Goal: Task Accomplishment & Management: Complete application form

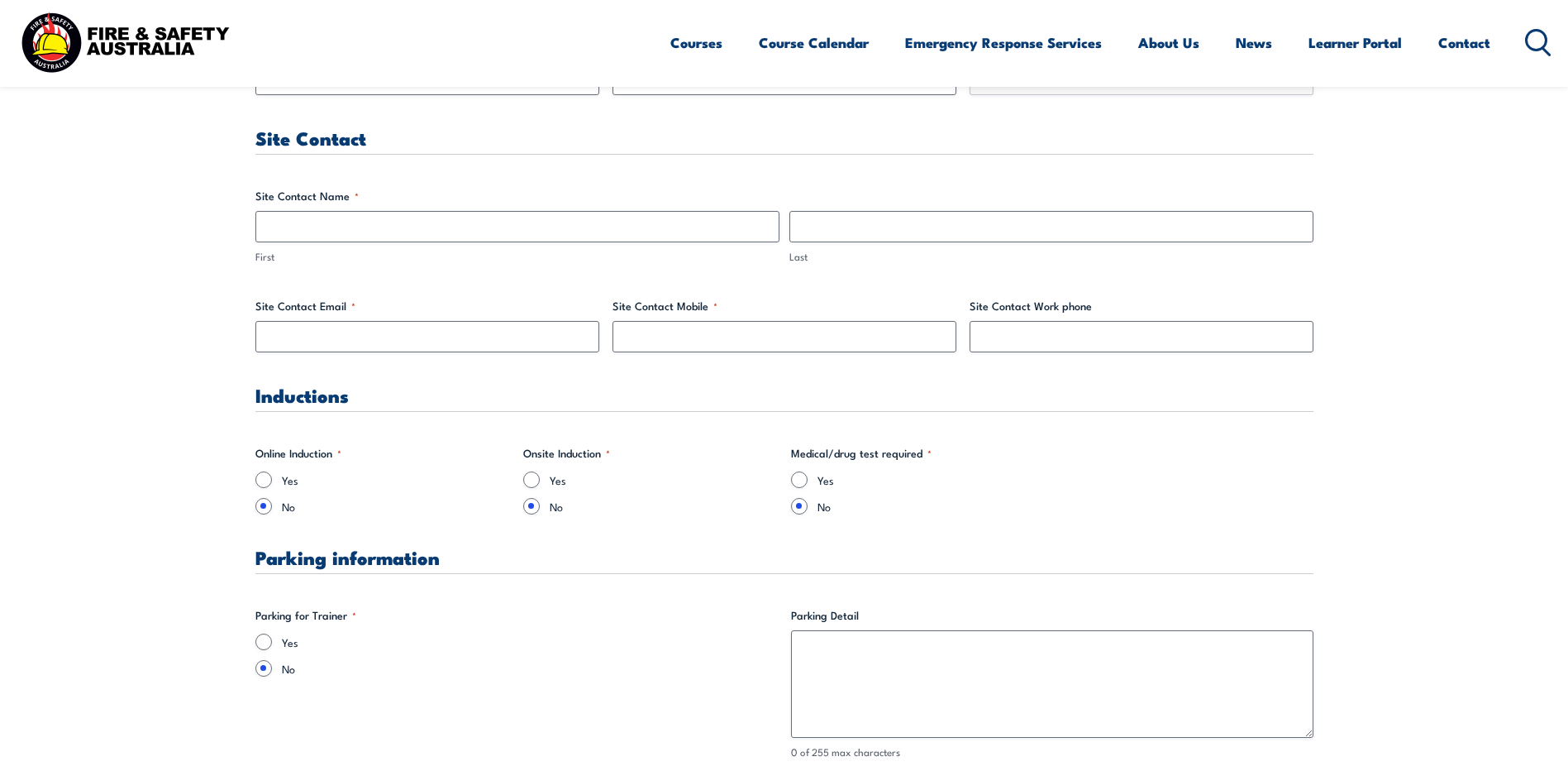
scroll to position [662, 0]
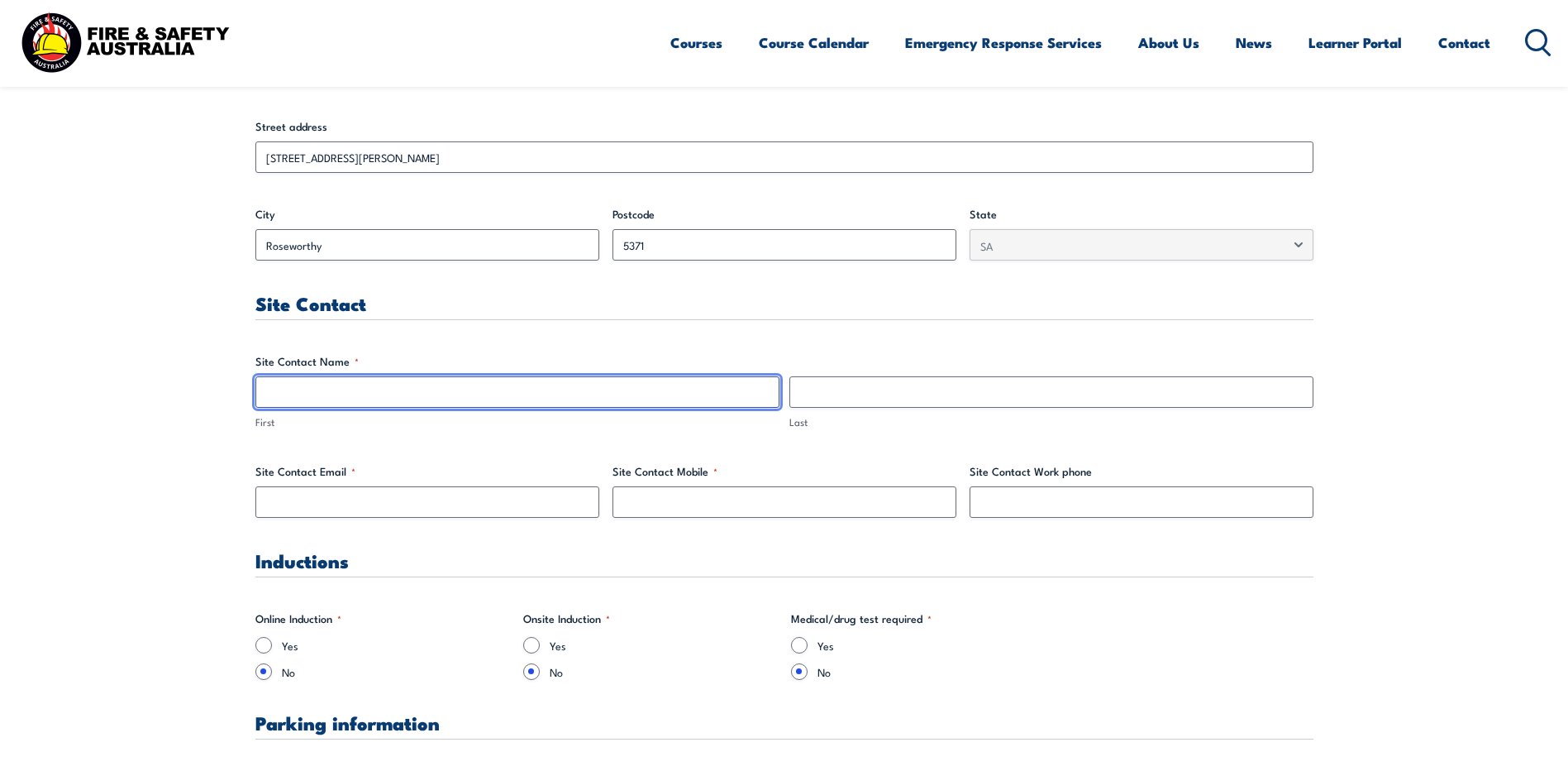
click at [295, 394] on input "First" at bounding box center [517, 392] width 524 height 32
type input "[PERSON_NAME]"
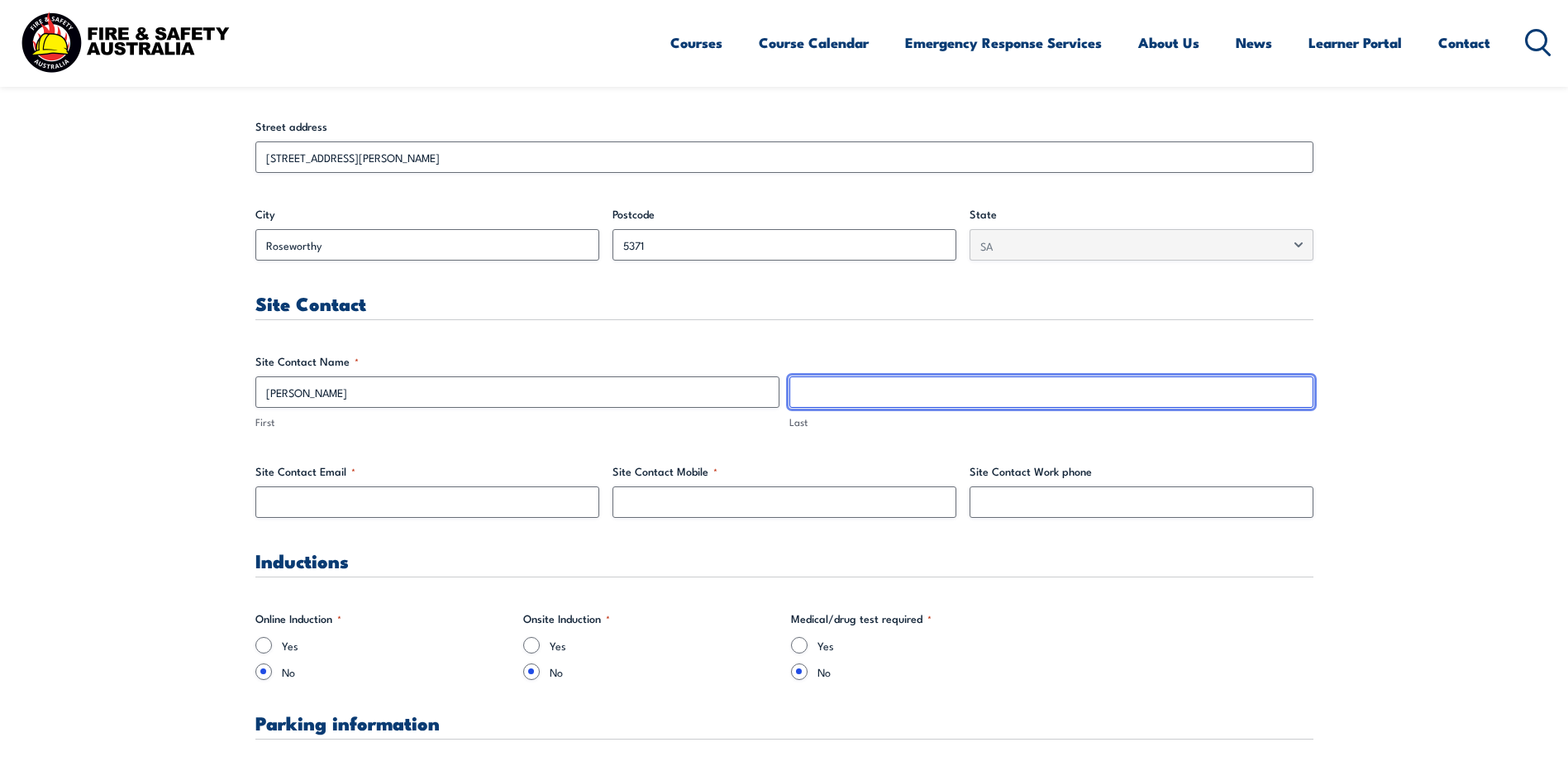
click at [841, 400] on input "Last" at bounding box center [1052, 392] width 524 height 32
type input "[PERSON_NAME]"
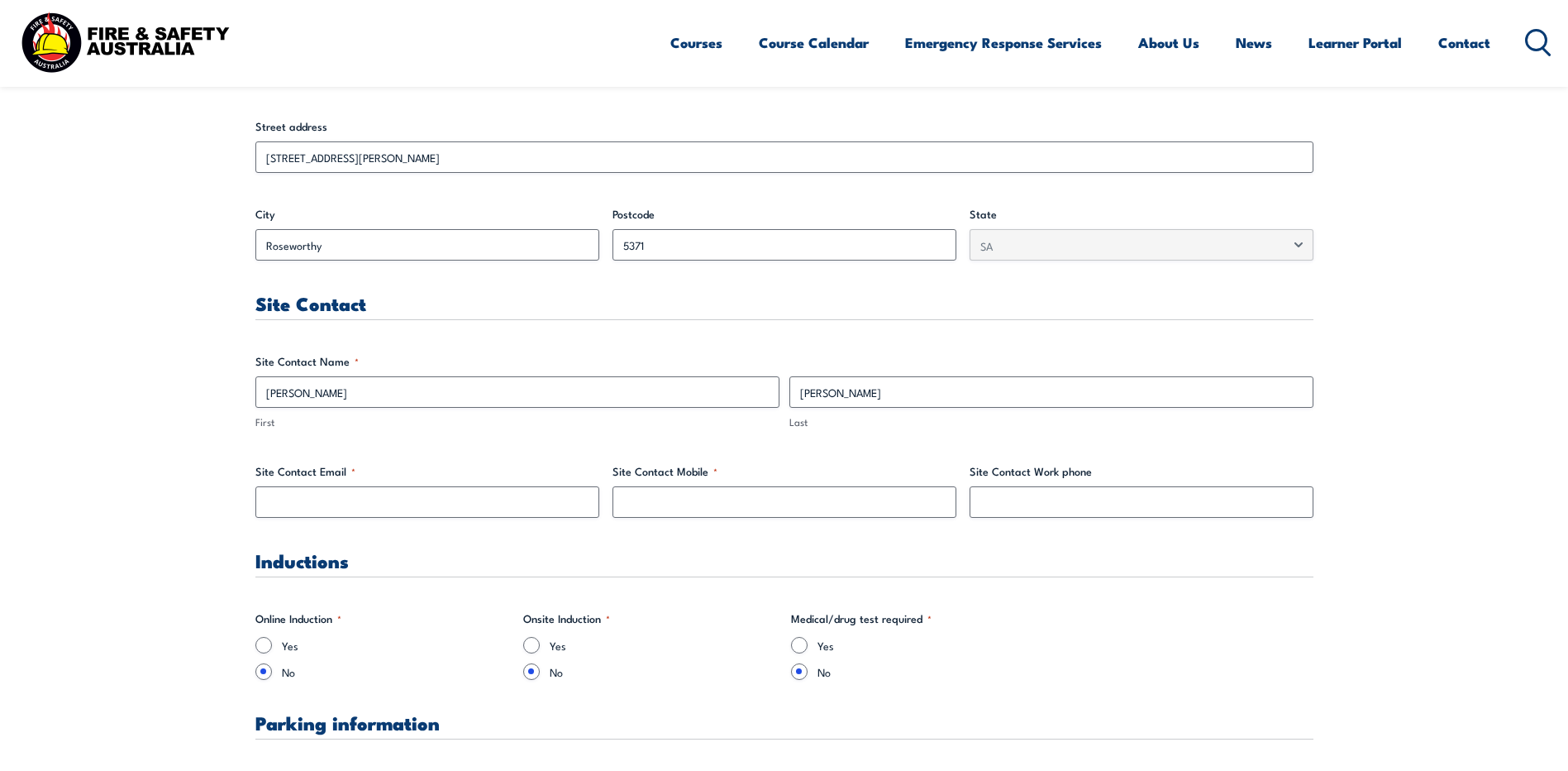
click at [304, 500] on input "Site Contact Email *" at bounding box center [427, 502] width 344 height 32
type input "[PERSON_NAME][EMAIL_ADDRESS][PERSON_NAME][DOMAIN_NAME]"
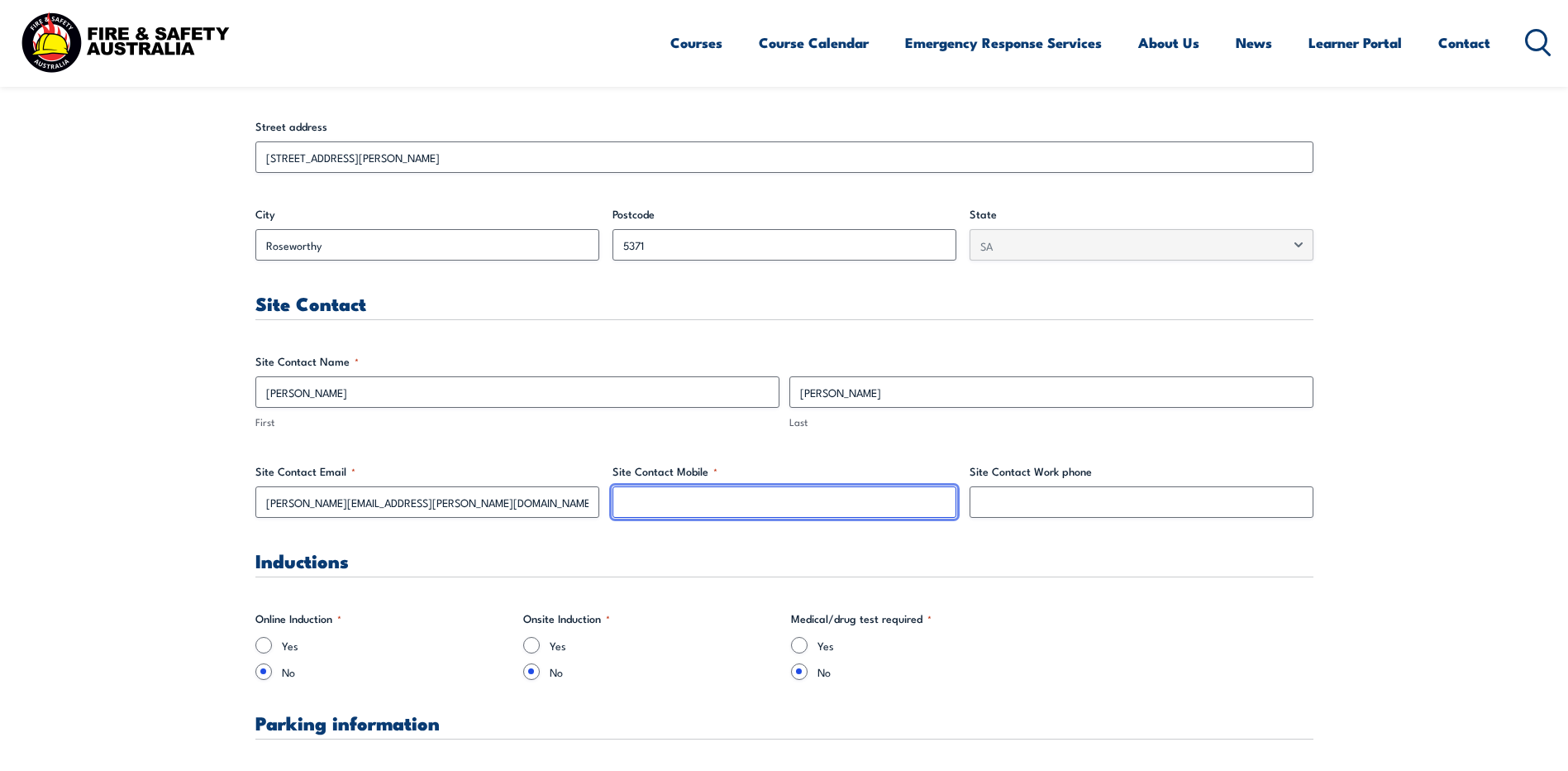
type input "0436927000"
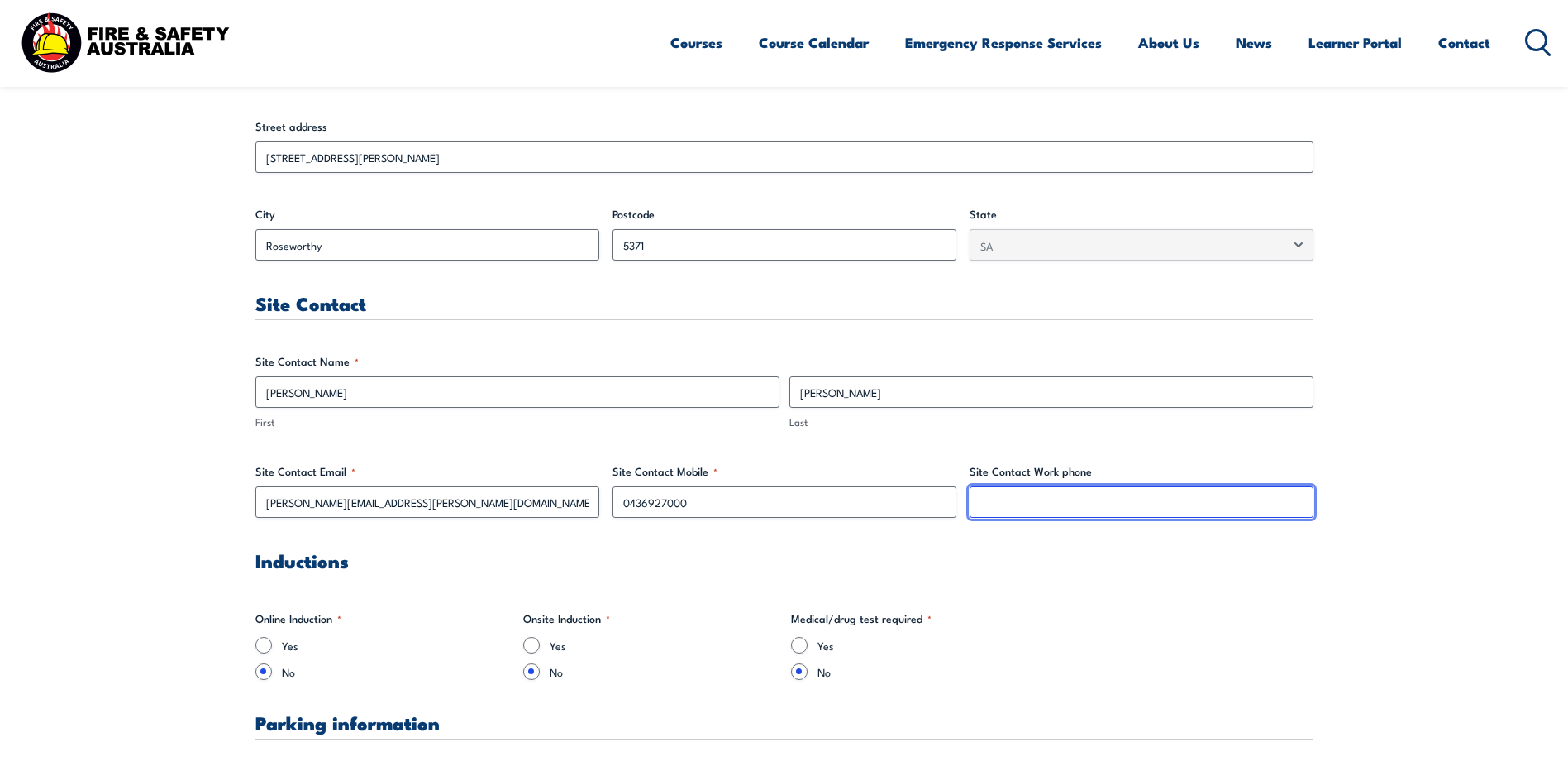
click at [1046, 499] on input "Site Contact Work phone" at bounding box center [1141, 502] width 344 height 32
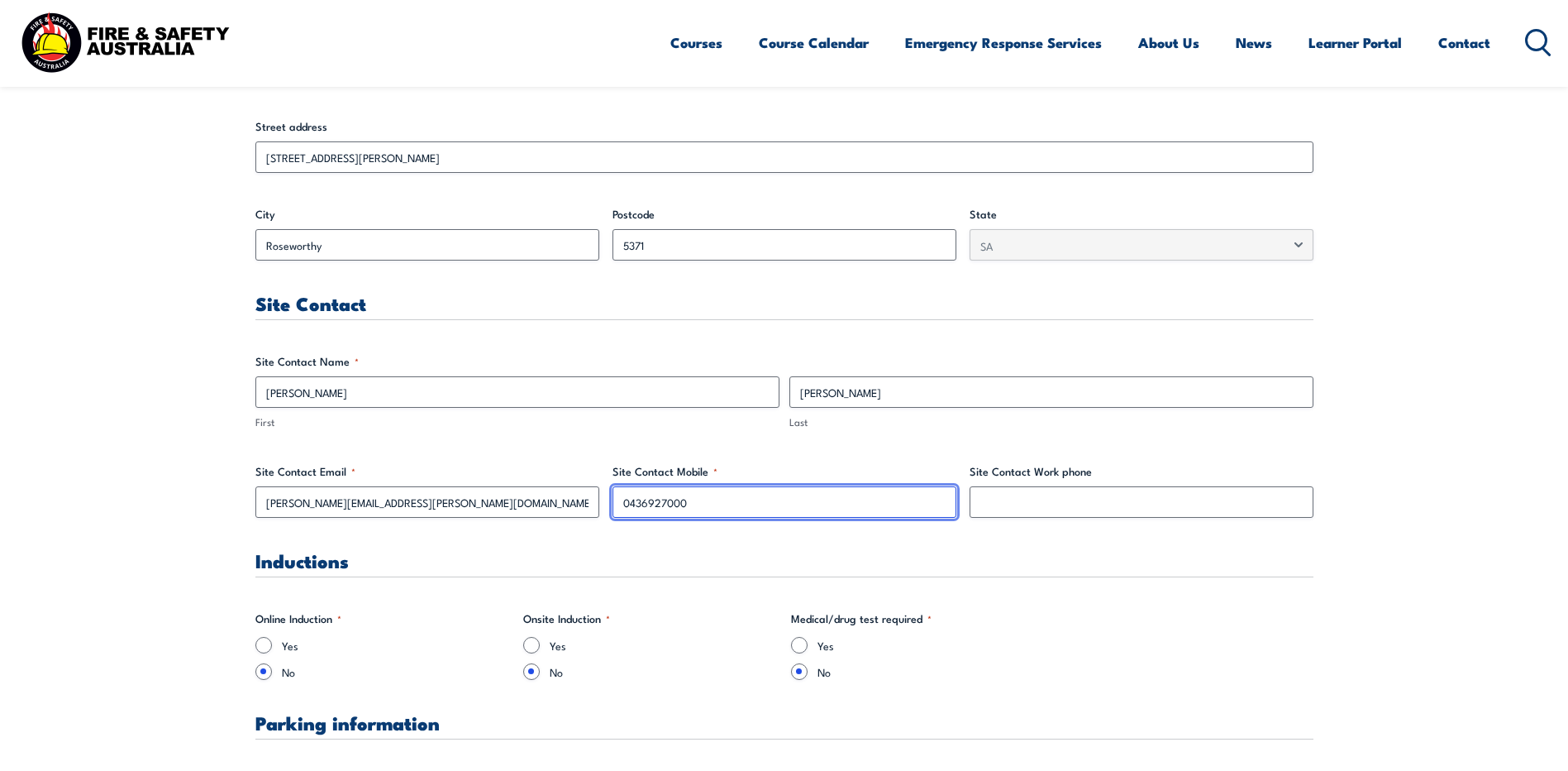
drag, startPoint x: 704, startPoint y: 505, endPoint x: 610, endPoint y: 503, distance: 94.0
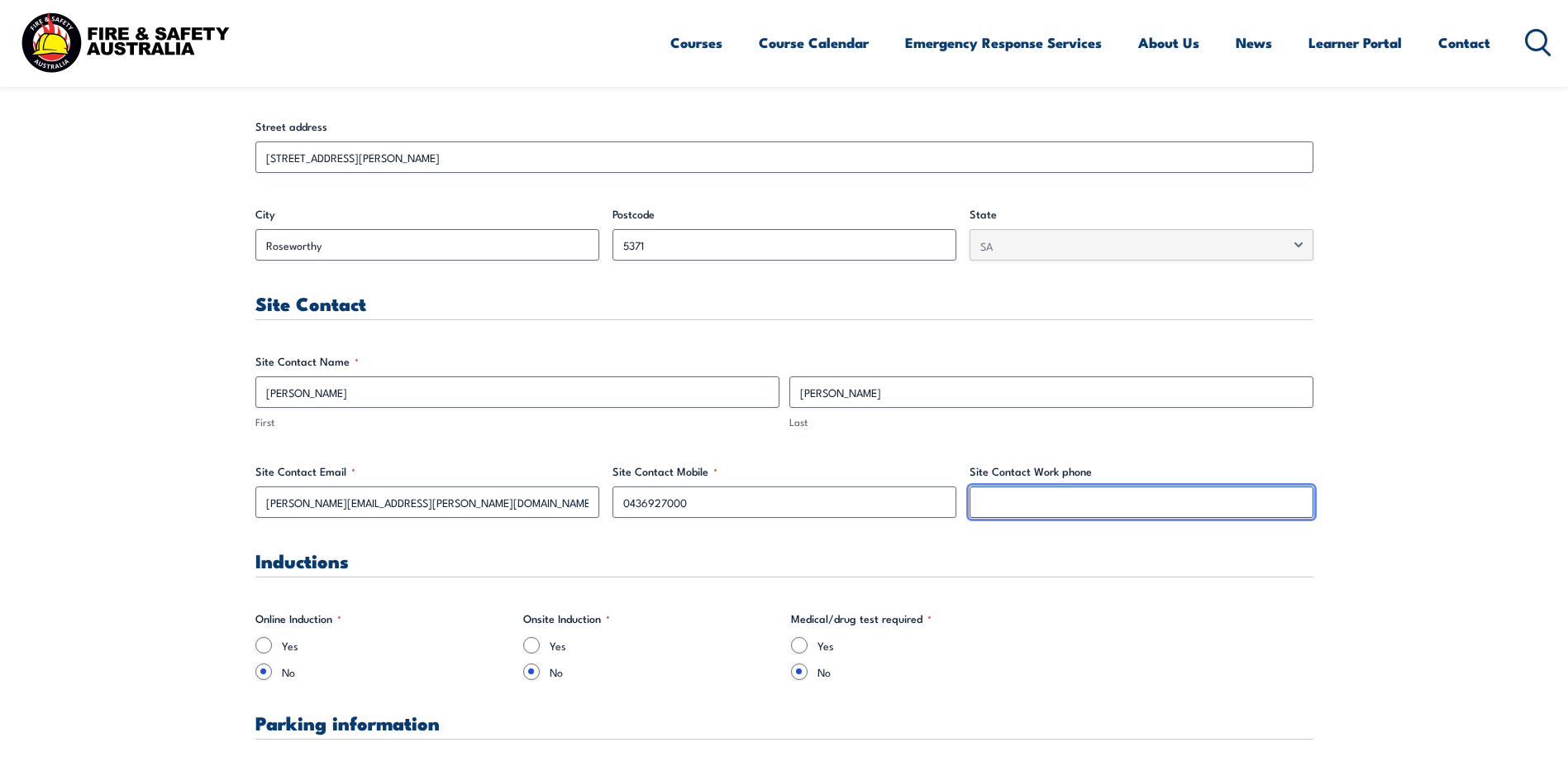
click at [1047, 508] on input "Site Contact Work phone" at bounding box center [1141, 502] width 344 height 32
paste input "0436927000"
type input "0436927000"
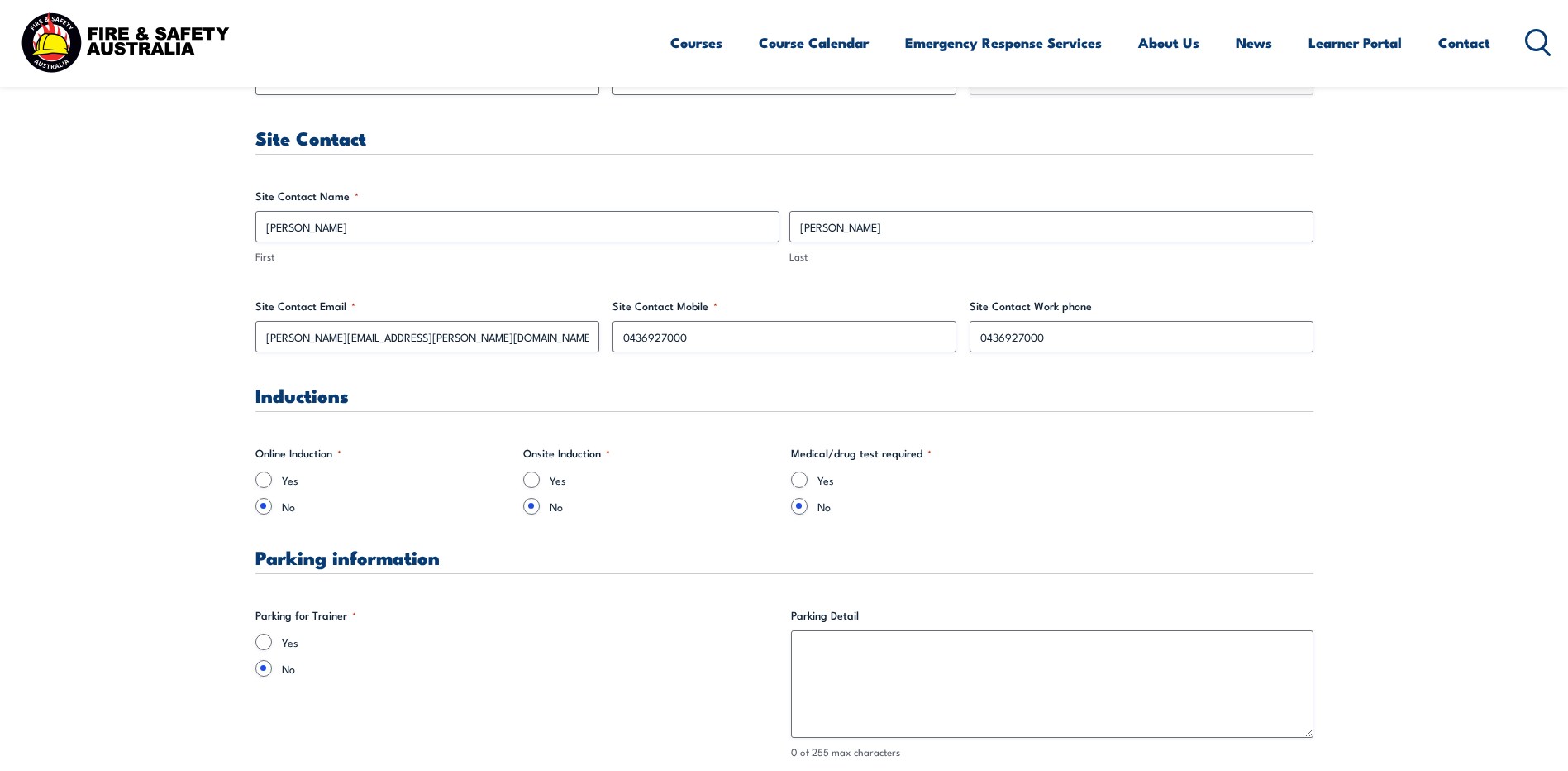
scroll to position [993, 0]
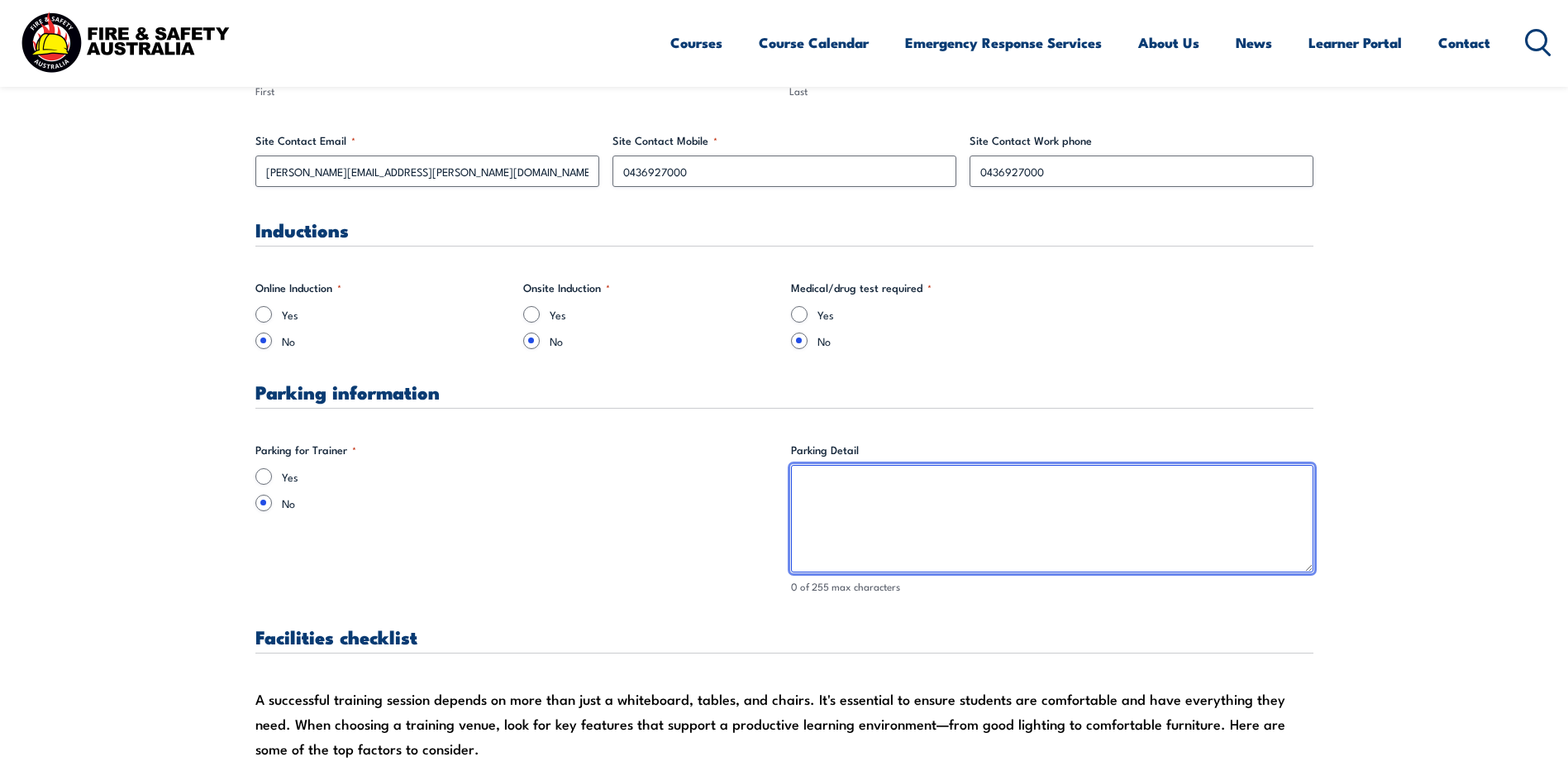
click at [827, 489] on textarea "Parking Detail" at bounding box center [1053, 518] width 522 height 107
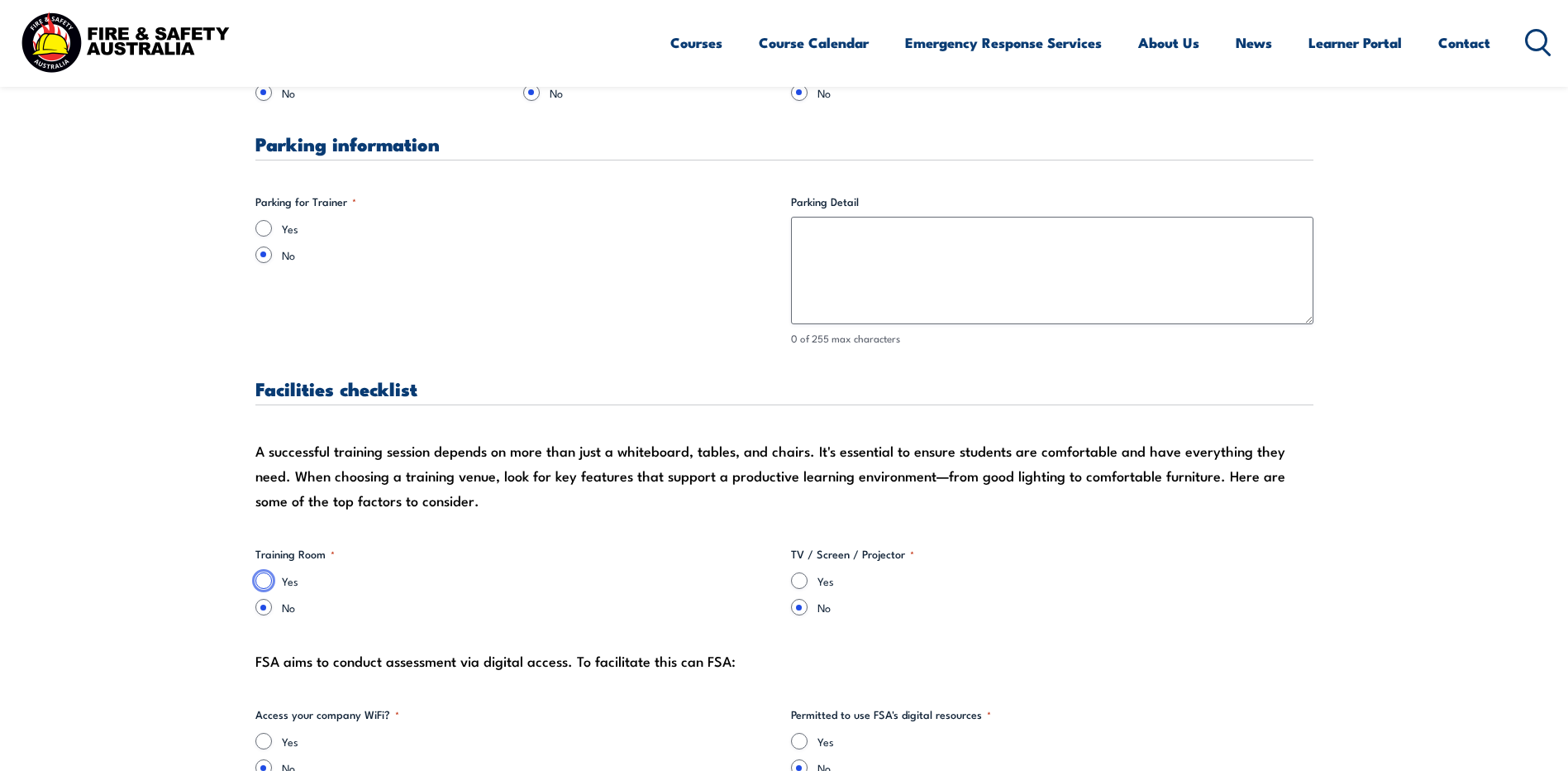
click at [260, 580] on input "Yes" at bounding box center [263, 580] width 17 height 17
radio input "true"
click at [803, 582] on input "Yes" at bounding box center [799, 580] width 17 height 17
radio input "true"
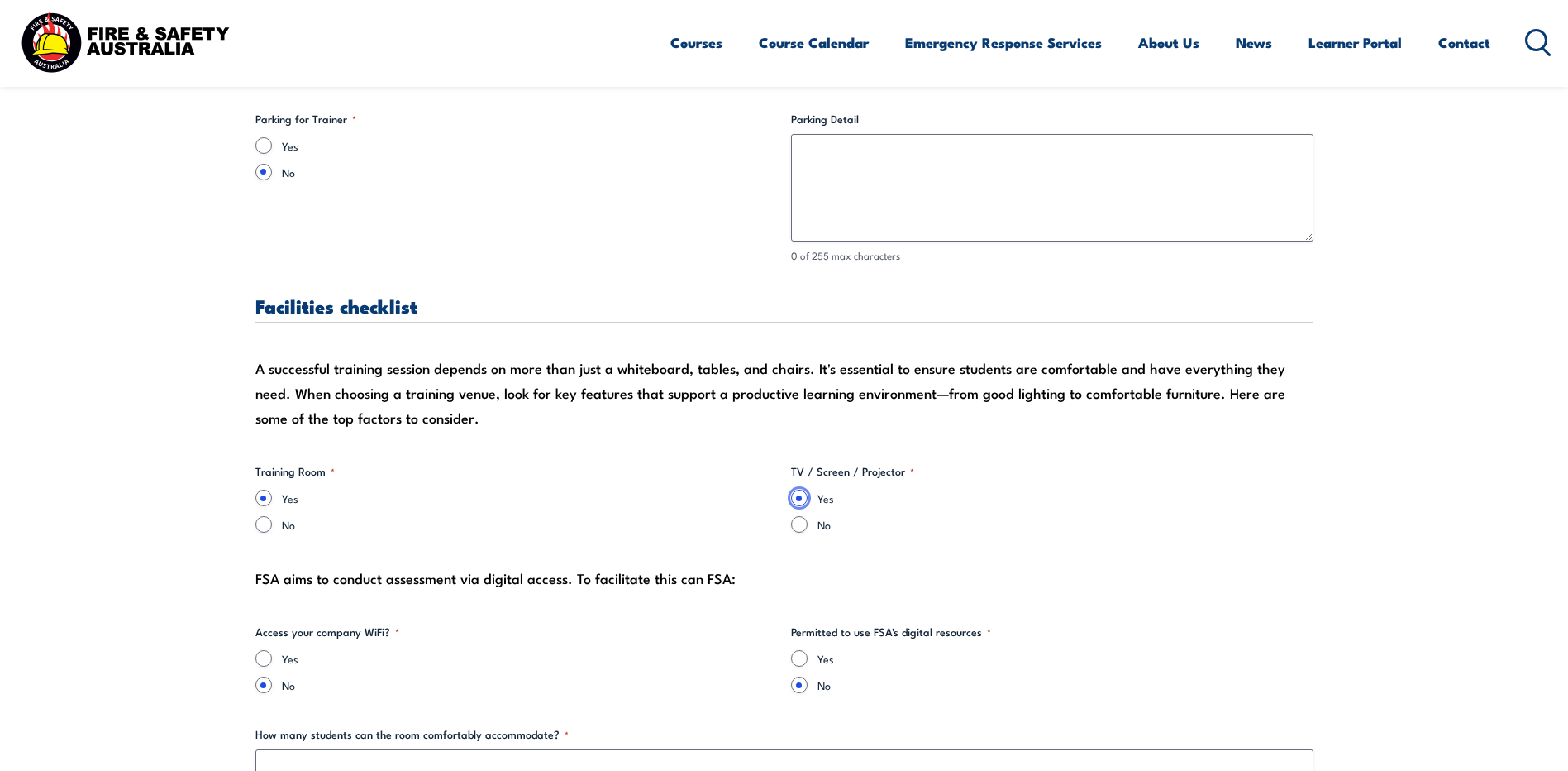
scroll to position [1406, 0]
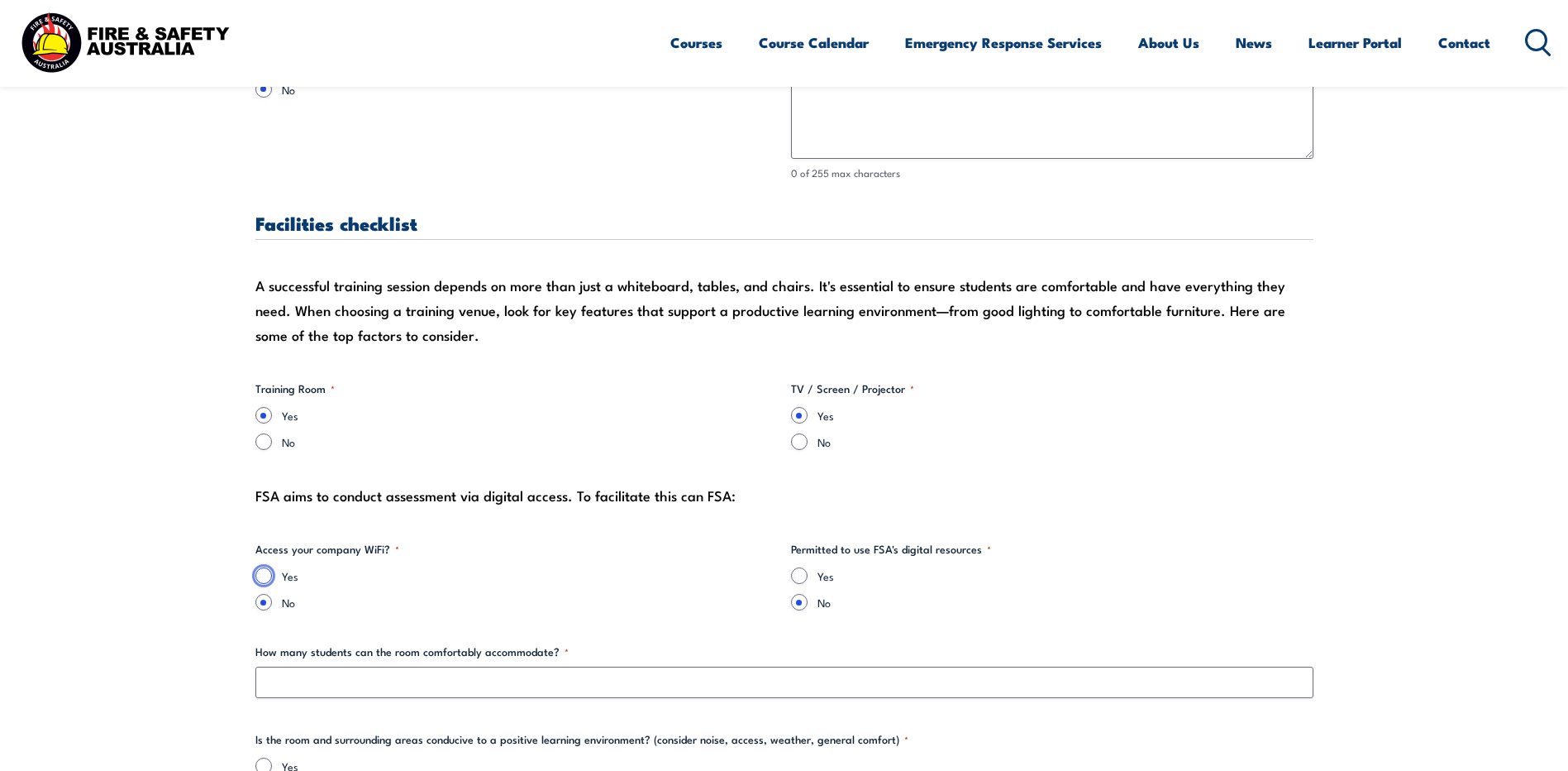
click at [262, 574] on input "Yes" at bounding box center [263, 575] width 17 height 17
radio input "true"
click at [794, 572] on input "Yes" at bounding box center [799, 575] width 17 height 17
radio input "true"
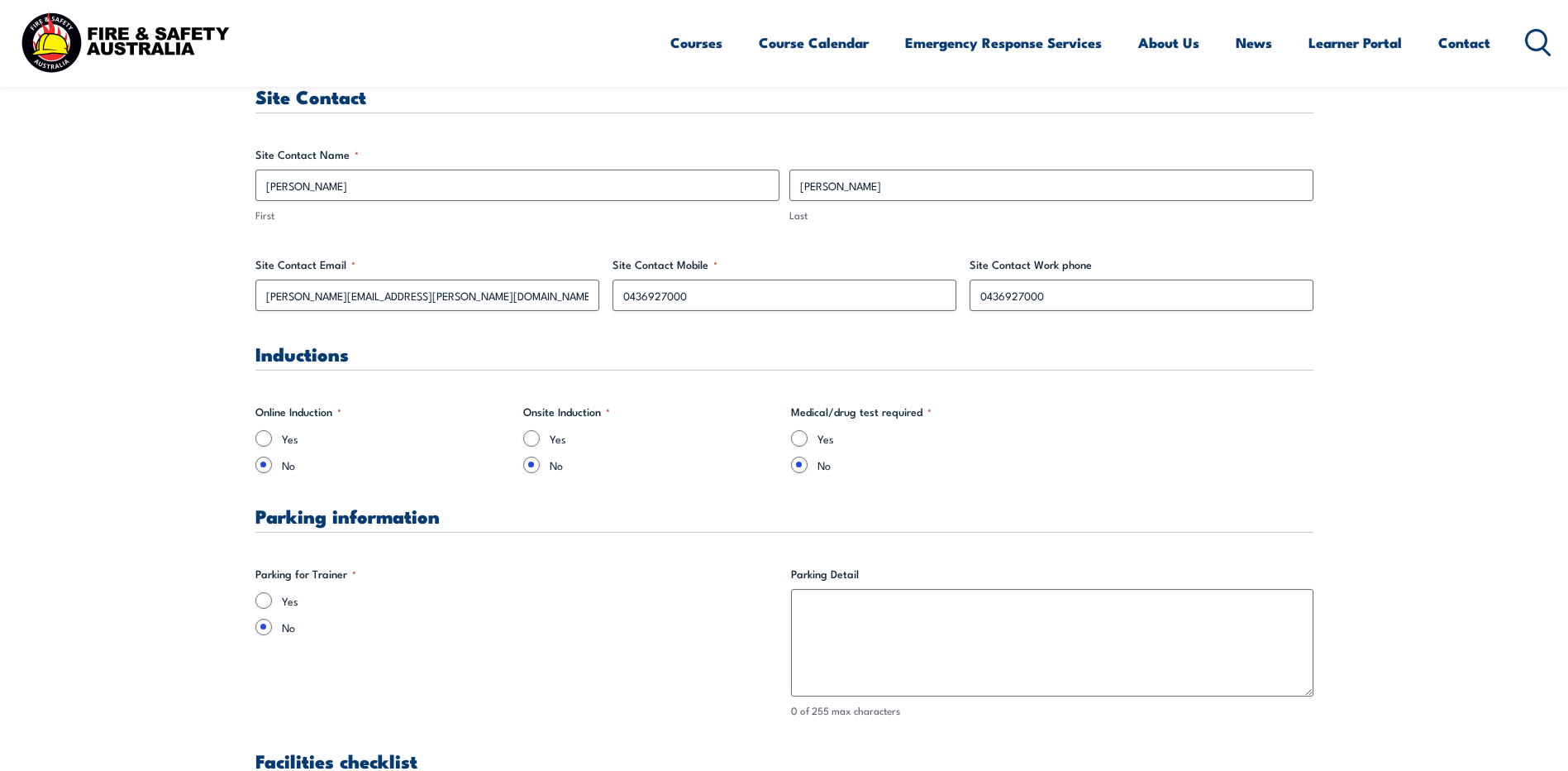
scroll to position [890, 0]
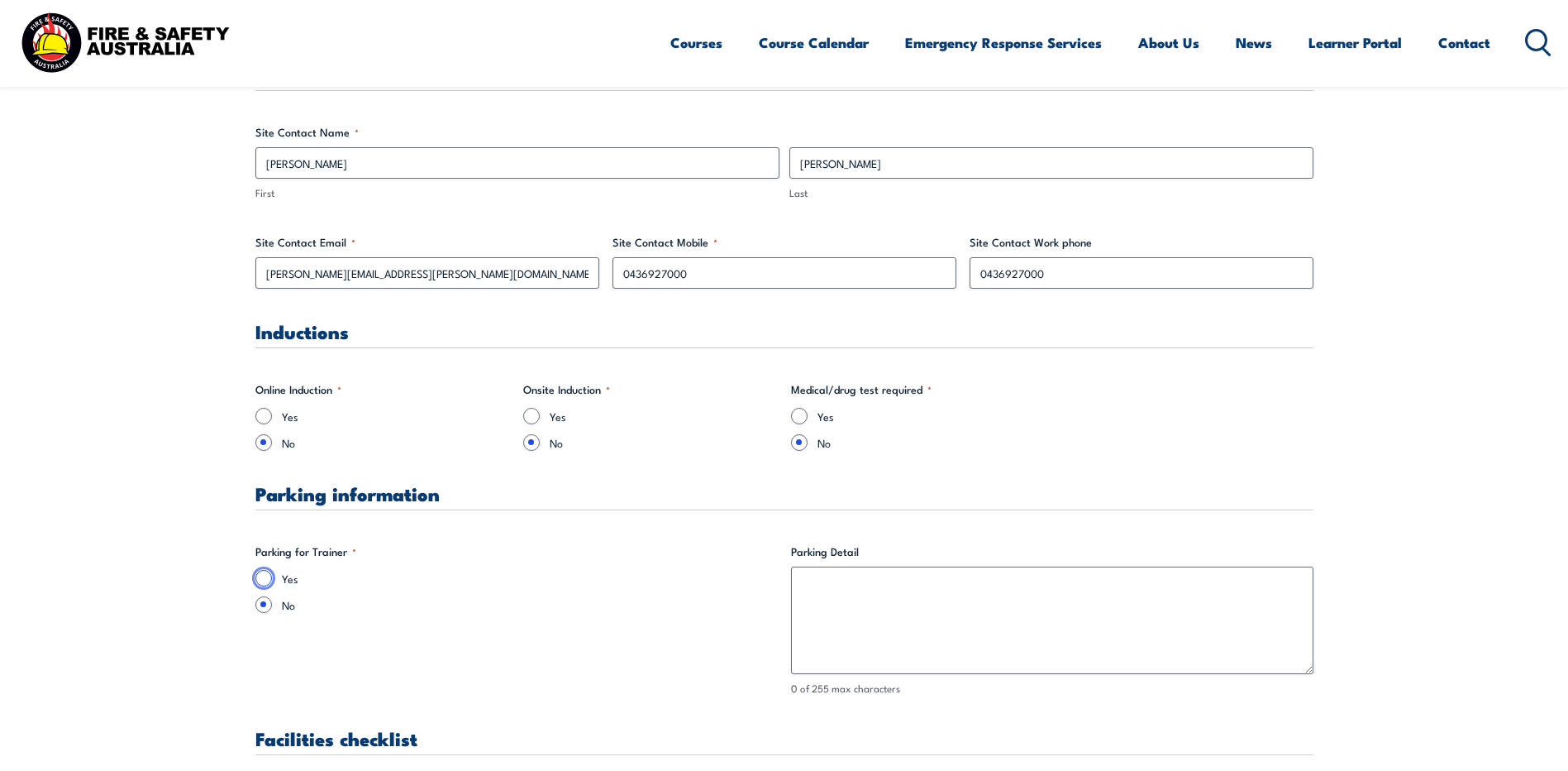
click at [263, 580] on input "Yes" at bounding box center [263, 578] width 17 height 17
radio input "true"
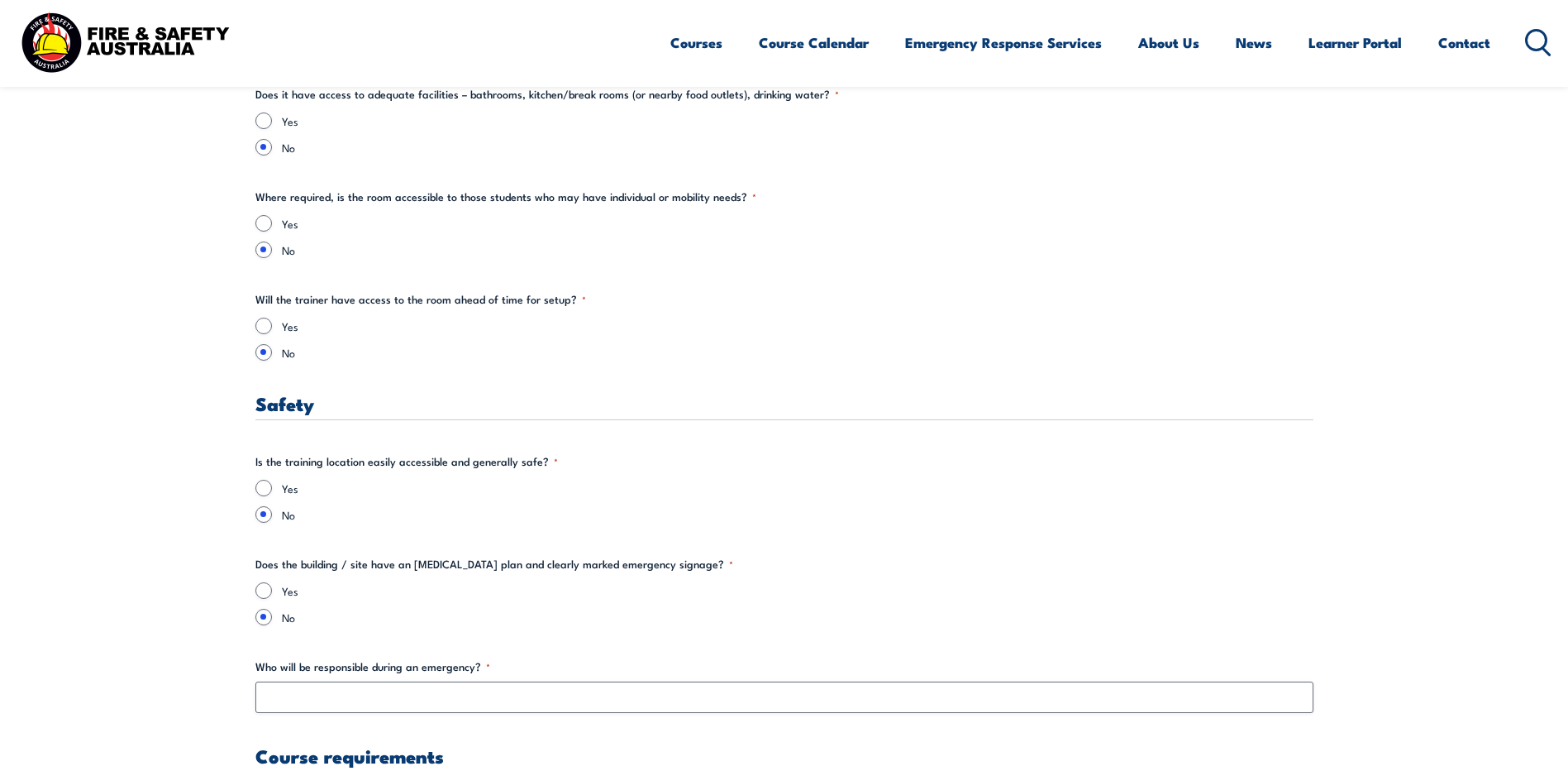
scroll to position [2710, 0]
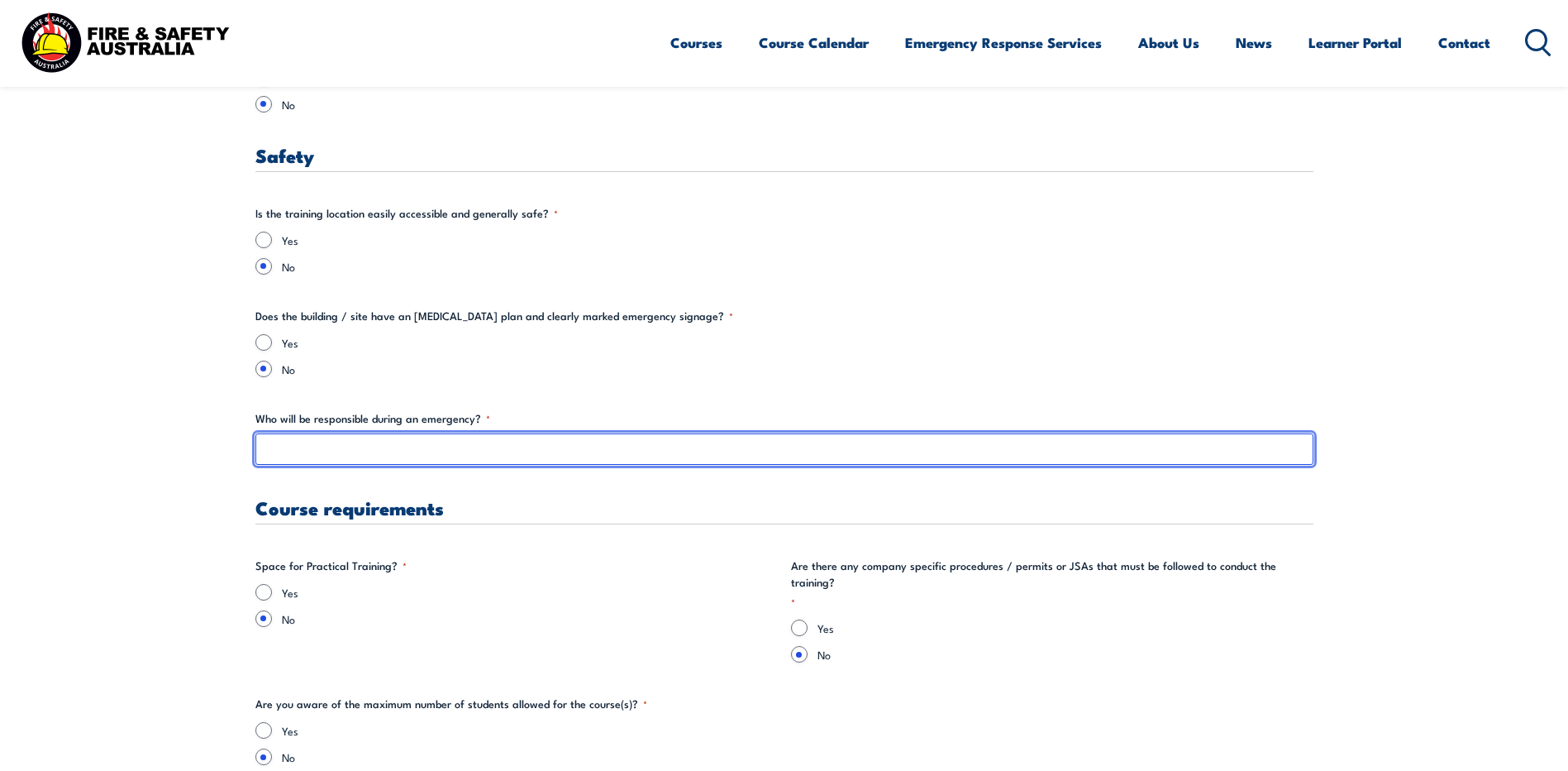
click at [356, 457] on input "Who will be responsible during an emergency? *" at bounding box center [784, 450] width 1058 height 32
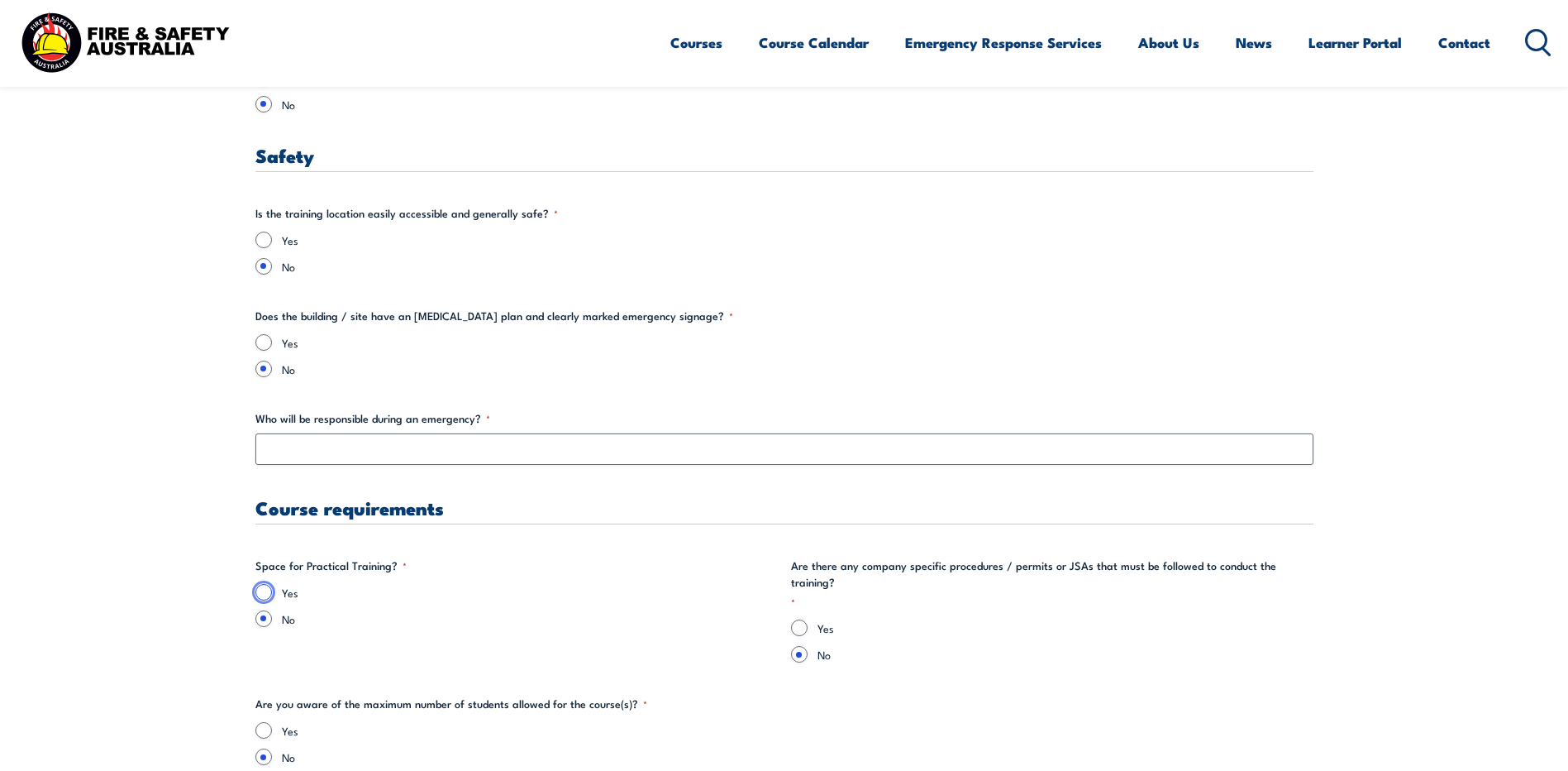
click at [259, 588] on input "Yes" at bounding box center [263, 592] width 17 height 17
radio input "true"
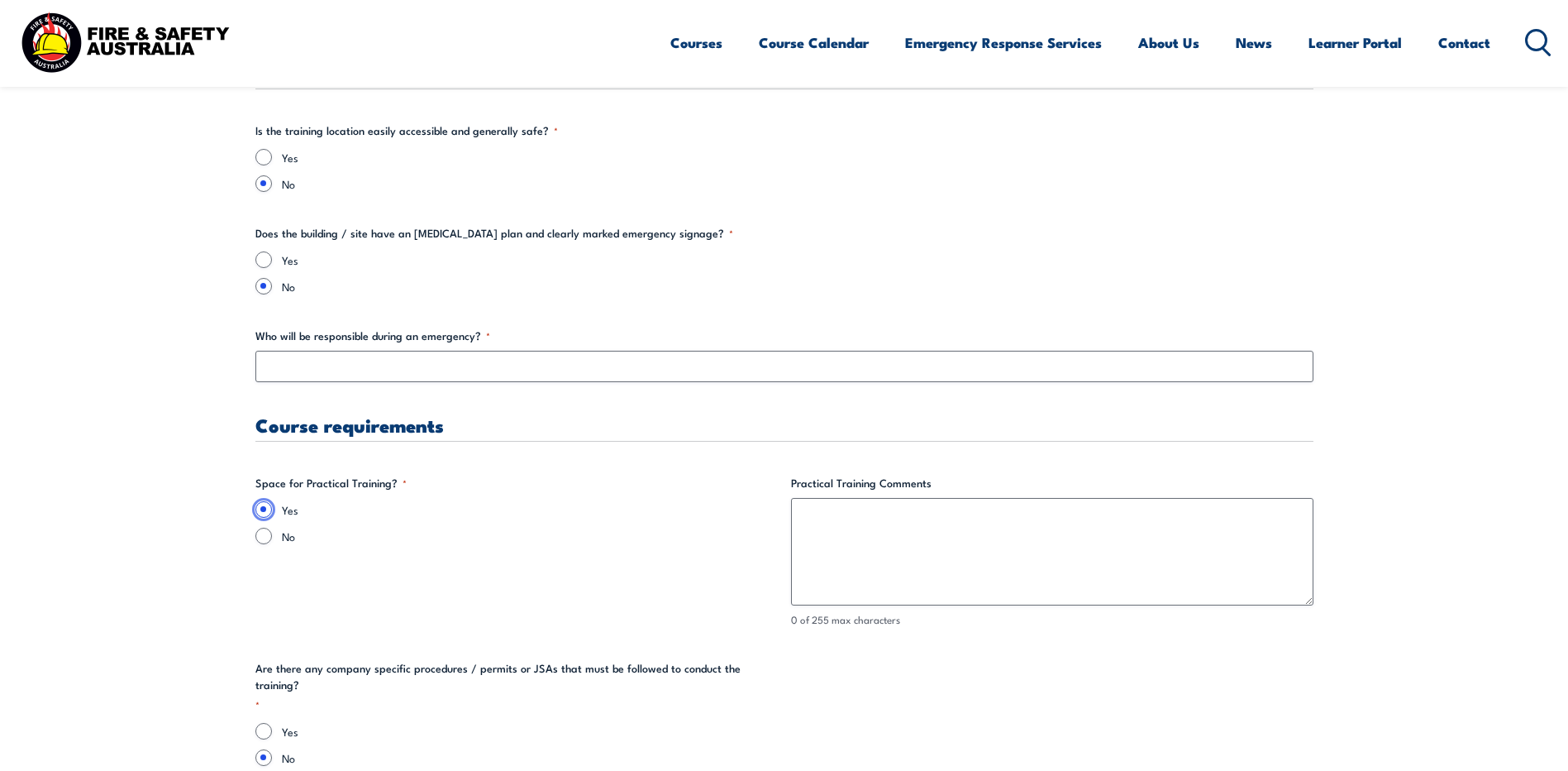
scroll to position [2875, 0]
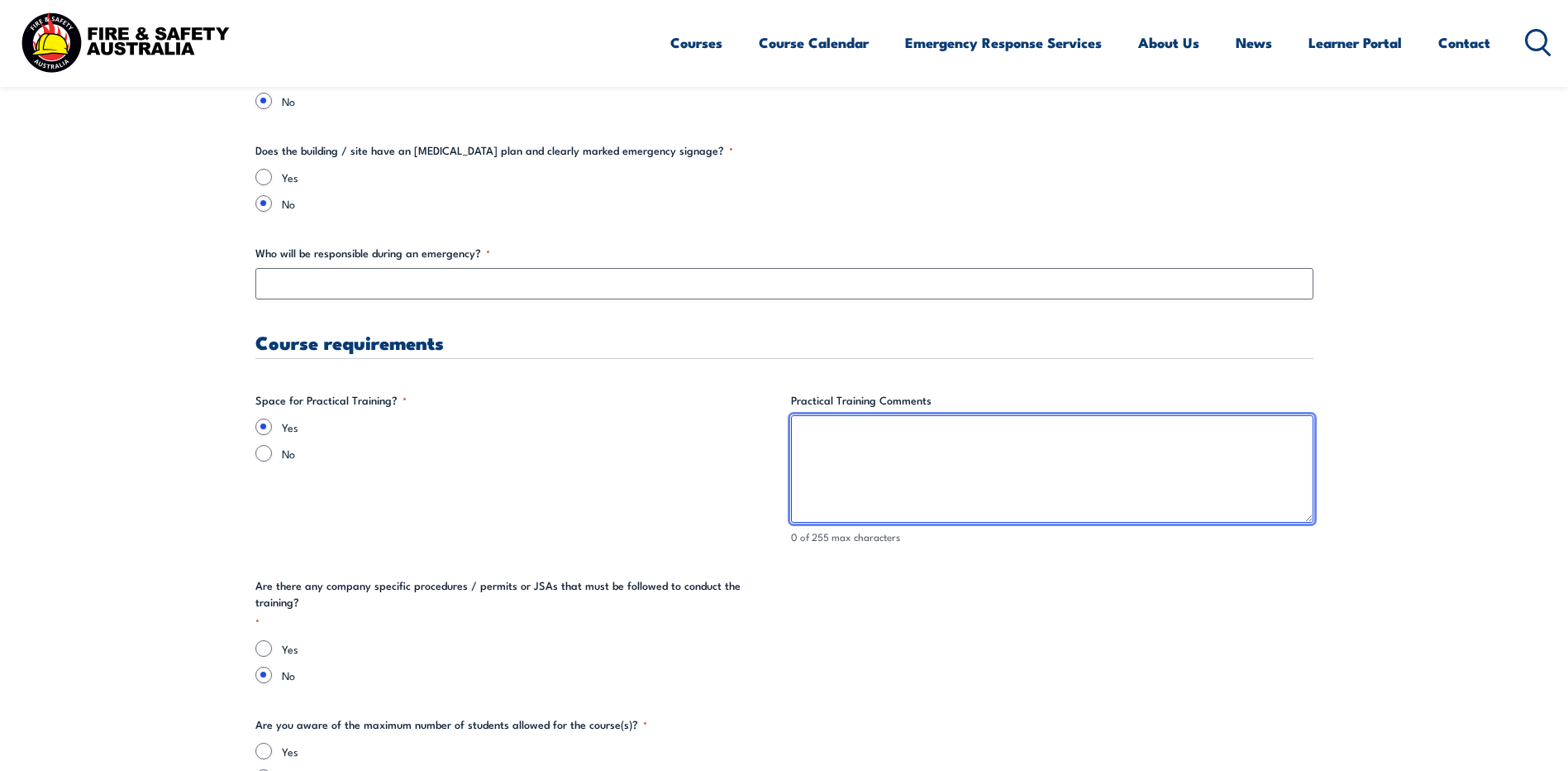
click at [811, 441] on textarea "Practical Training Comments" at bounding box center [1053, 468] width 522 height 107
type textarea "Will have working at heights Harvester asse"
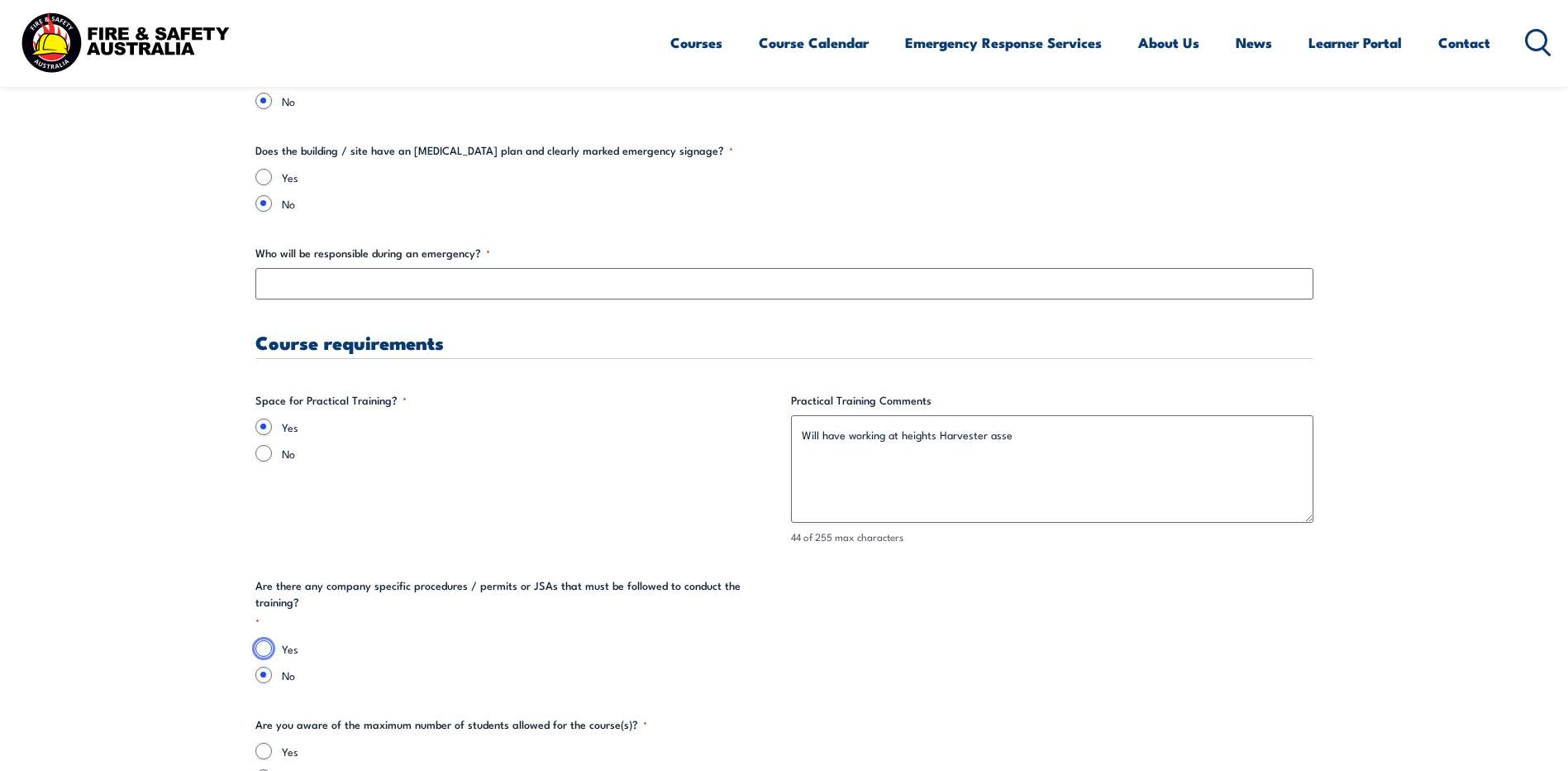
click at [267, 640] on input "Yes" at bounding box center [263, 648] width 17 height 17
radio input "true"
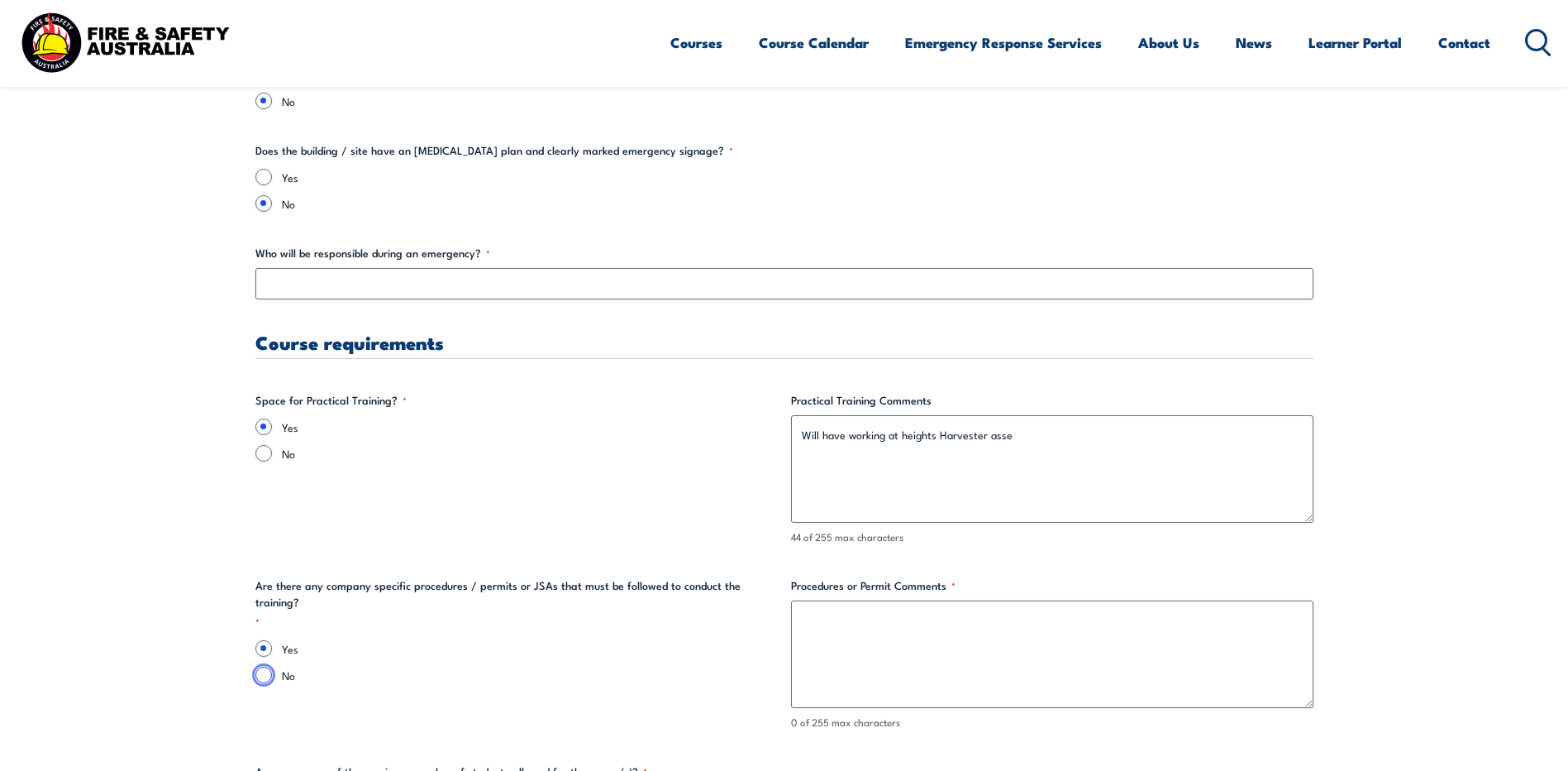
click at [262, 666] on input "No" at bounding box center [263, 674] width 17 height 17
radio input "true"
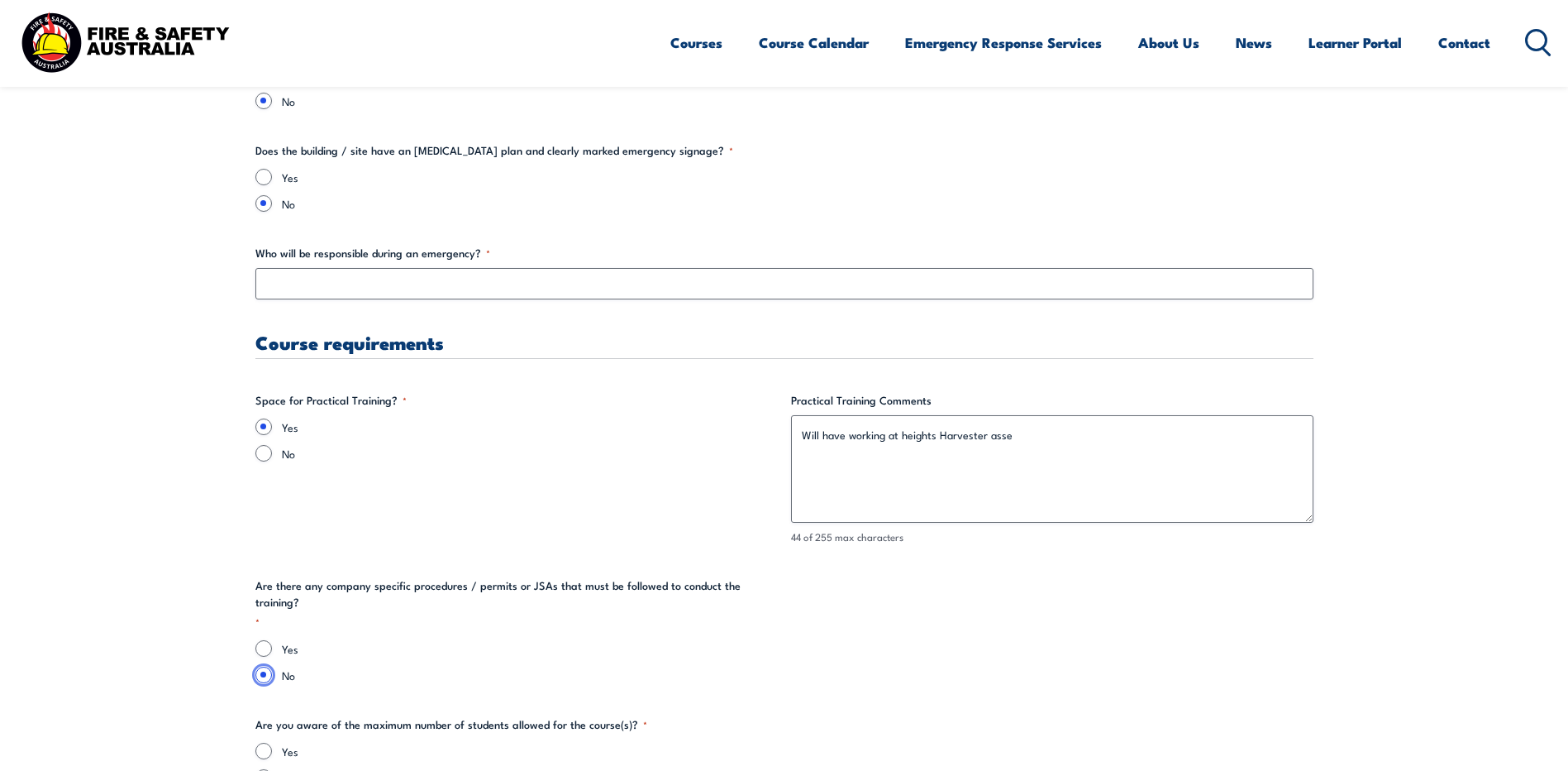
scroll to position [2958, 0]
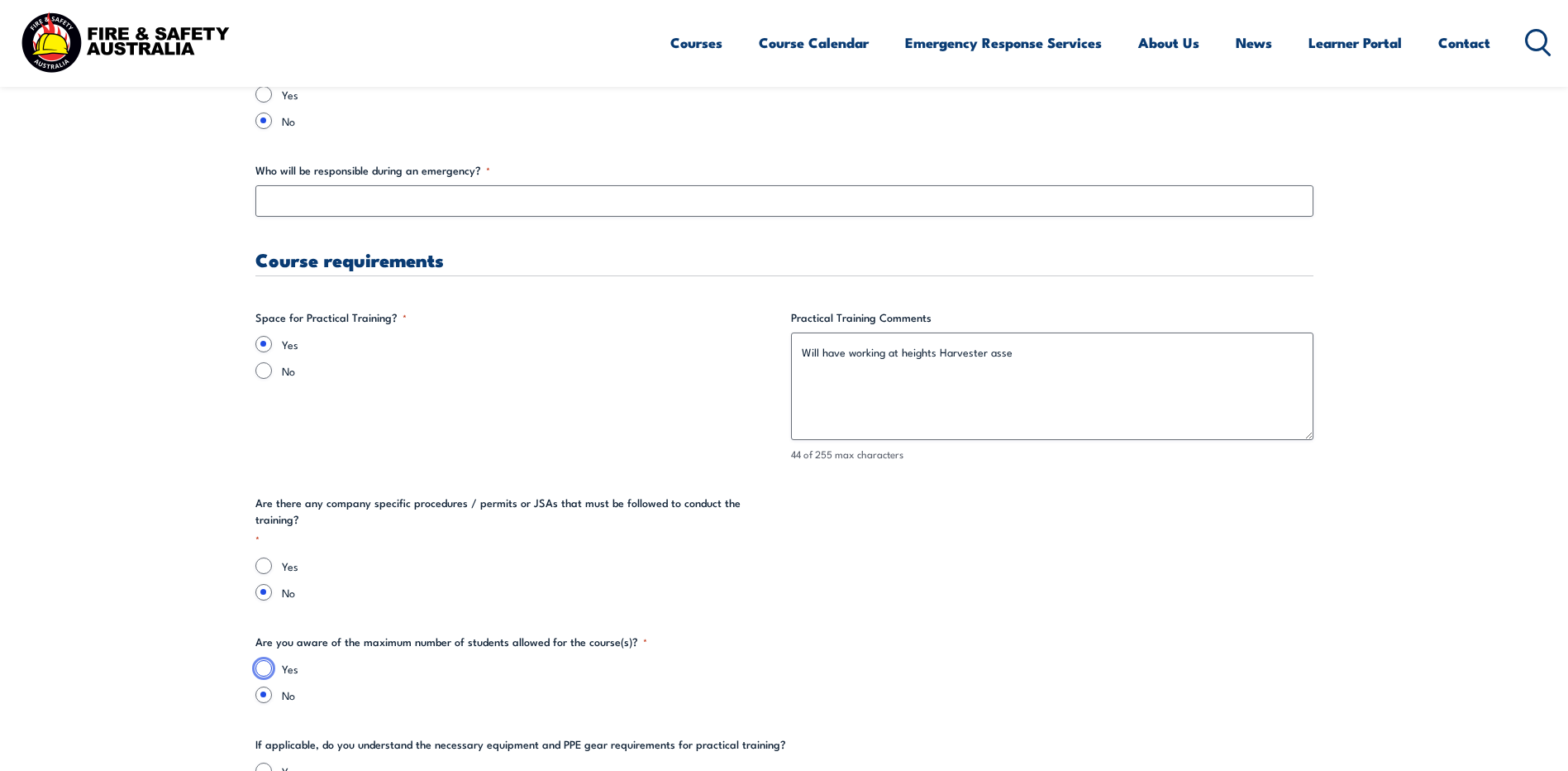
click at [265, 660] on input "Yes" at bounding box center [263, 667] width 17 height 17
radio input "true"
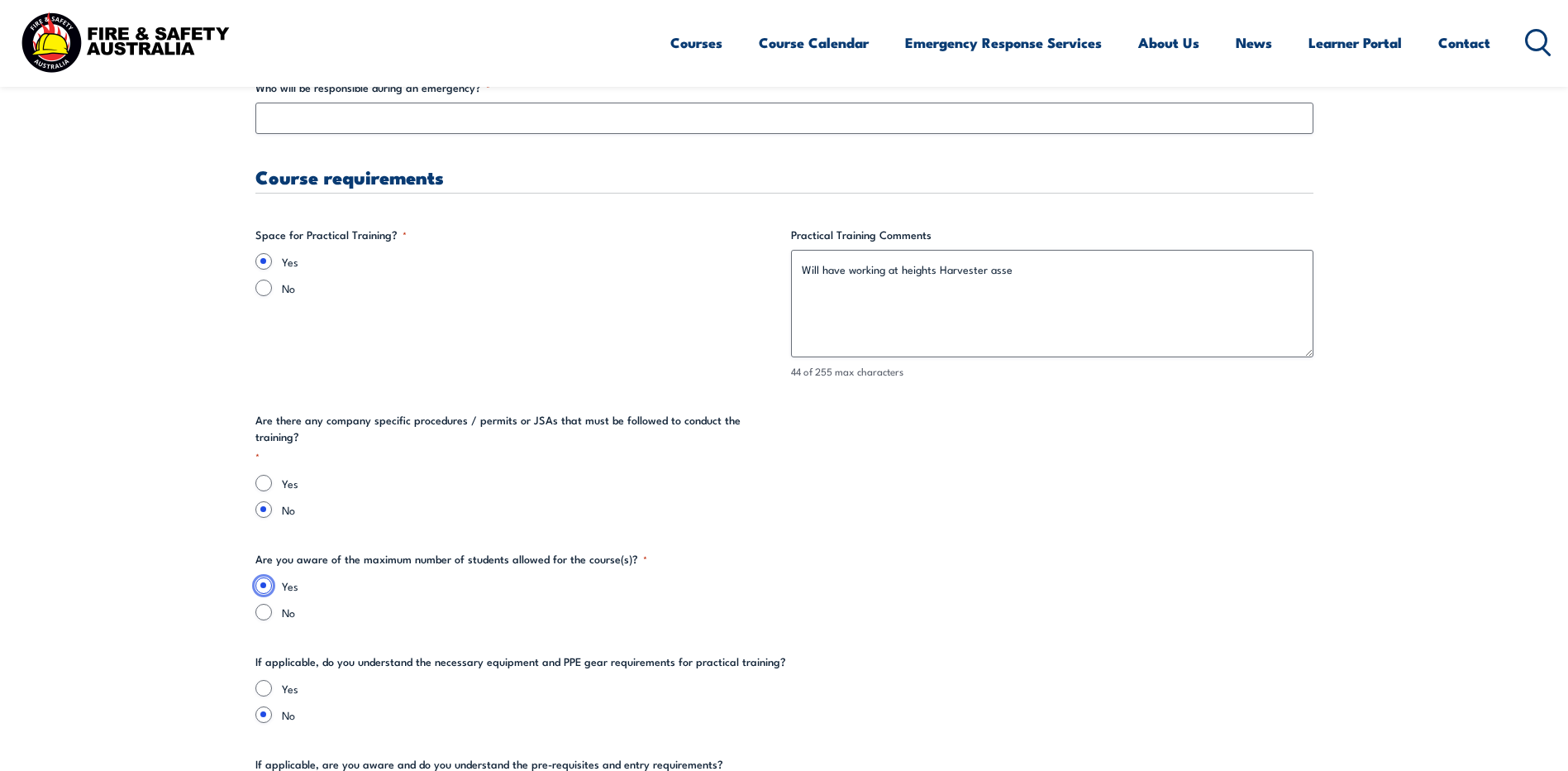
scroll to position [3123, 0]
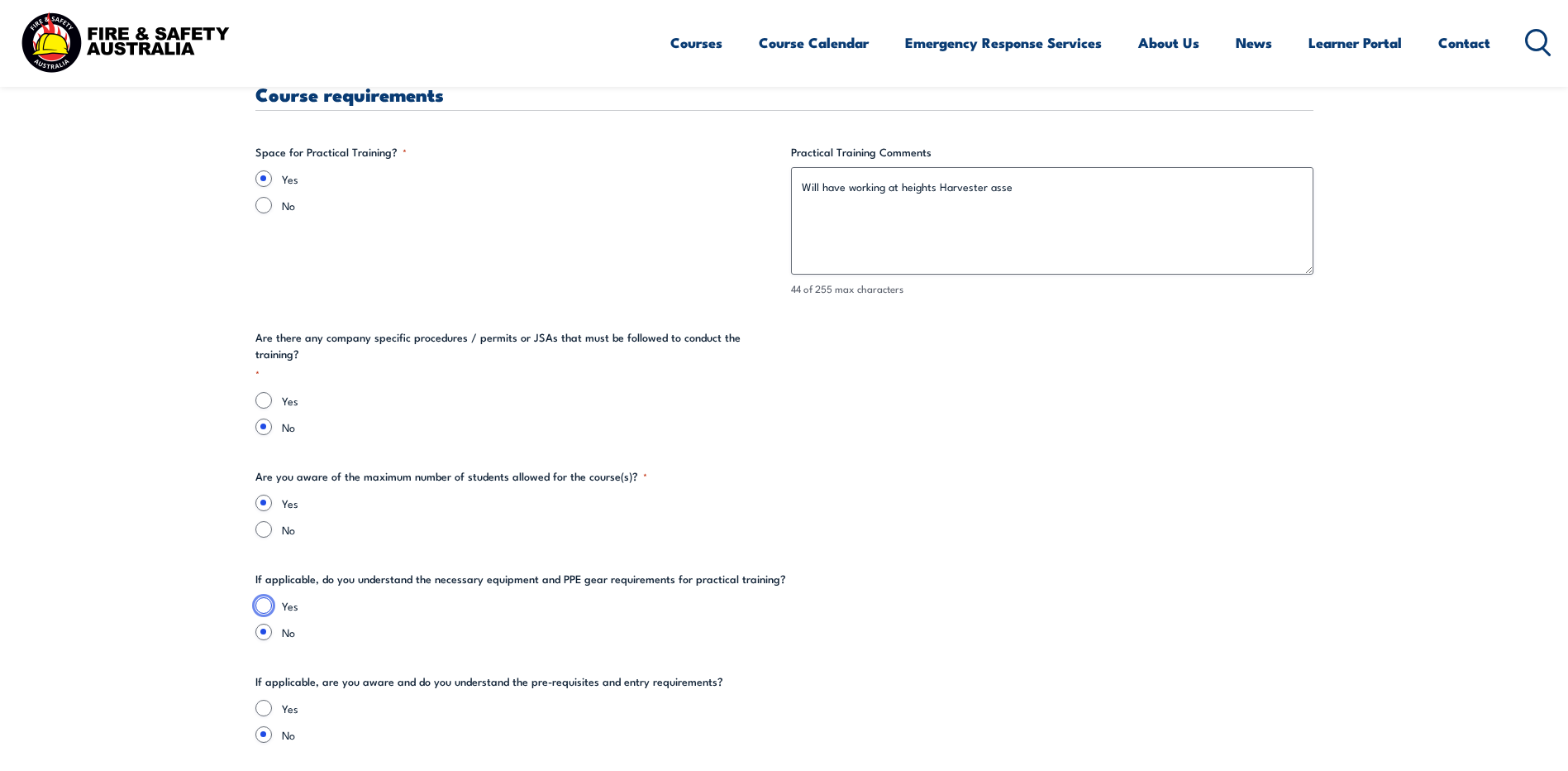
click at [261, 597] on input "Yes" at bounding box center [263, 605] width 17 height 17
radio input "true"
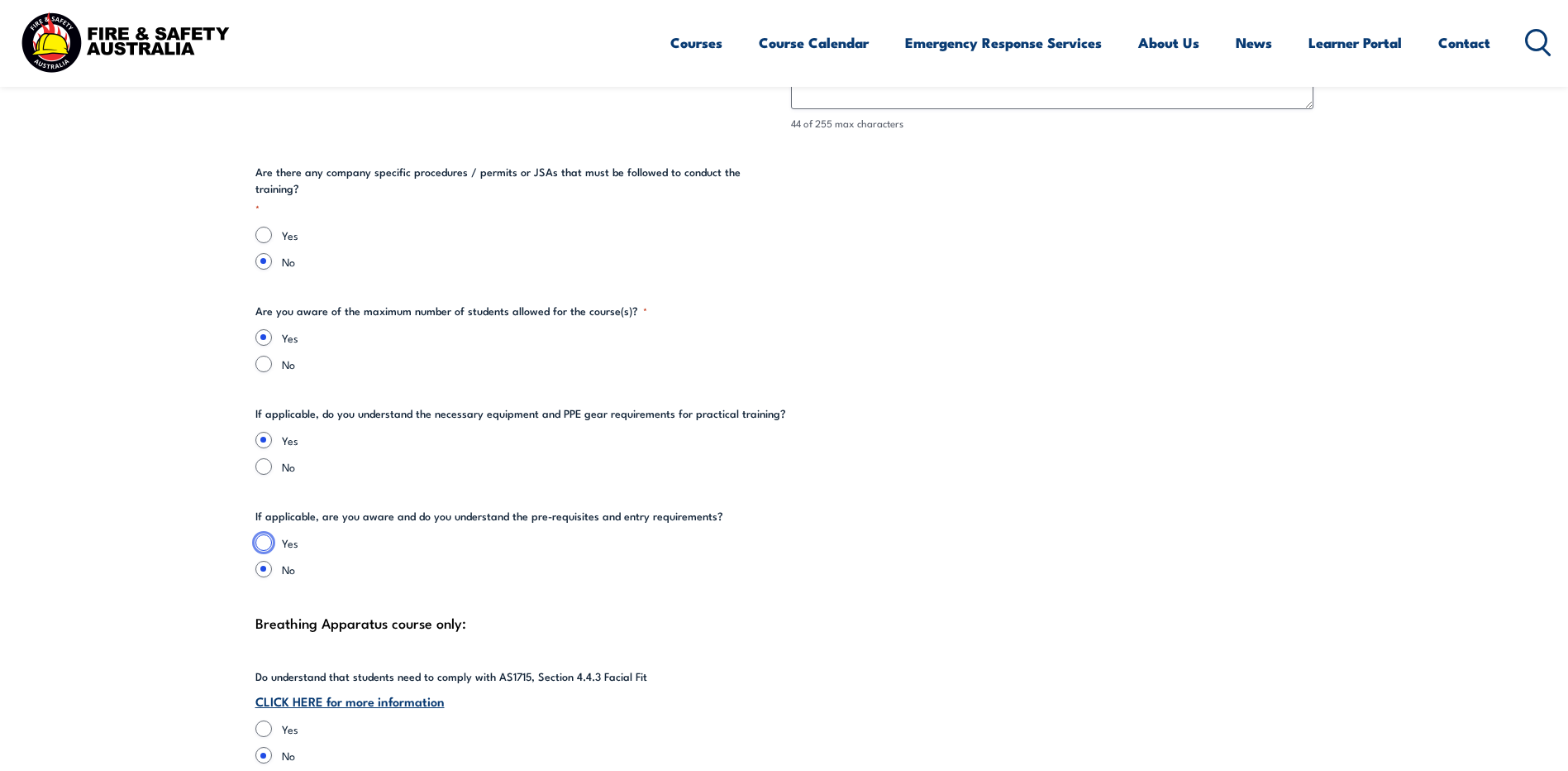
click at [262, 534] on input "Yes" at bounding box center [263, 542] width 17 height 17
radio input "true"
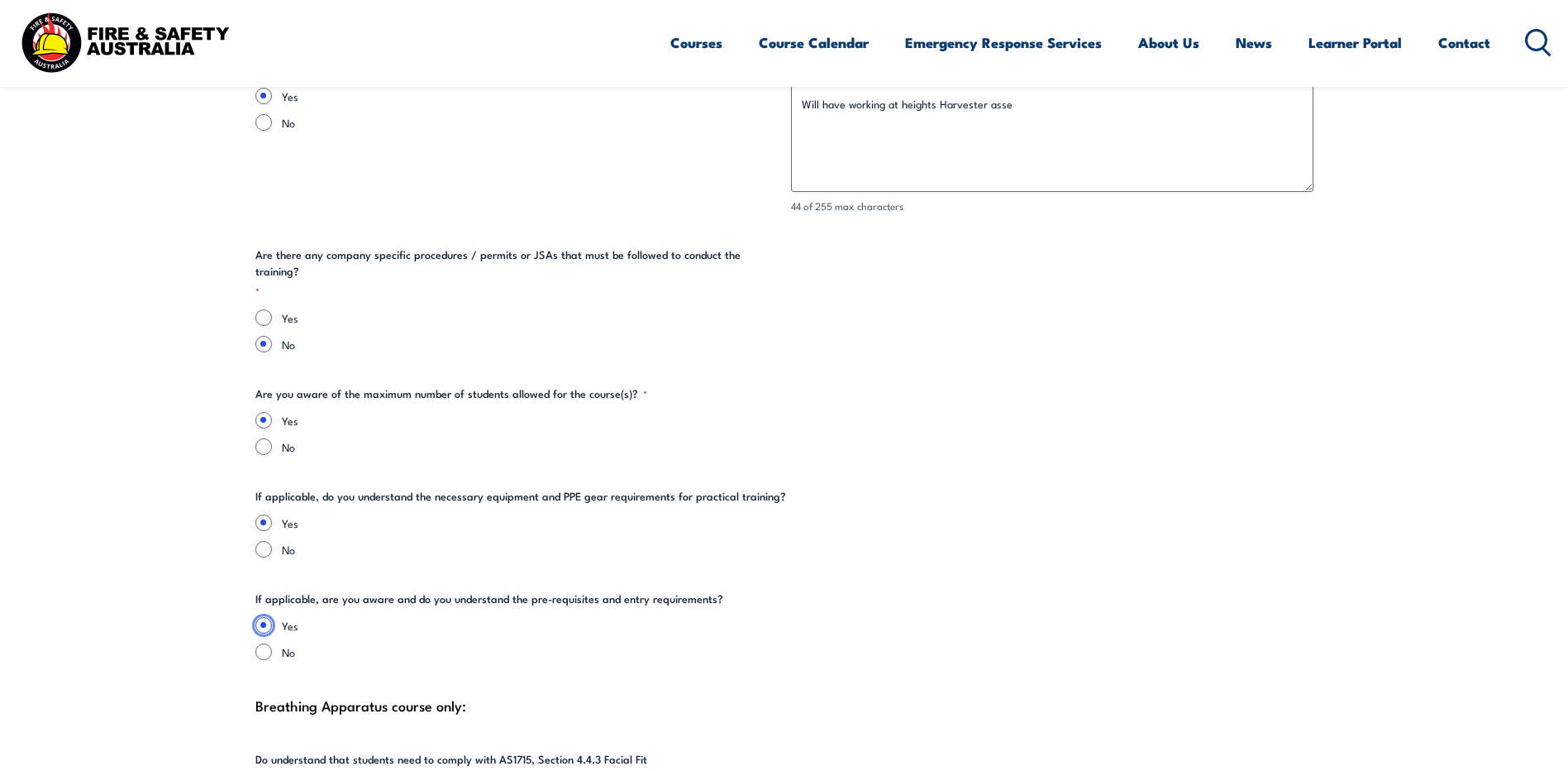
scroll to position [3041, 0]
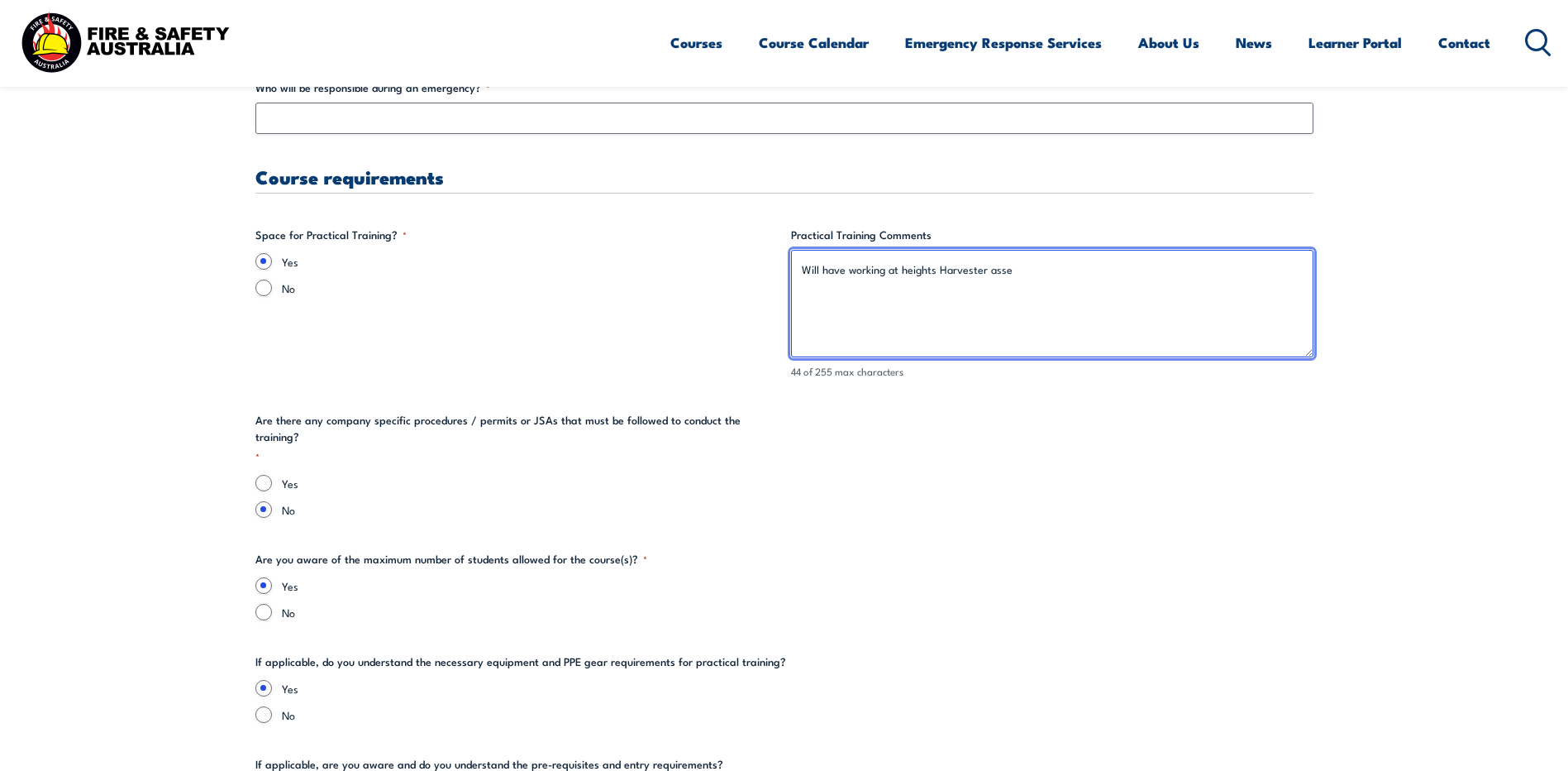
click at [906, 269] on textarea "Will have working at heights Harvester asse" at bounding box center [1053, 303] width 522 height 107
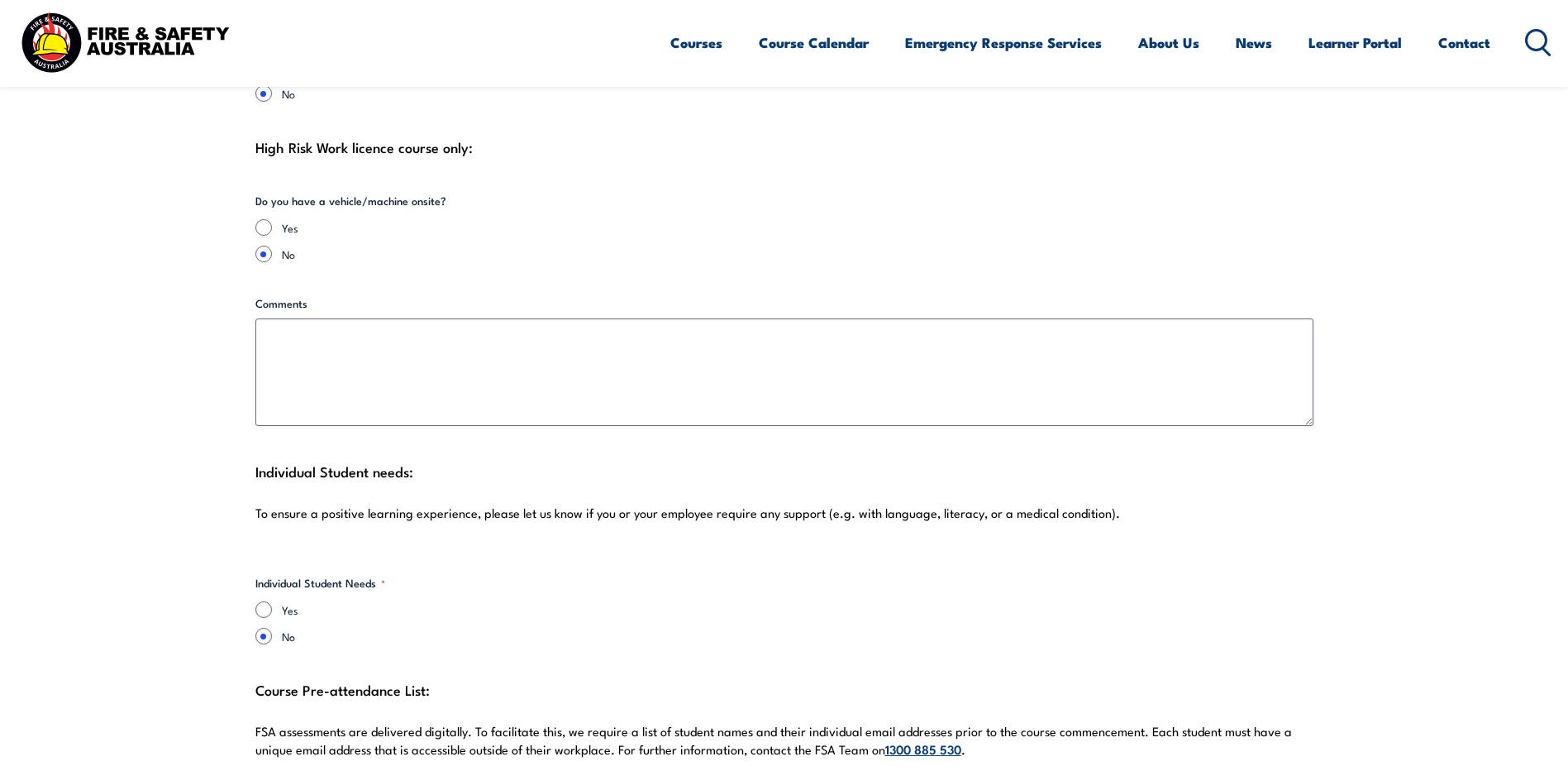
scroll to position [4115, 0]
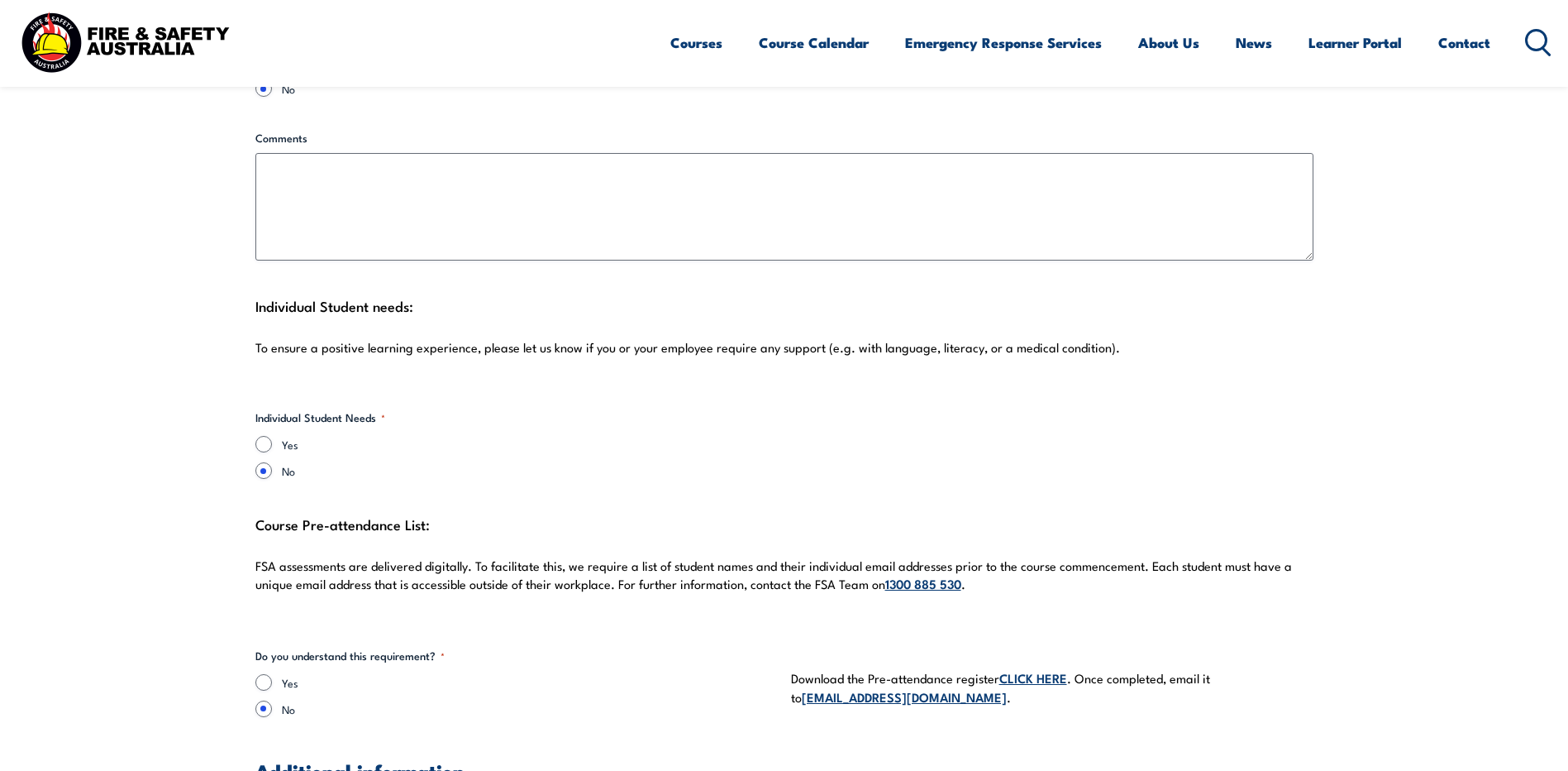
type textarea "Will have working at Heights Harvester asse"
click at [261, 674] on input "Yes" at bounding box center [263, 682] width 17 height 17
radio input "true"
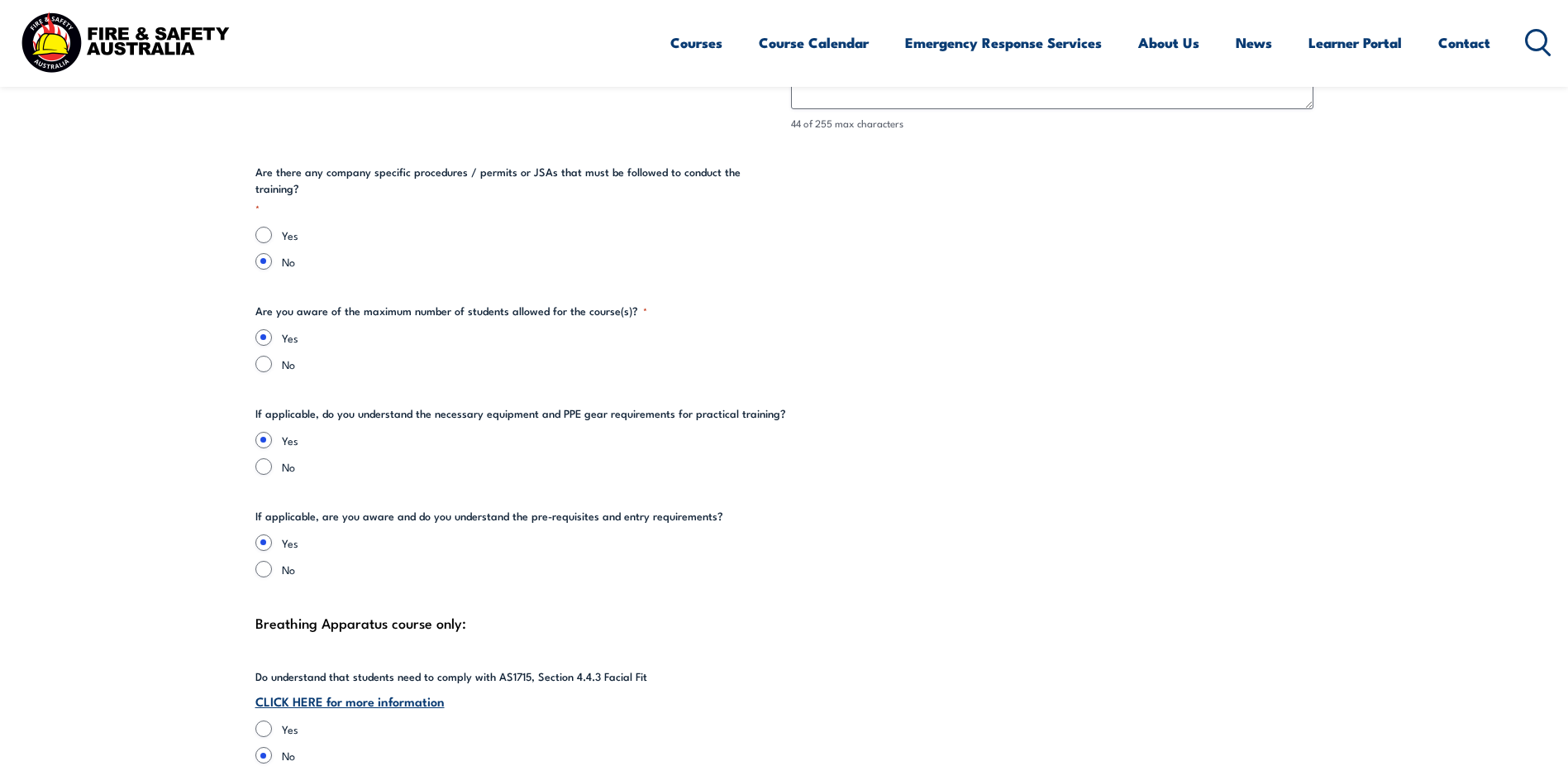
scroll to position [3041, 0]
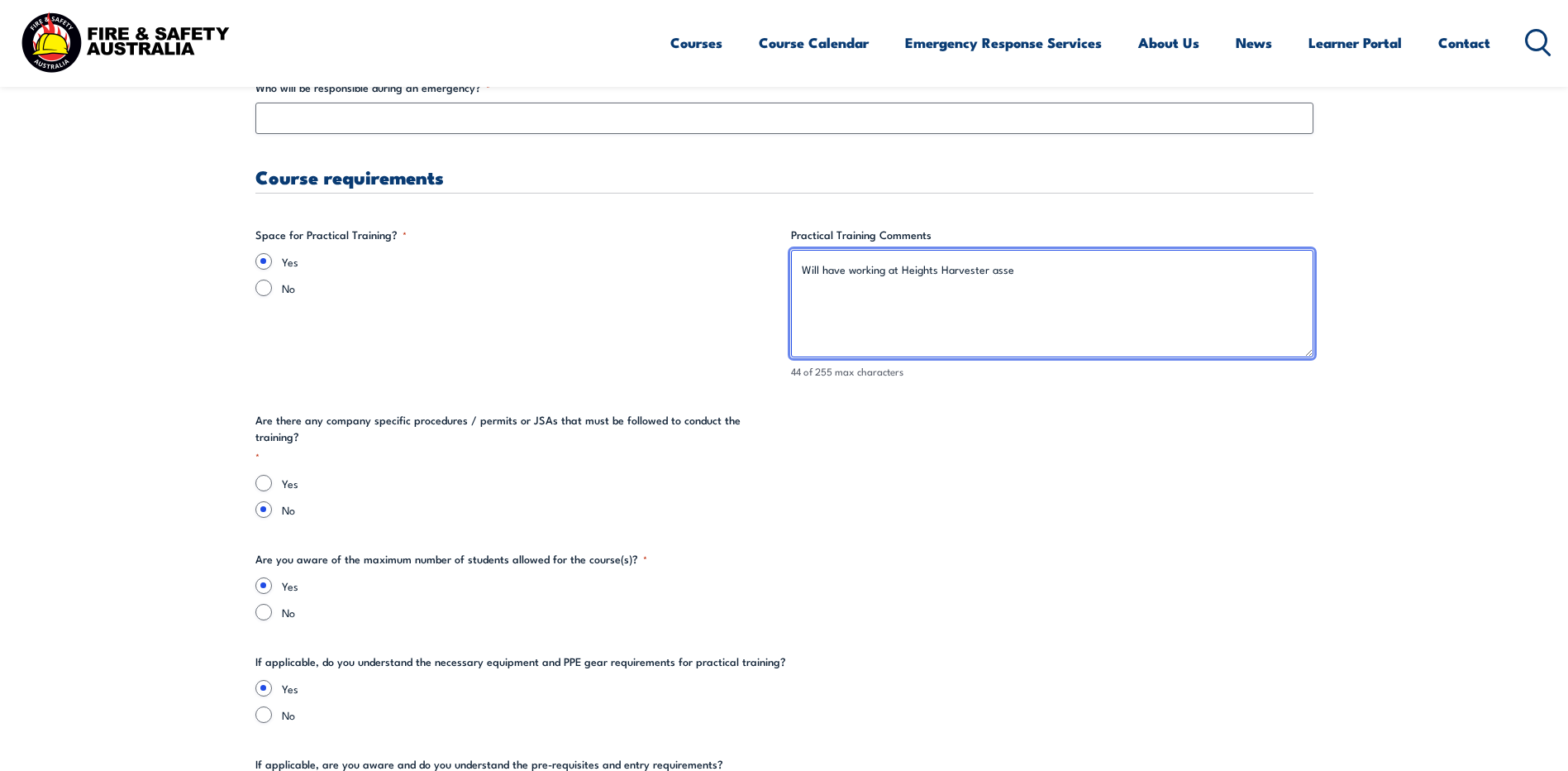
drag, startPoint x: 1033, startPoint y: 277, endPoint x: 801, endPoint y: 264, distance: 232.4
click at [801, 264] on textarea "Will have working at Heights Harvester asse" at bounding box center [1053, 303] width 522 height 107
click at [987, 269] on textarea "Will have harvesters available to" at bounding box center [1053, 303] width 522 height 107
click at [898, 269] on textarea "Will have harvesters available to climb up ladder" at bounding box center [1053, 303] width 522 height 107
click at [1060, 276] on textarea "Will have harvester available to climb up ladder" at bounding box center [1053, 303] width 522 height 107
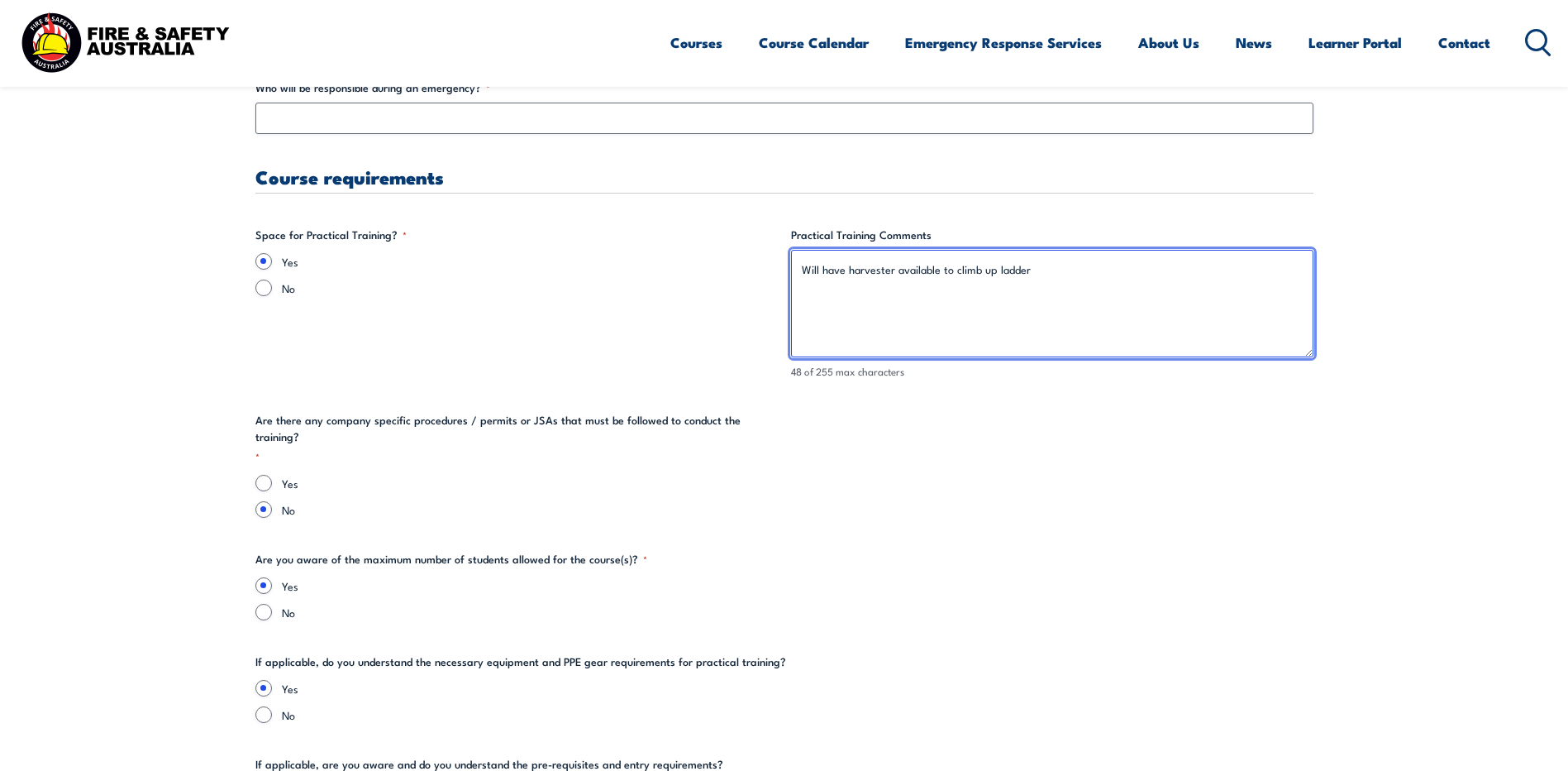
type textarea "Will have harvester available to climb up ladder."
drag, startPoint x: 1053, startPoint y: 272, endPoint x: 801, endPoint y: 264, distance: 252.1
click at [801, 264] on textarea "Will have harvester available to climb up ladder." at bounding box center [1053, 303] width 522 height 107
click at [1075, 265] on textarea "Will have harvester available to climb up ladder." at bounding box center [1053, 303] width 522 height 107
drag, startPoint x: 1047, startPoint y: 269, endPoint x: 781, endPoint y: 274, distance: 266.0
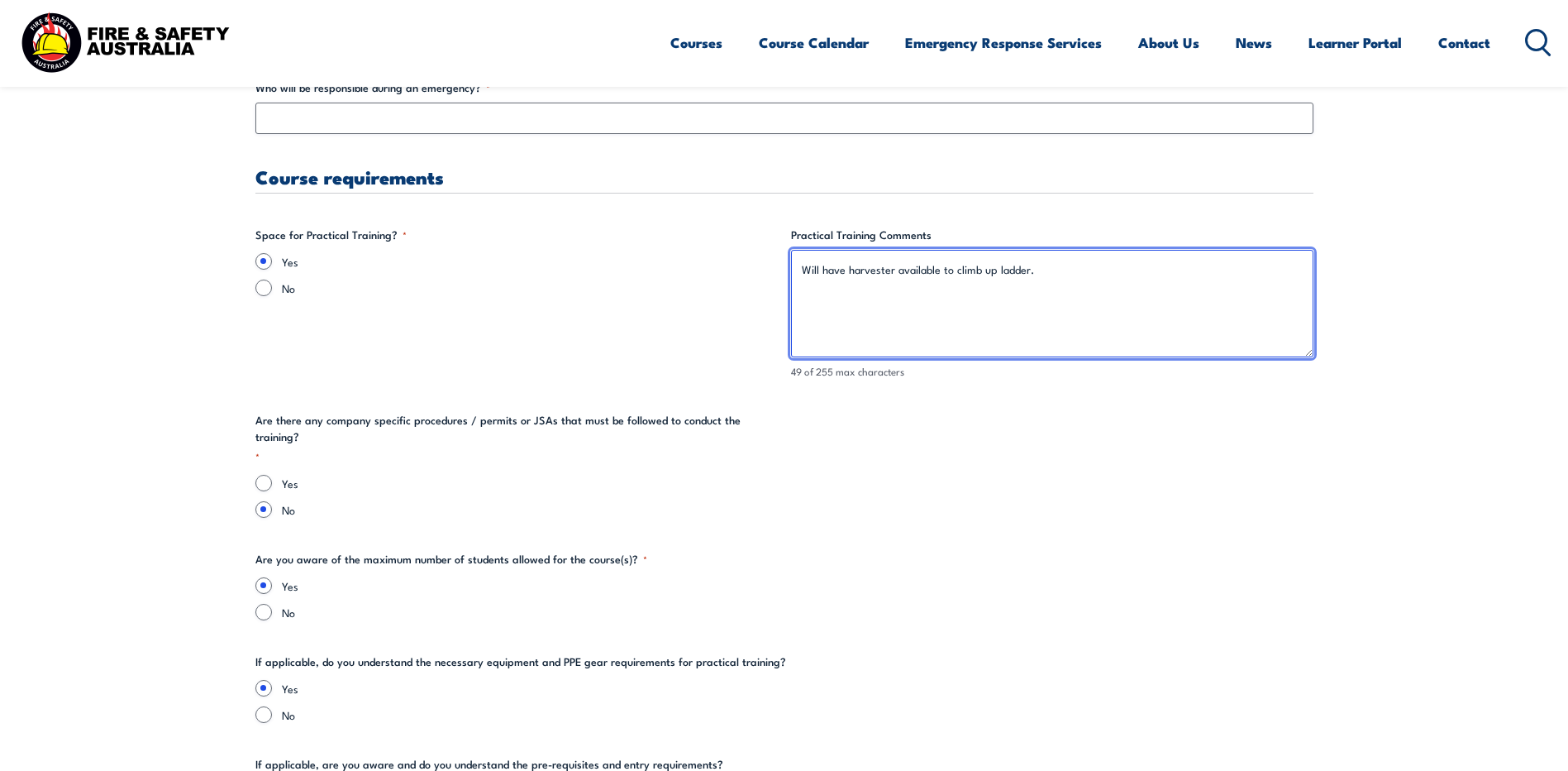
paste textarea "Will have harvester available to climb up ladder."
type textarea "Will have harvester available to climb up ladder."
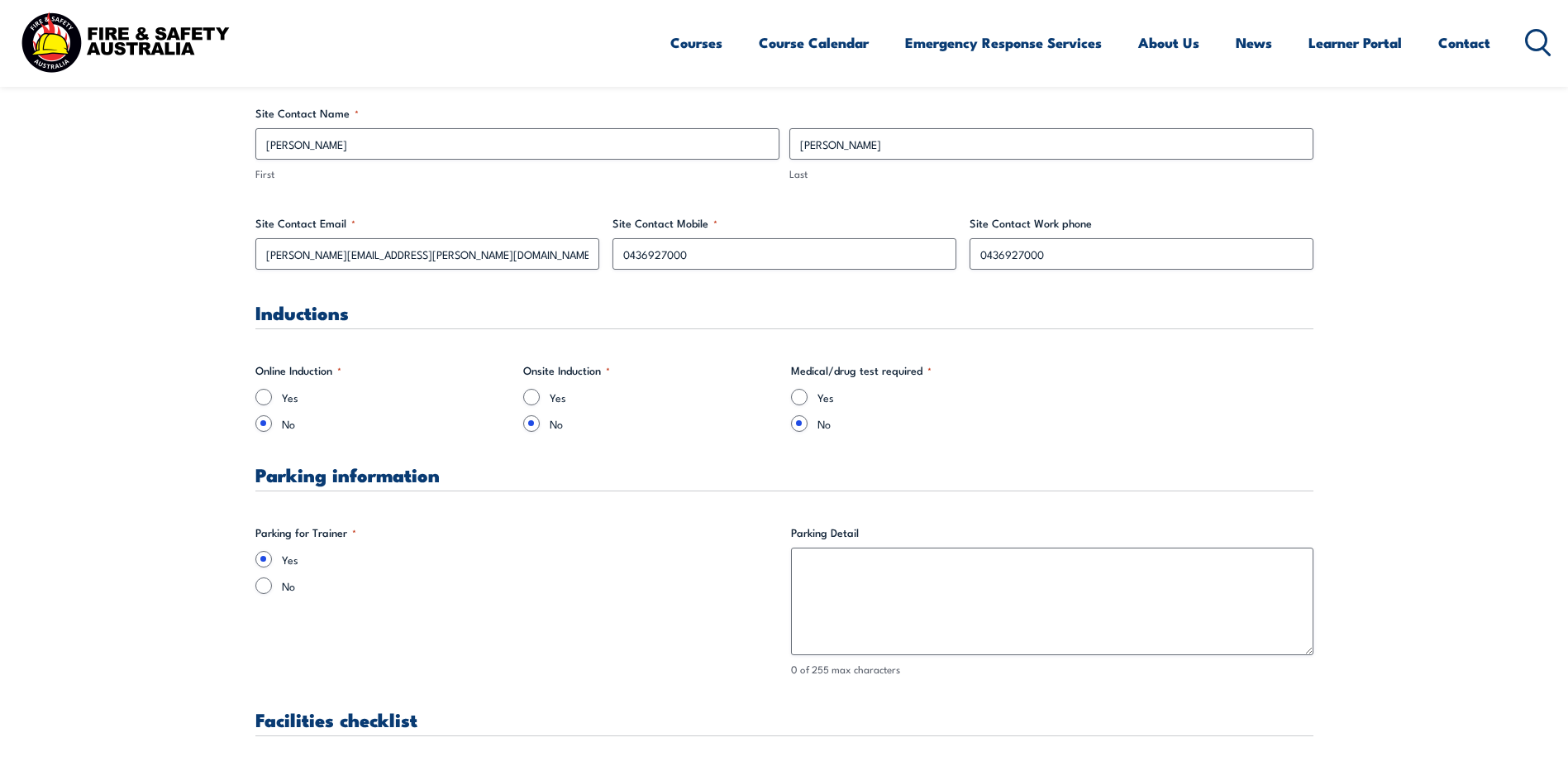
scroll to position [1157, 0]
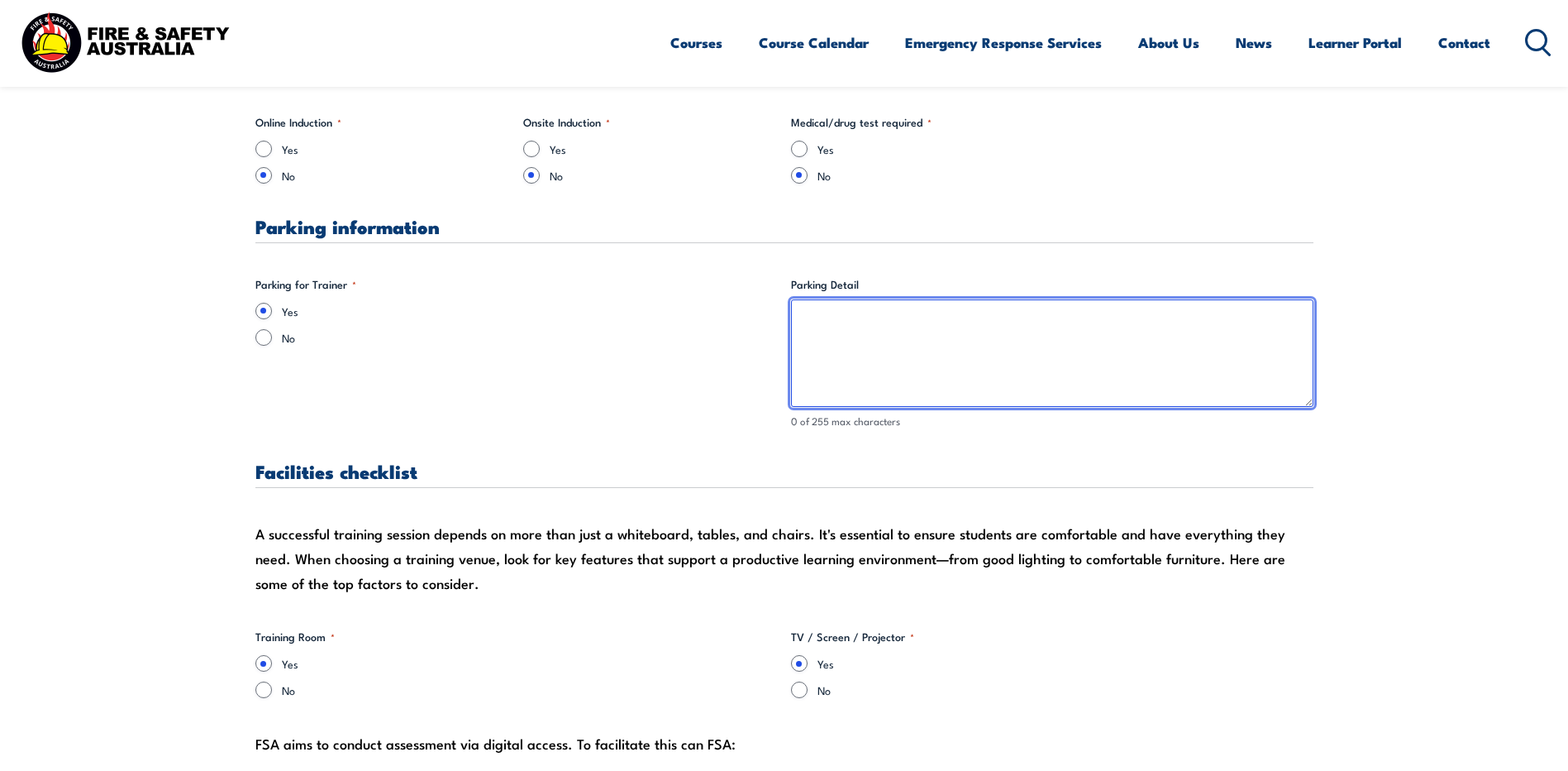
click at [832, 316] on textarea "Parking Detail" at bounding box center [1053, 353] width 522 height 107
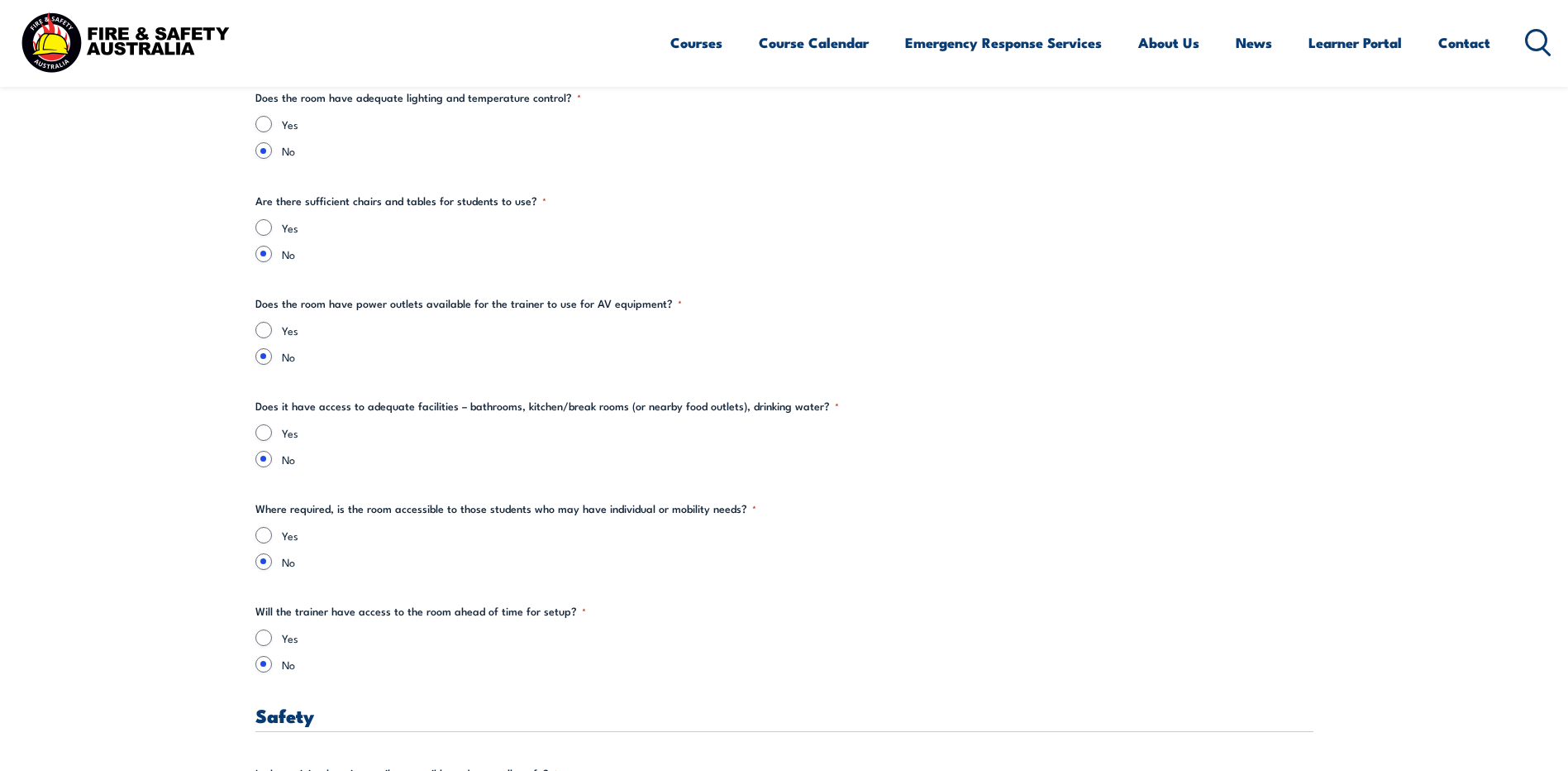
scroll to position [2729, 0]
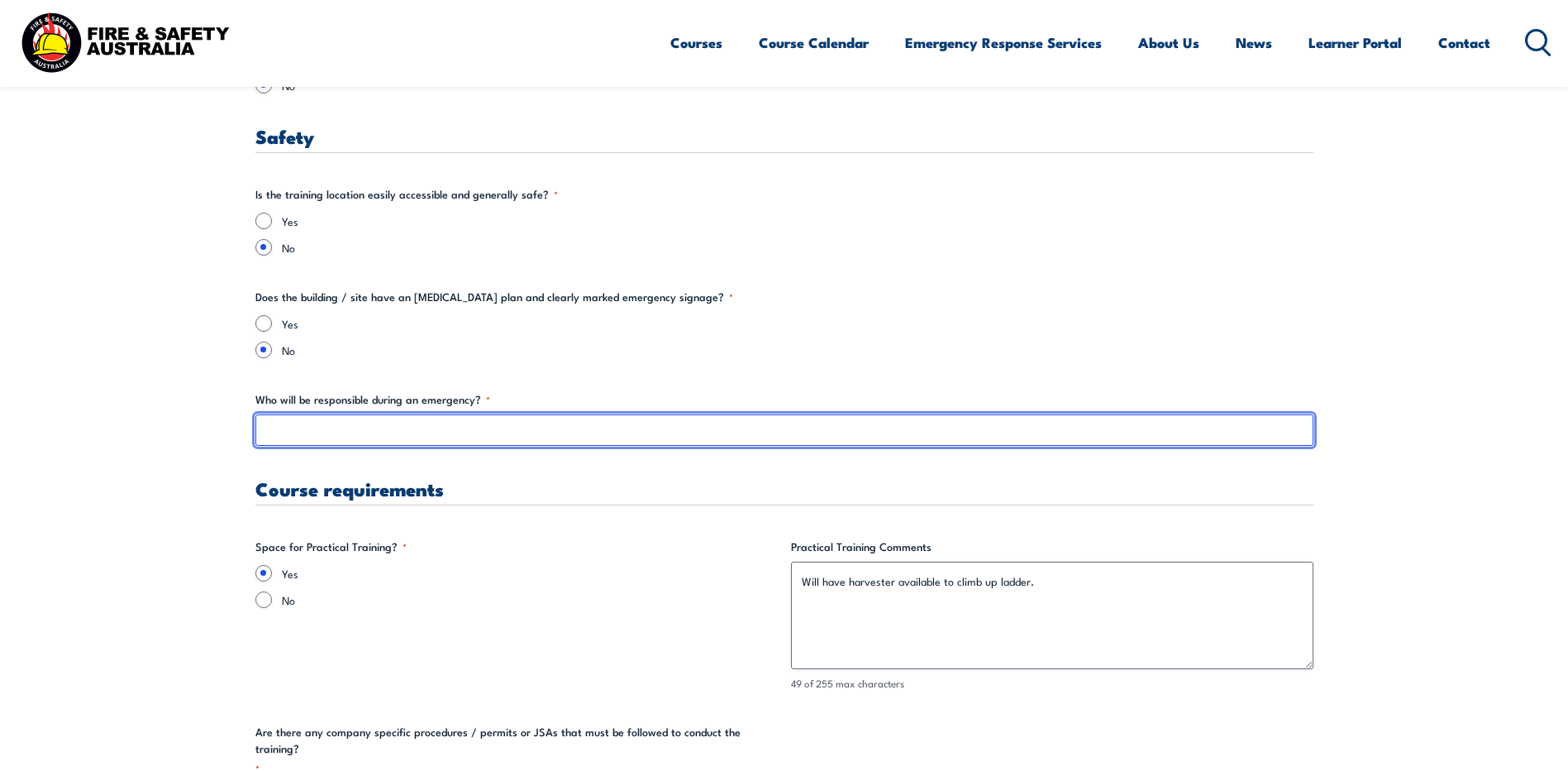
click at [379, 434] on input "Who will be responsible during an emergency? *" at bounding box center [784, 430] width 1058 height 32
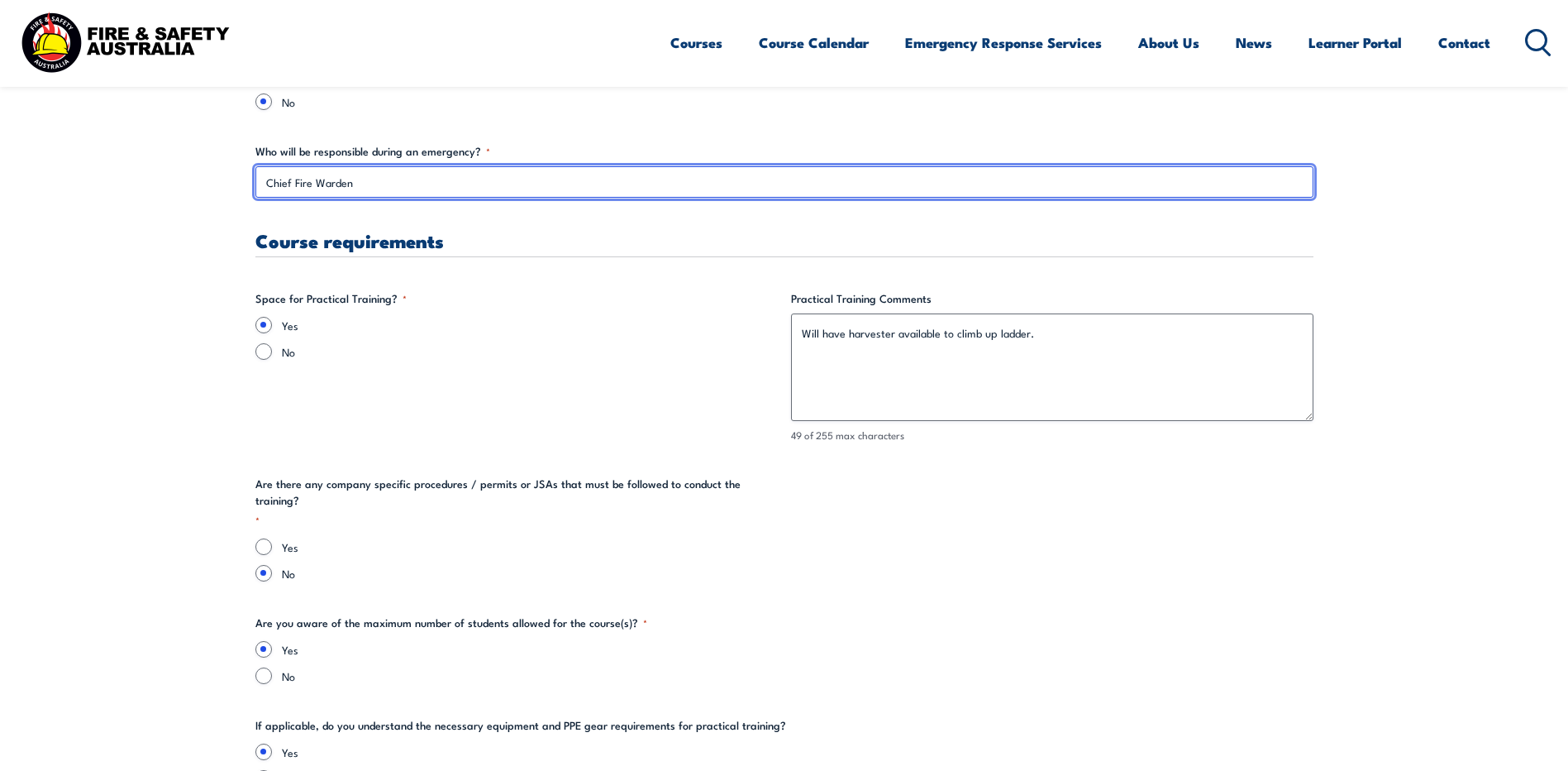
type input "Chief Fire Warden"
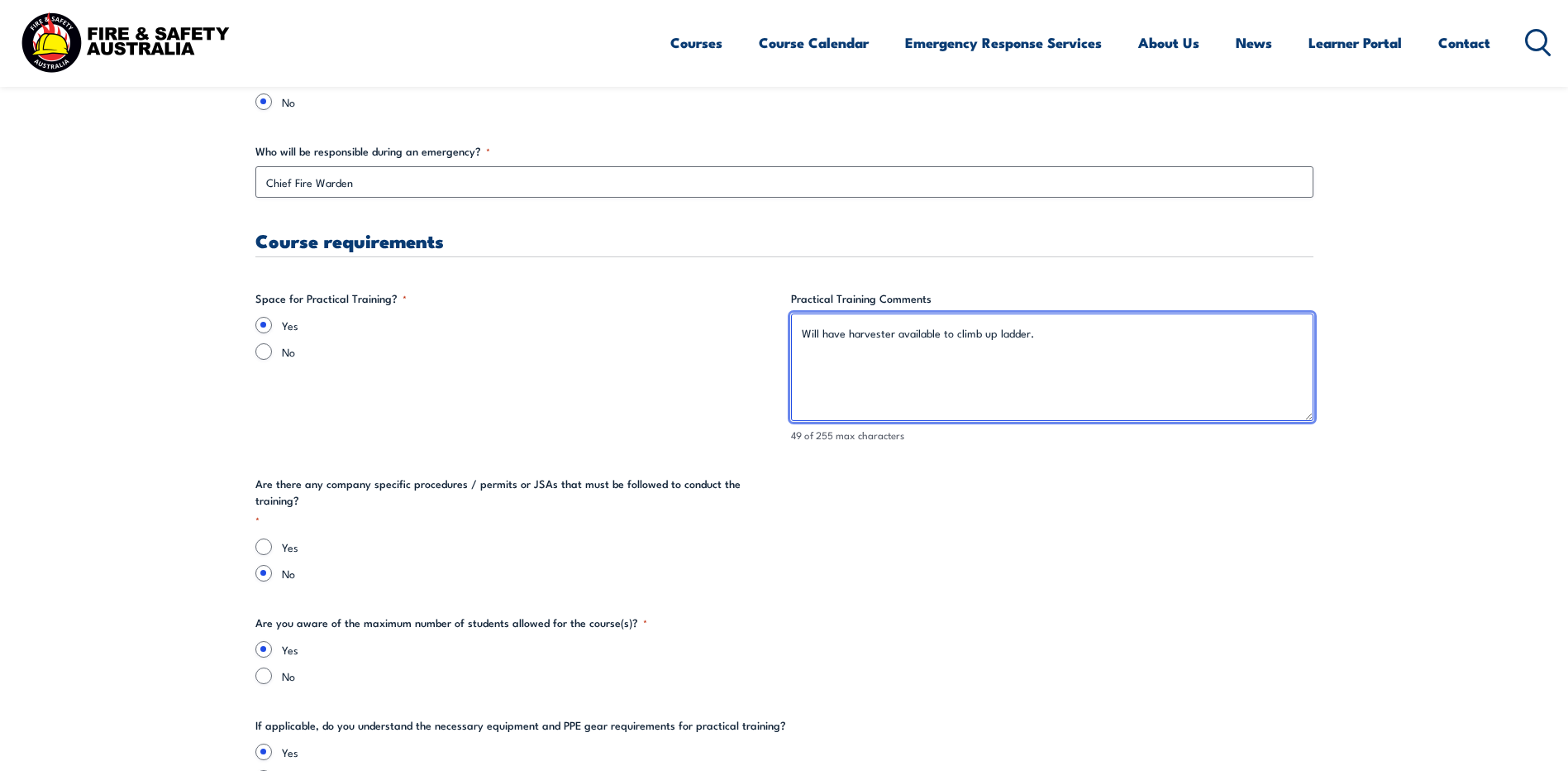
click at [892, 332] on textarea "Will have harvester available to climb up ladder." at bounding box center [1053, 367] width 522 height 107
click at [1130, 337] on textarea "Will have harvesters in a zoned area available to climb up ladder." at bounding box center [1053, 367] width 522 height 107
drag, startPoint x: 1274, startPoint y: 336, endPoint x: 805, endPoint y: 335, distance: 469.0
click at [805, 335] on textarea "Will have harvesters in a zoned area available to climb up ladder and complete …" at bounding box center [1053, 367] width 522 height 107
drag, startPoint x: 833, startPoint y: 332, endPoint x: 868, endPoint y: 331, distance: 35.0
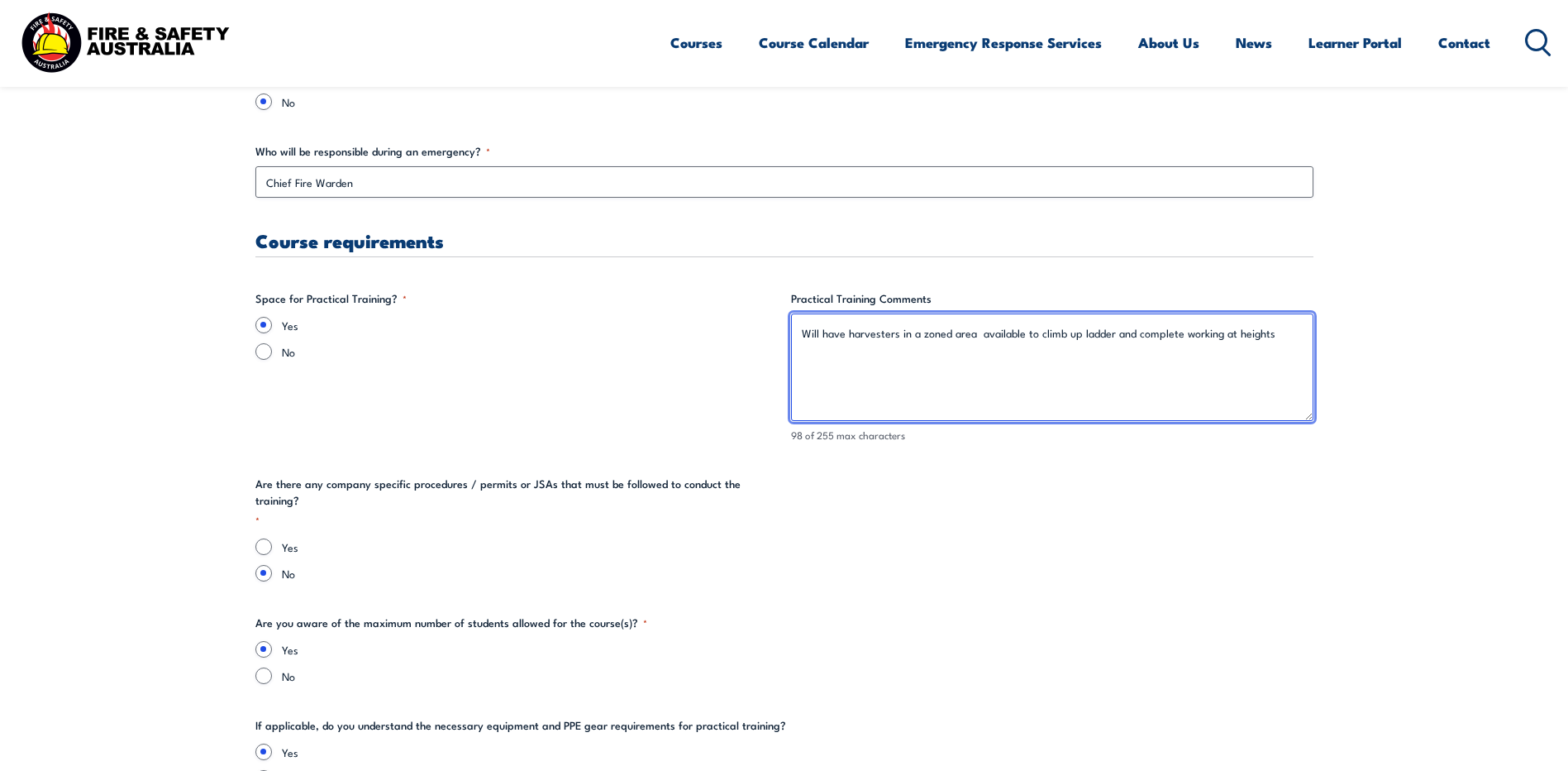
type textarea "Will have harvesters in a zoned area available to climb up ladder and complete …"
paste textarea "Harvesters will be positioned in a designated zone, with access ladders availab…"
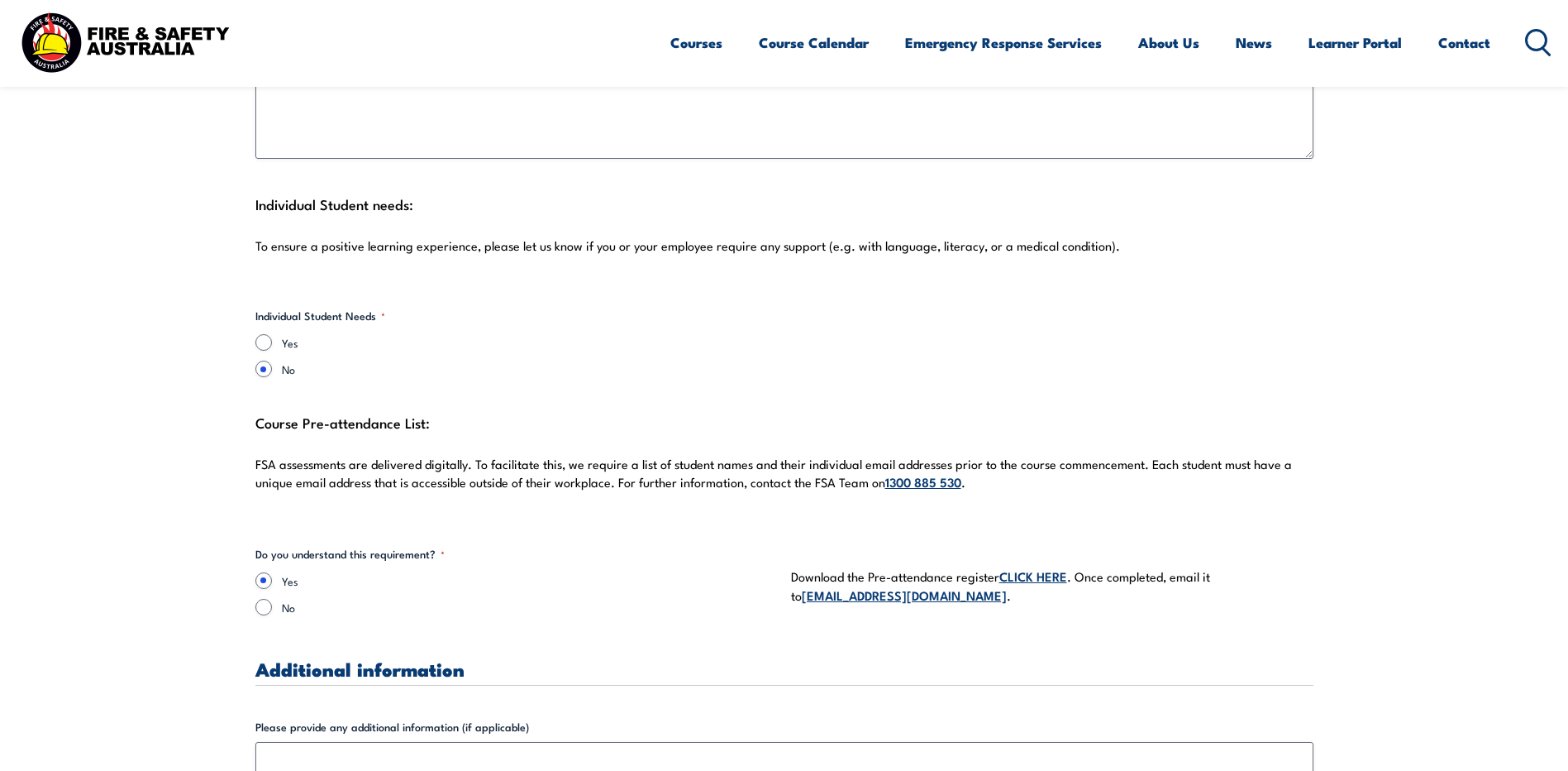
scroll to position [4382, 0]
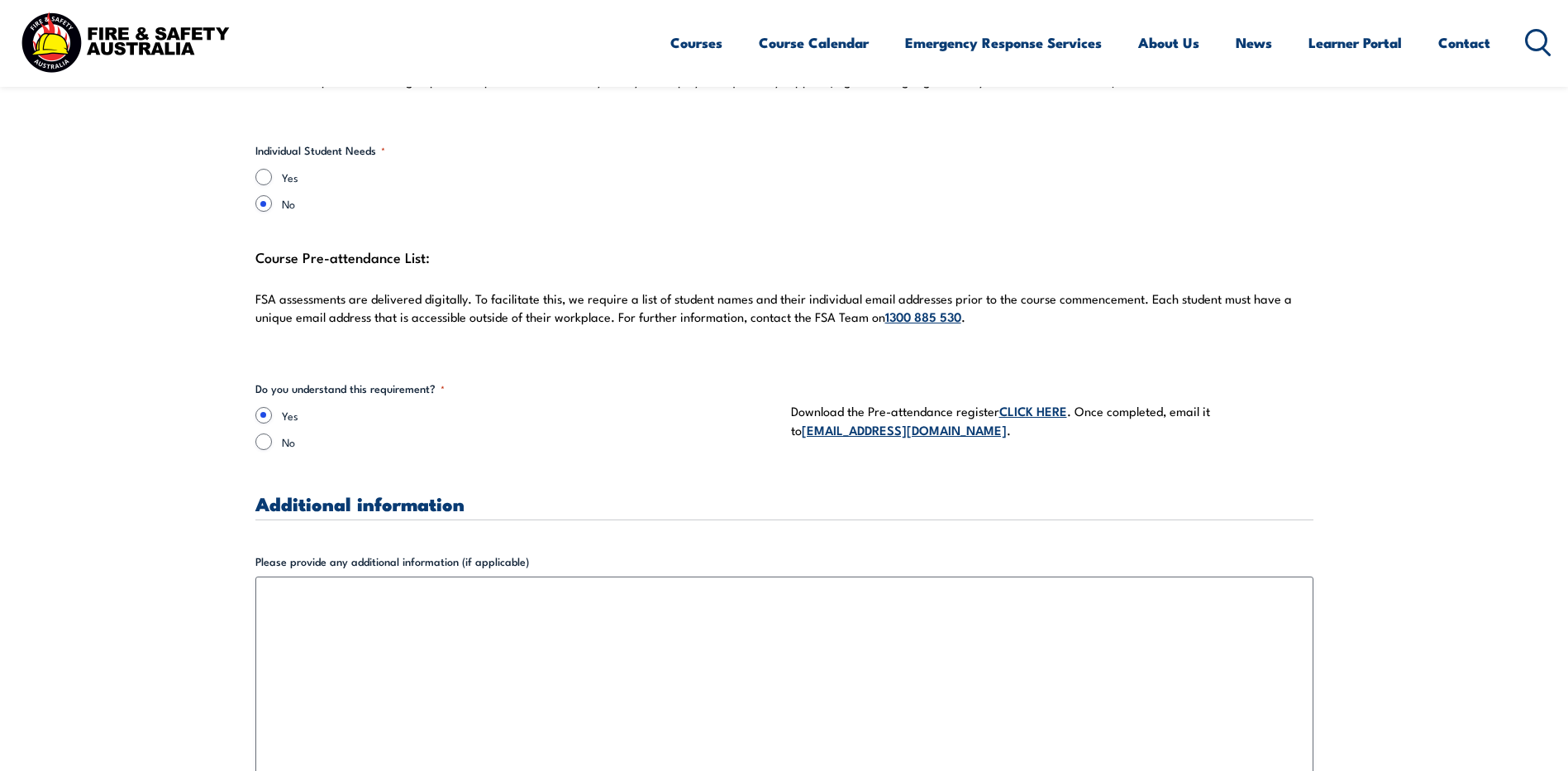
type textarea "Harvesters will be positioned in a designated zone, with access ladders availab…"
click at [1053, 401] on link "CLICK HERE" at bounding box center [1033, 410] width 68 height 18
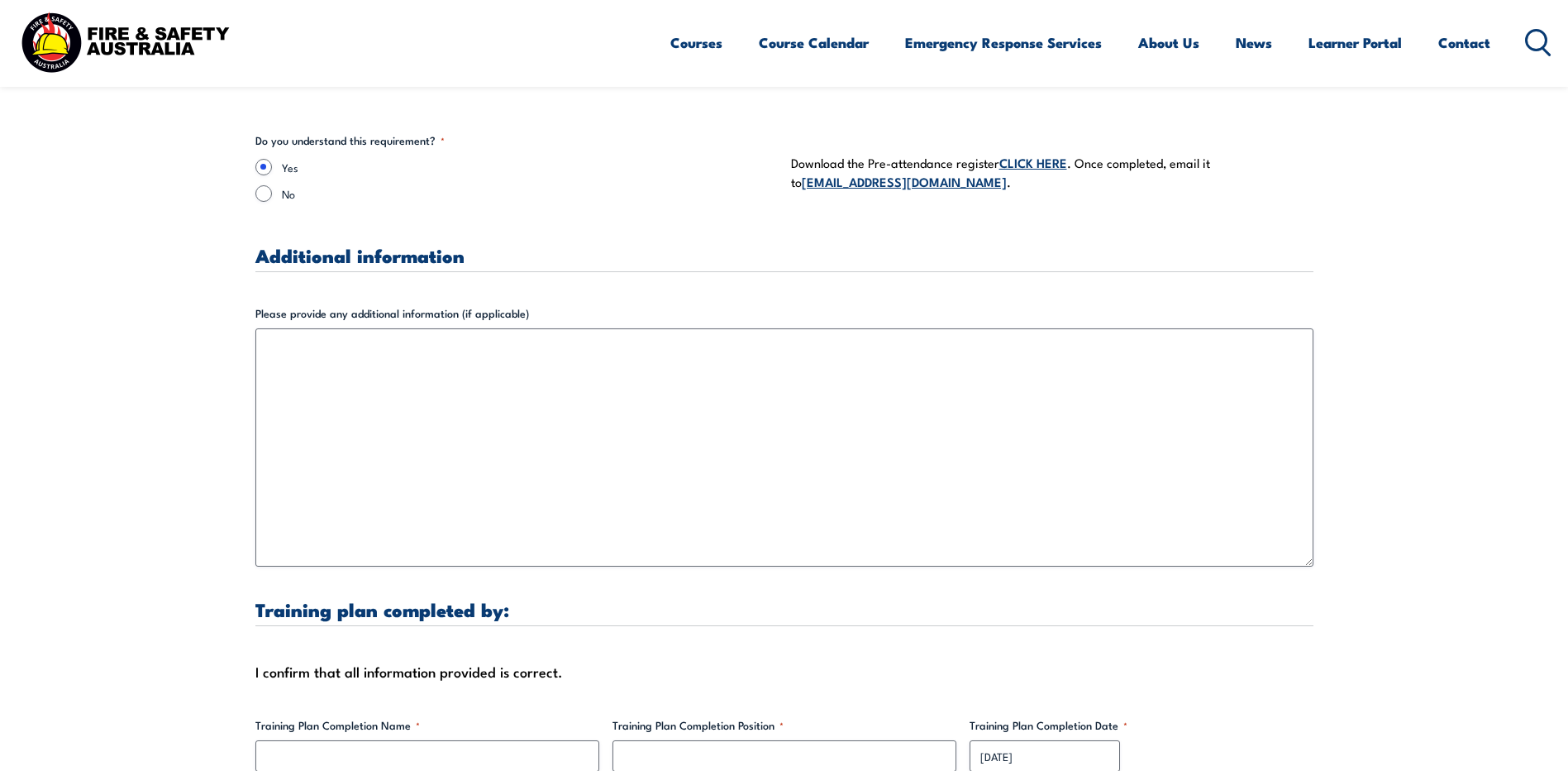
scroll to position [4797, 0]
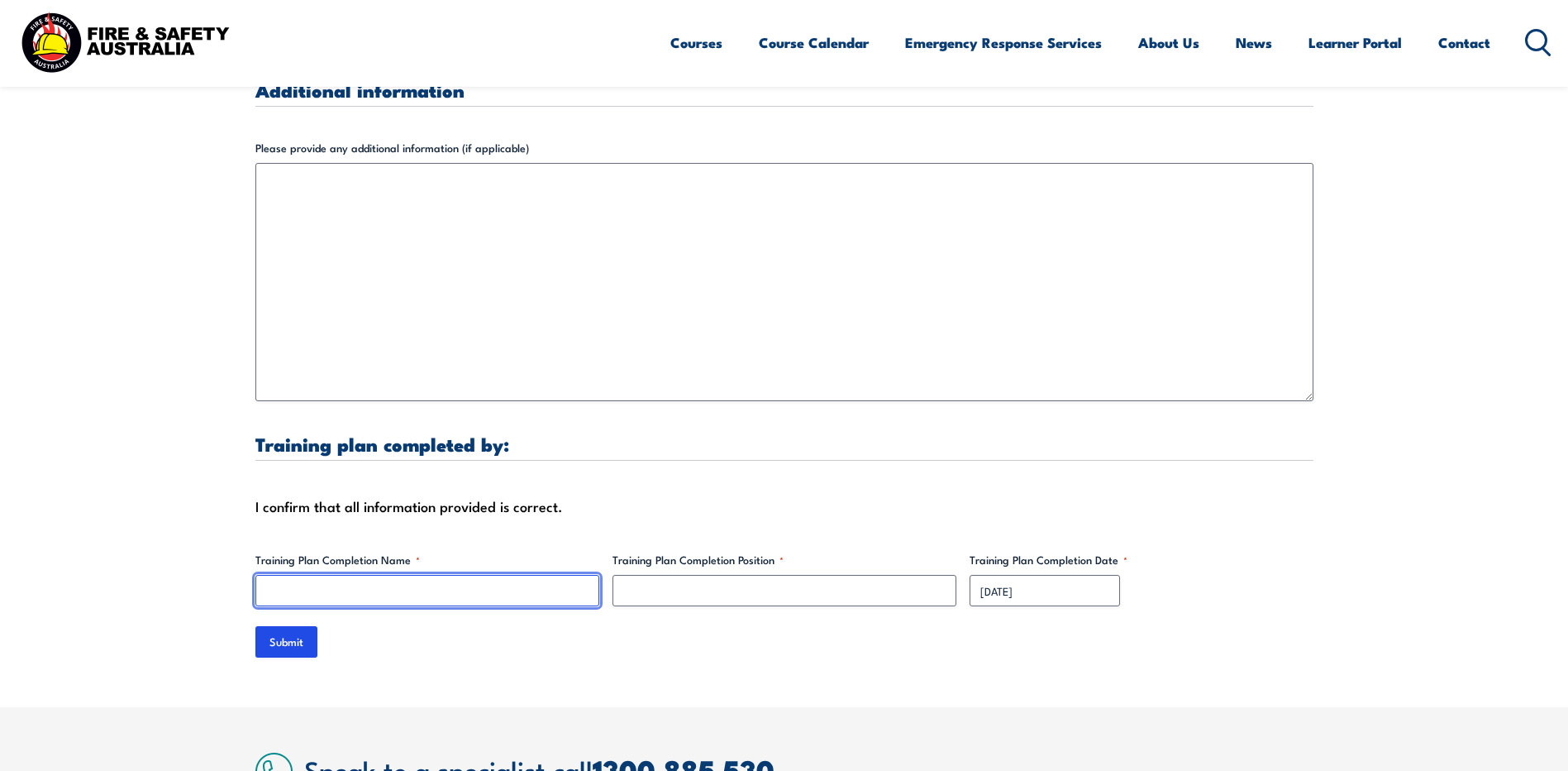
click at [326, 575] on input "Training Plan Completion Name *" at bounding box center [427, 591] width 344 height 32
type input "[PERSON_NAME]"
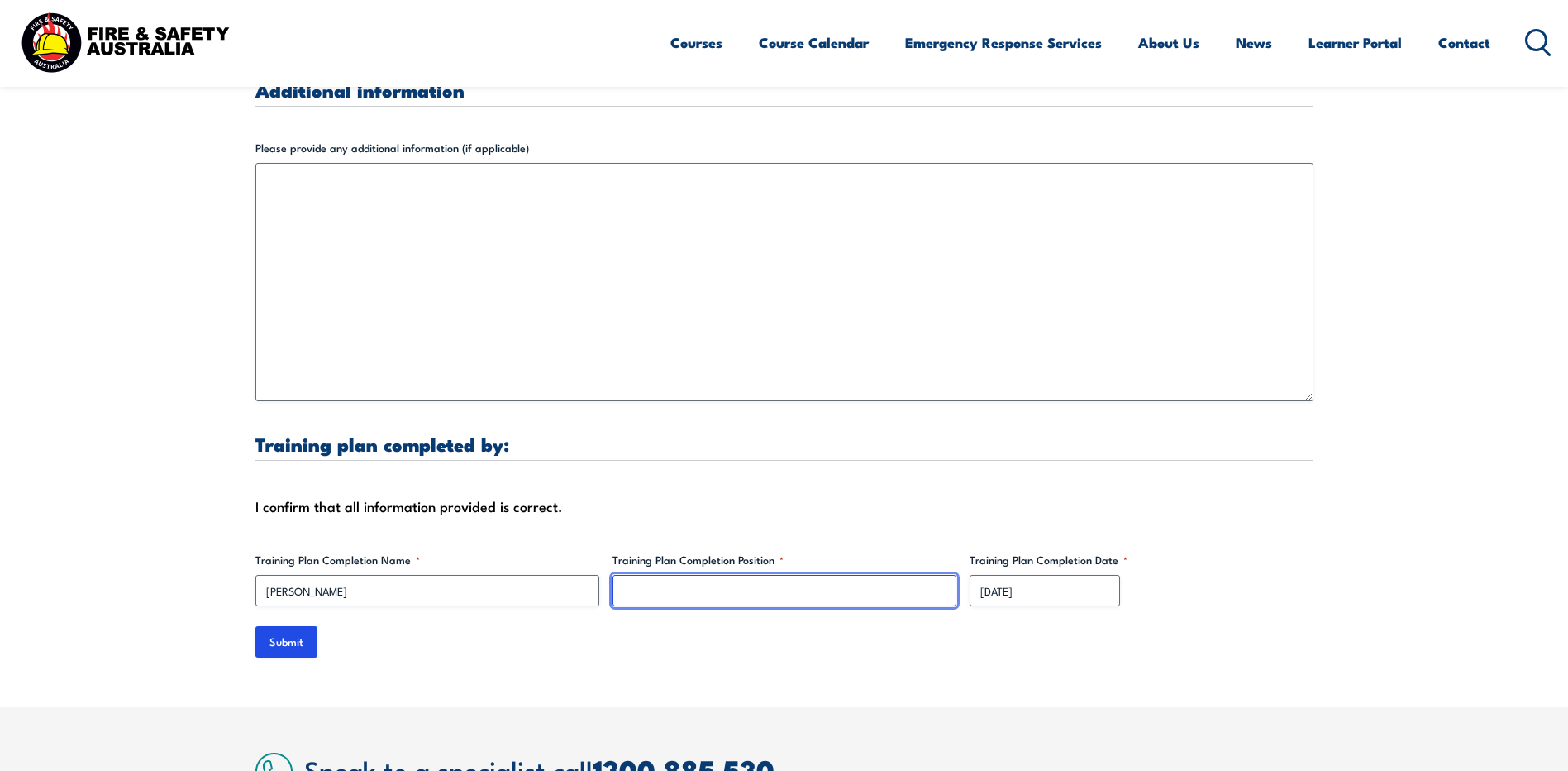
click at [810, 575] on input "Training Plan Completion Position *" at bounding box center [784, 591] width 344 height 32
drag, startPoint x: 670, startPoint y: 573, endPoint x: 695, endPoint y: 569, distance: 25.3
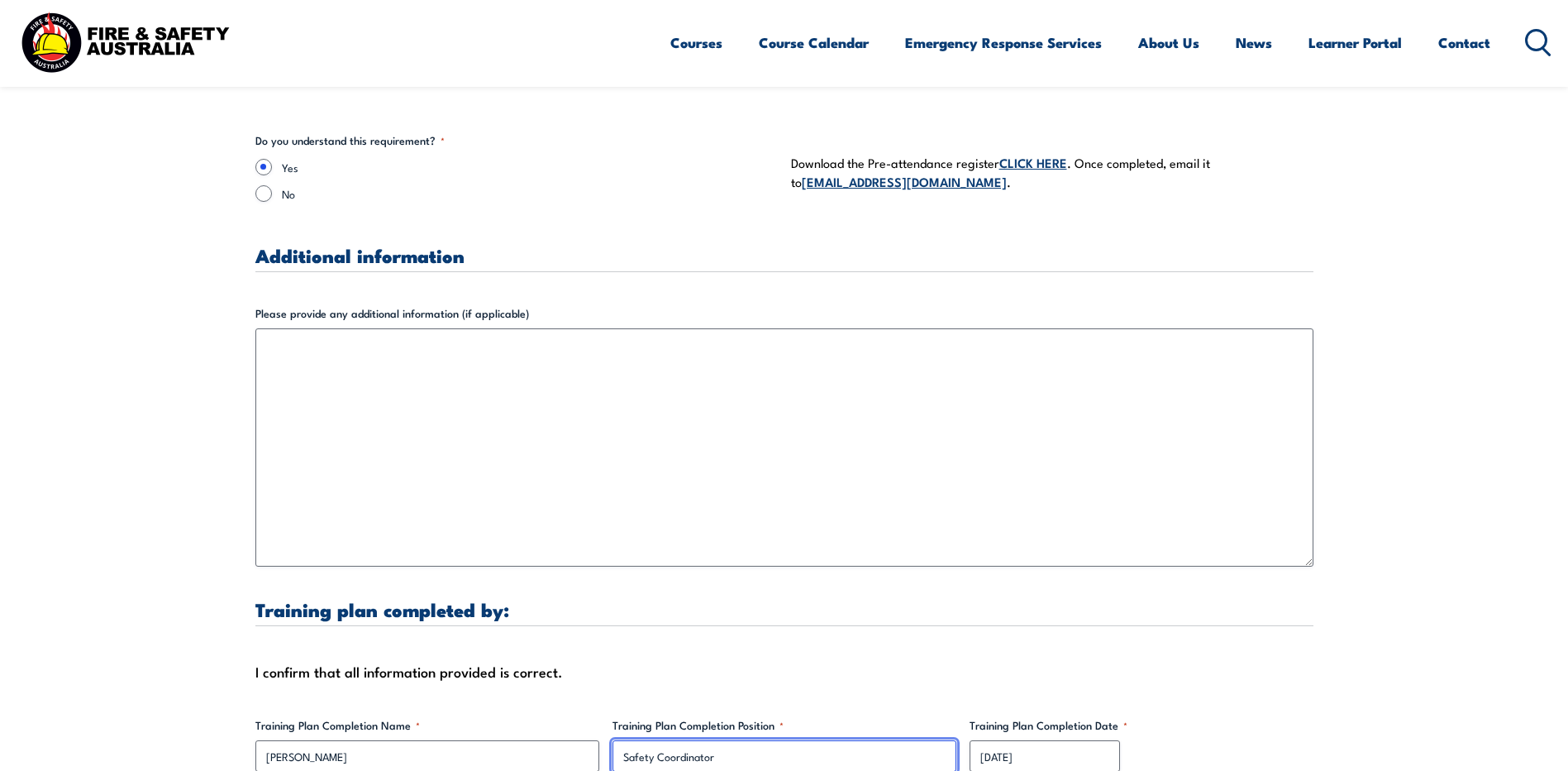
scroll to position [5127, 0]
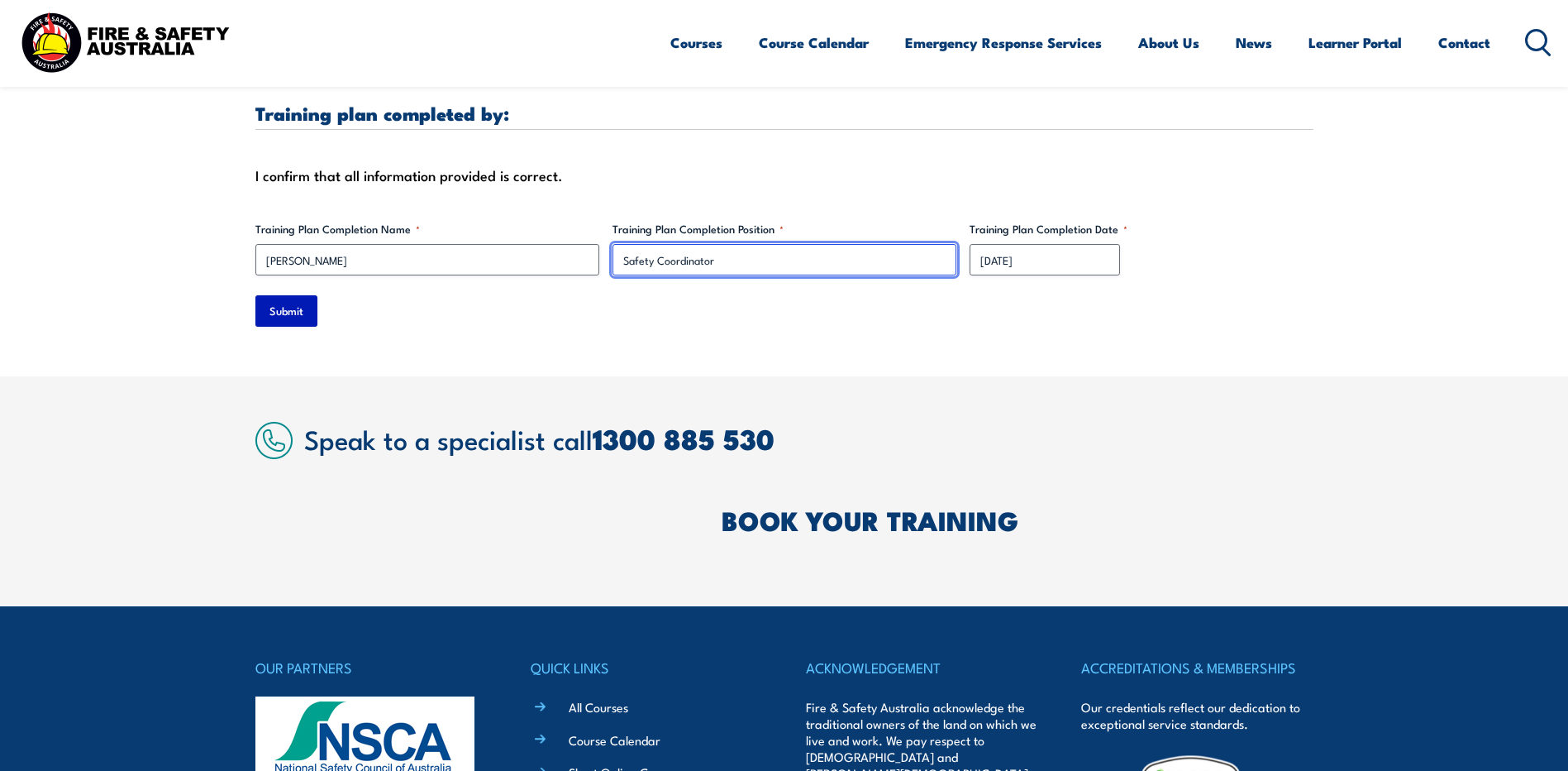
type input "Safety Coordinator"
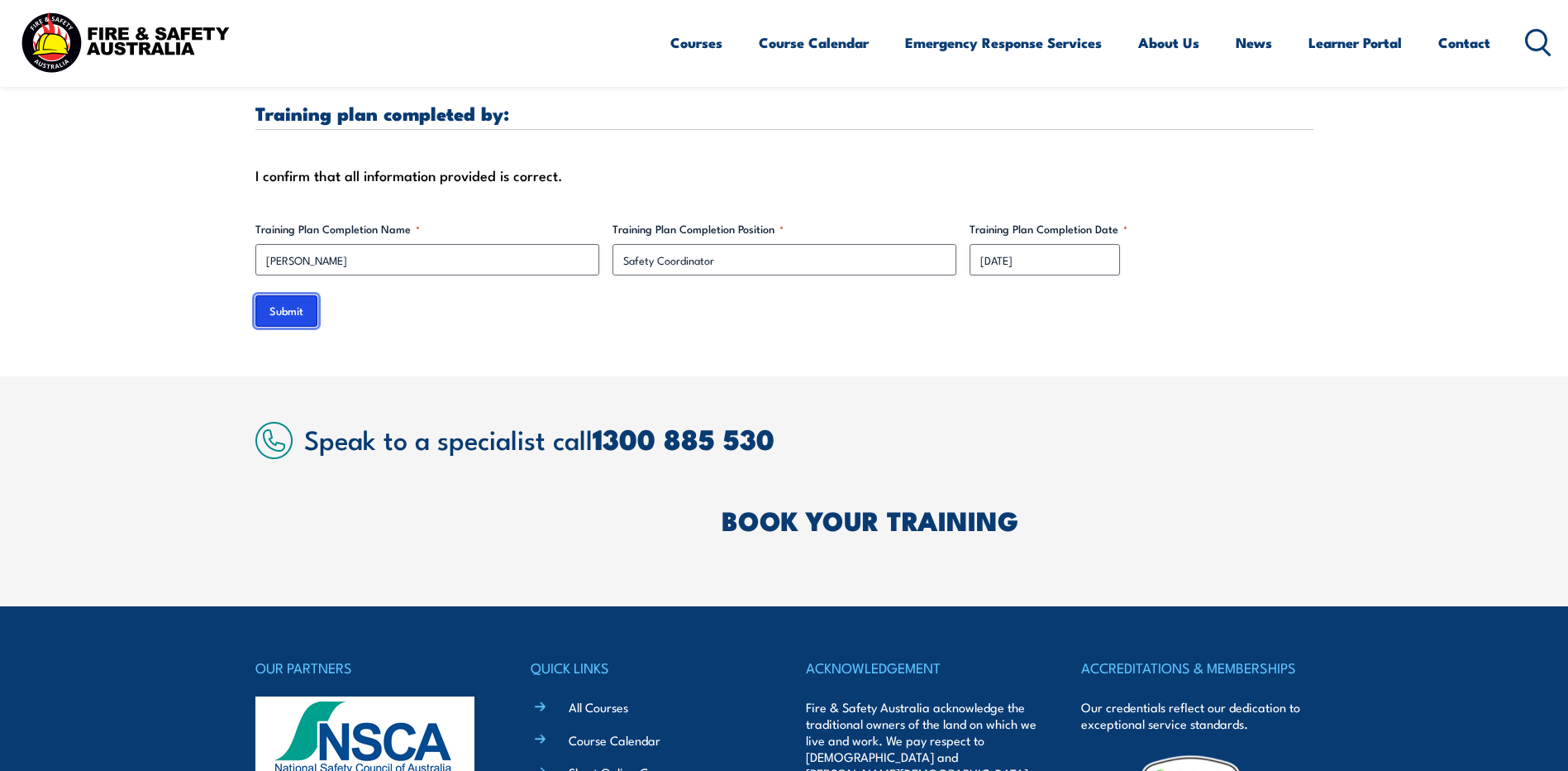
click at [292, 295] on input "Submit" at bounding box center [286, 311] width 62 height 32
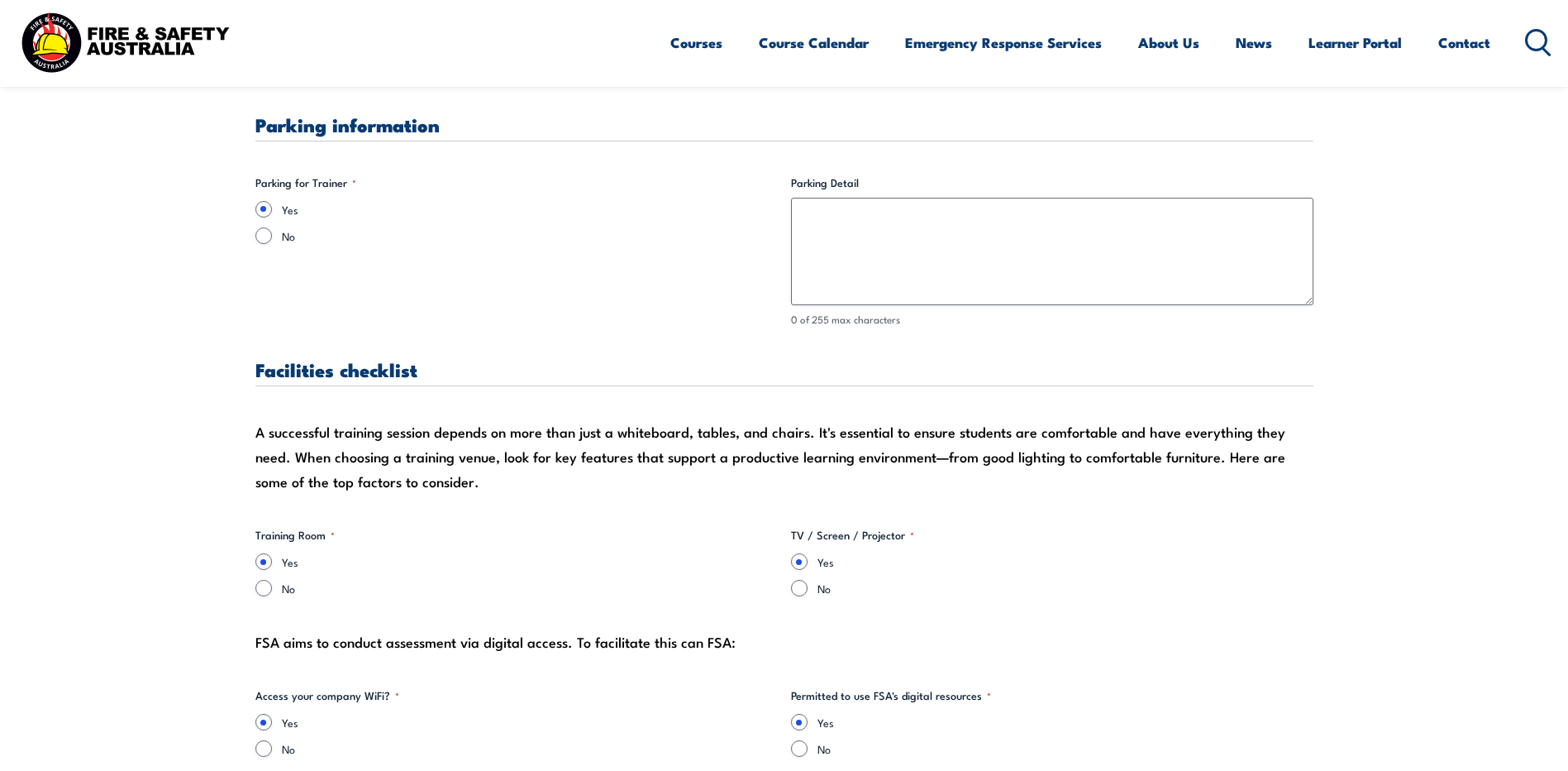
scroll to position [1819, 0]
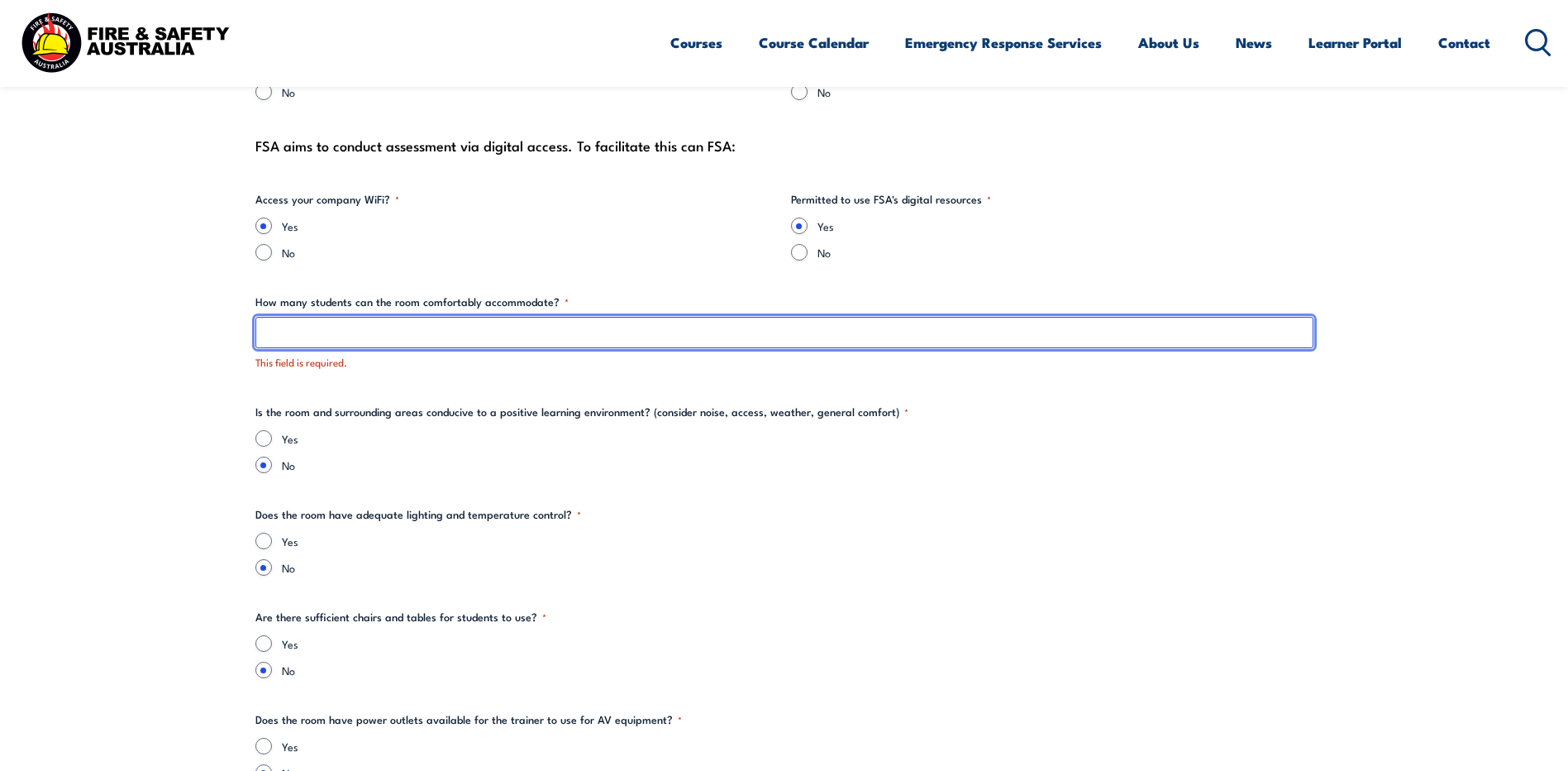
click at [387, 328] on input "How many students can the room comfortably accommodate? *" at bounding box center [784, 332] width 1058 height 32
type input "2"
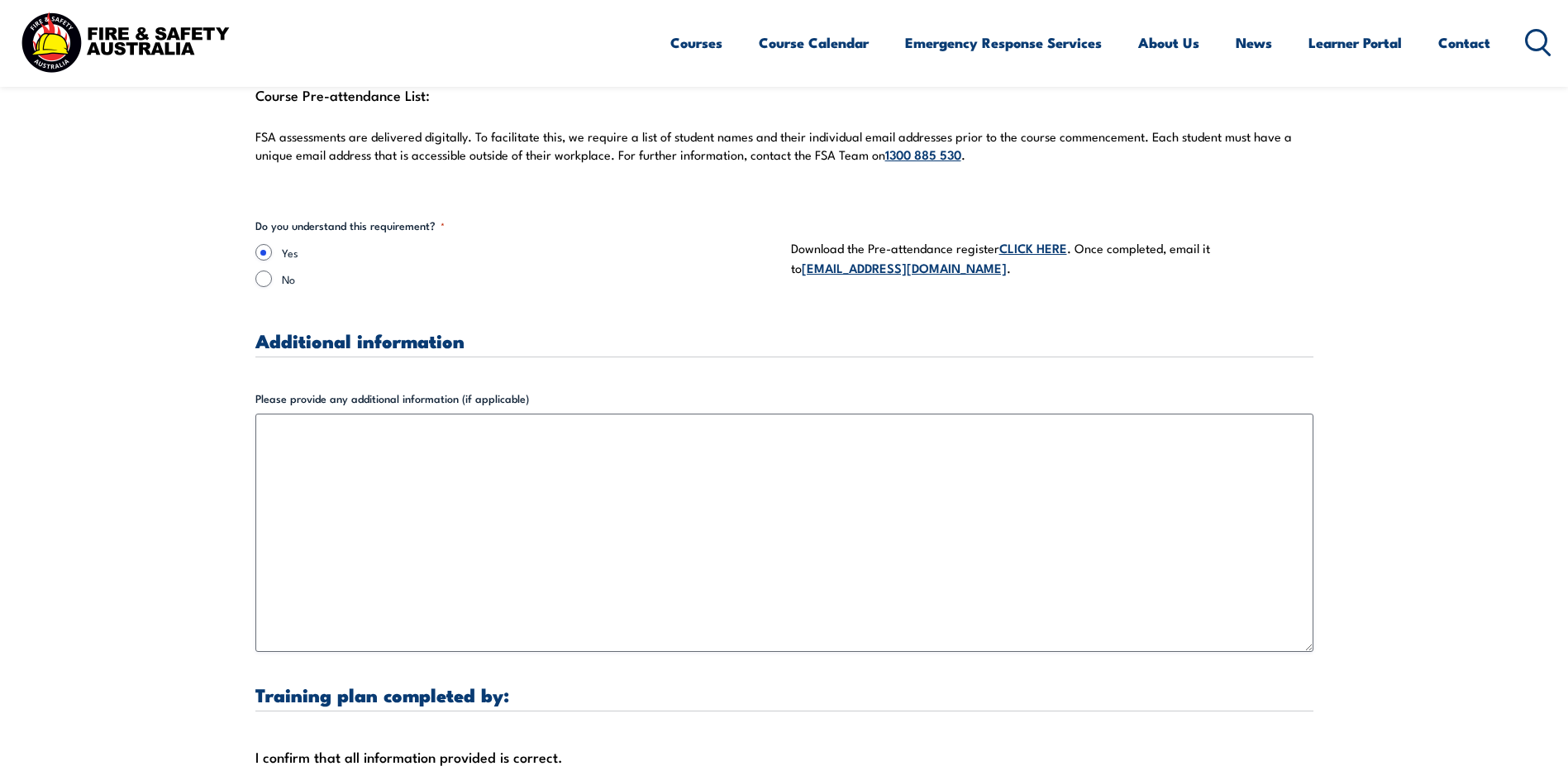
scroll to position [5127, 0]
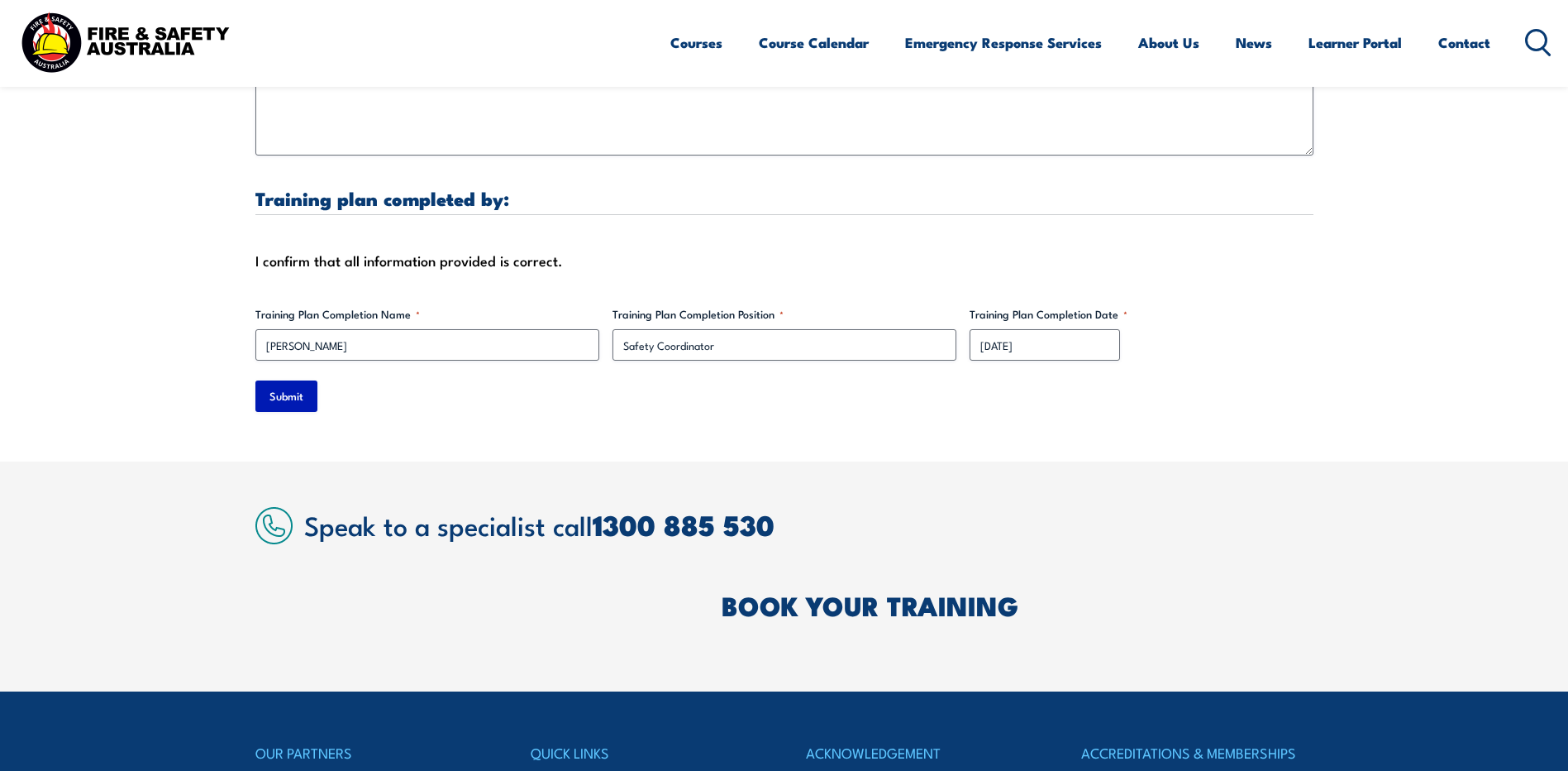
type input "12"
click at [274, 382] on input "Submit" at bounding box center [286, 396] width 62 height 32
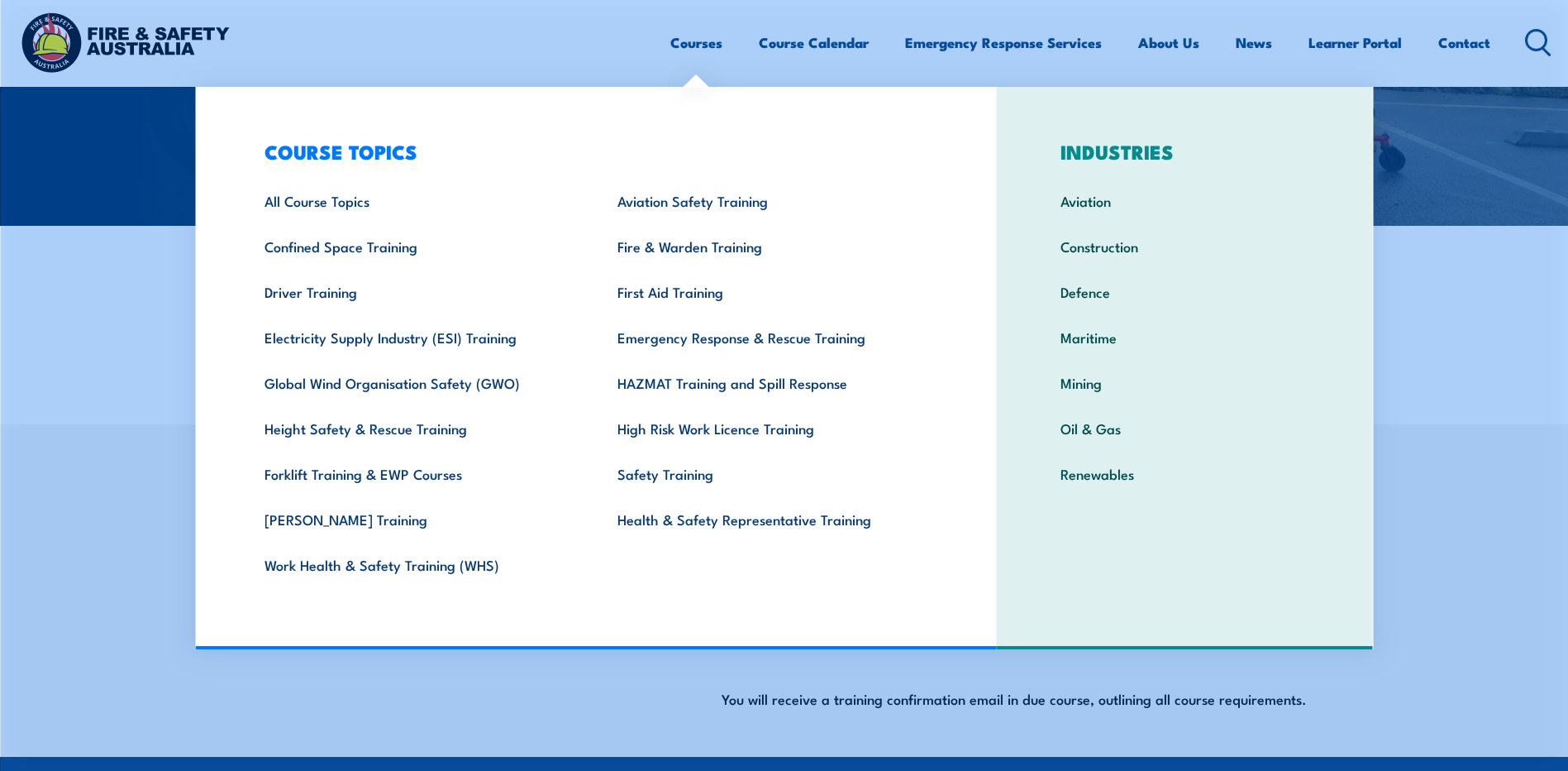
scroll to position [166, 0]
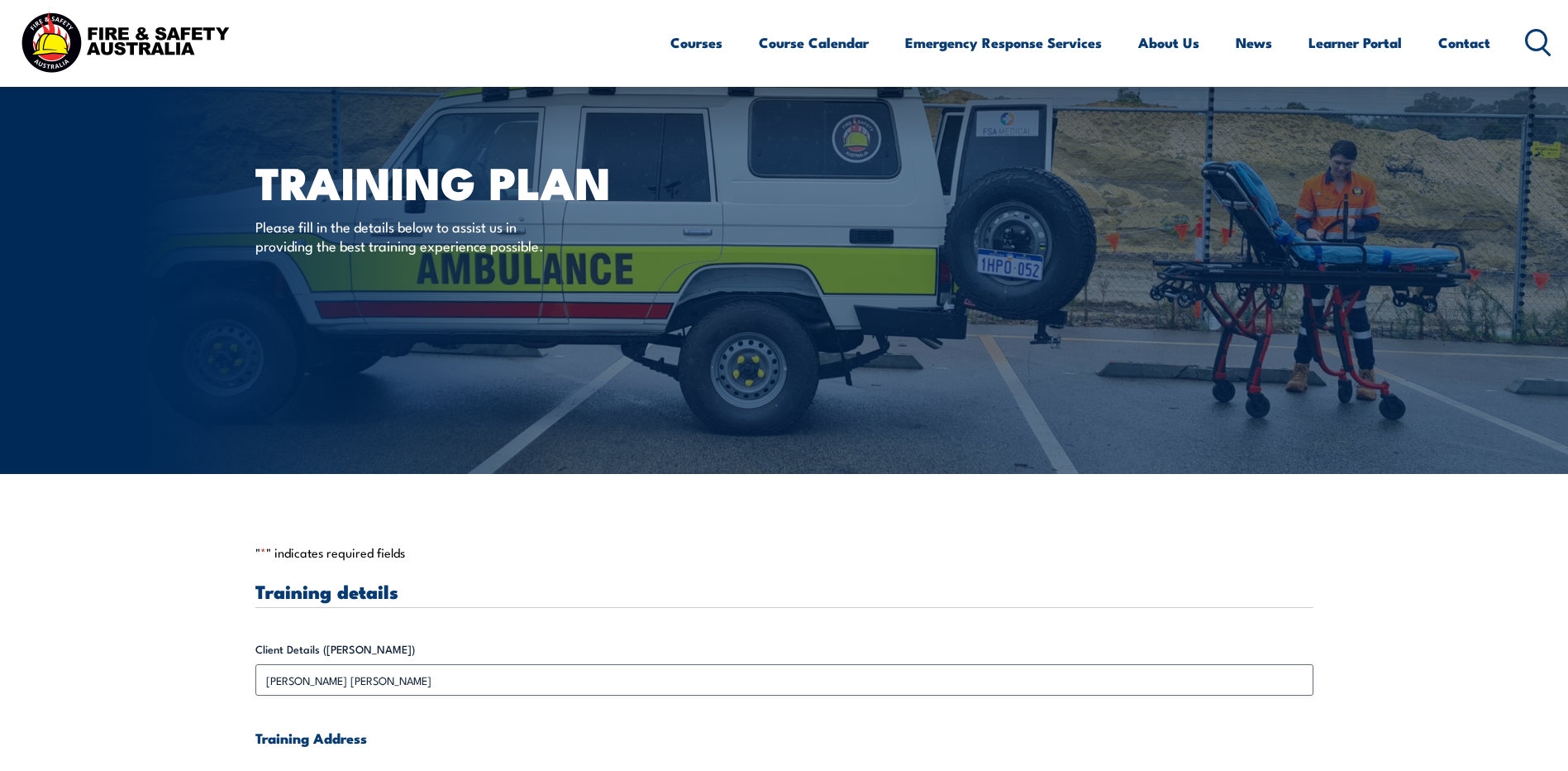
scroll to position [248, 0]
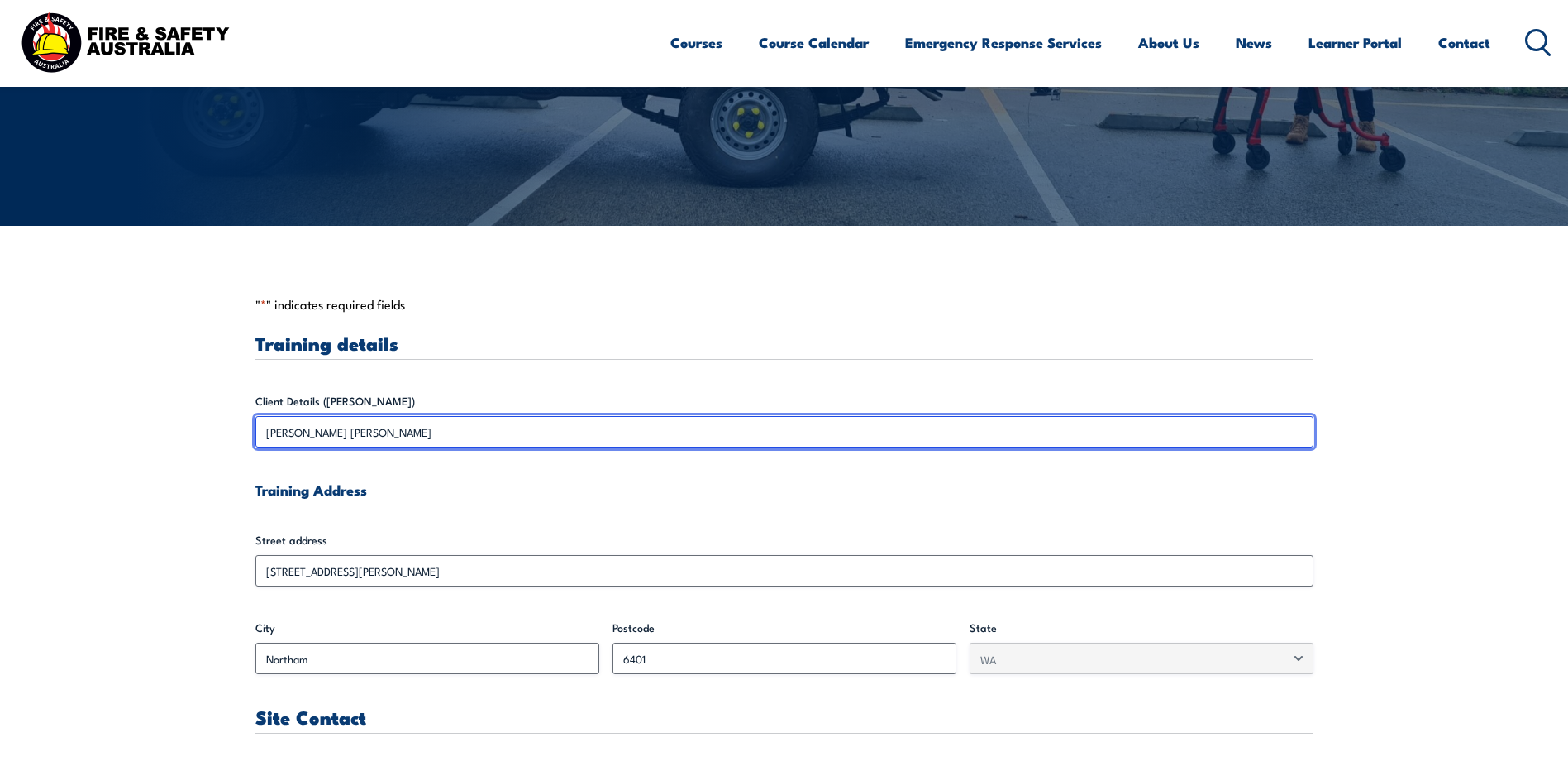
click at [328, 430] on input "[PERSON_NAME] [PERSON_NAME]" at bounding box center [784, 432] width 1058 height 32
click at [325, 428] on input "[PERSON_NAME] [PERSON_NAME]" at bounding box center [784, 432] width 1058 height 32
click at [322, 429] on input "[PERSON_NAME] [PERSON_NAME]" at bounding box center [784, 432] width 1058 height 32
click at [373, 427] on input "[PERSON_NAME] [PERSON_NAME]" at bounding box center [784, 432] width 1058 height 32
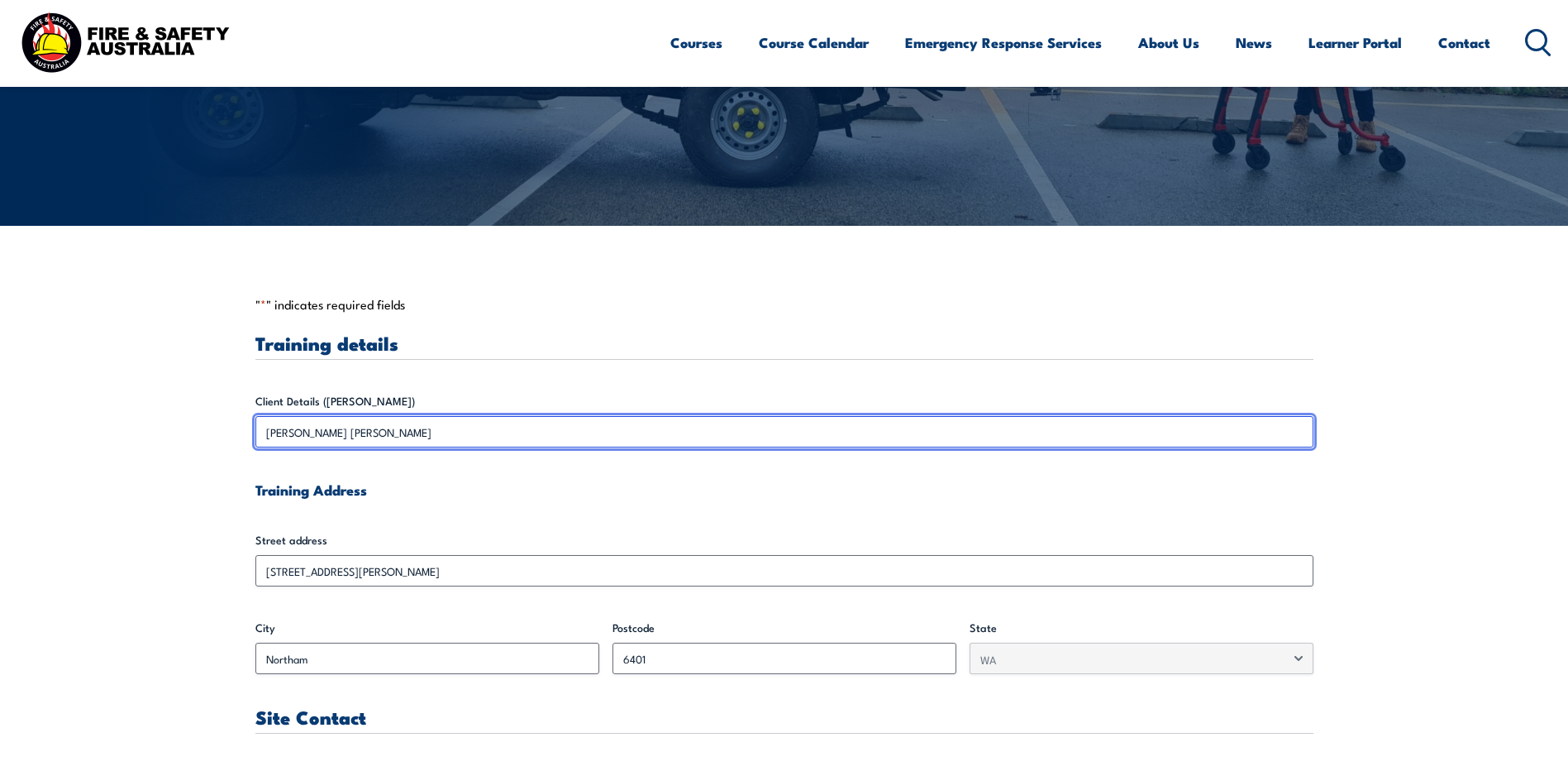
click at [325, 431] on input "[PERSON_NAME] [PERSON_NAME]" at bounding box center [784, 432] width 1058 height 32
click at [316, 430] on input "[PERSON_NAME] [PERSON_NAME]" at bounding box center [784, 432] width 1058 height 32
click at [279, 430] on input "[PERSON_NAME] [PERSON_NAME]" at bounding box center [784, 432] width 1058 height 32
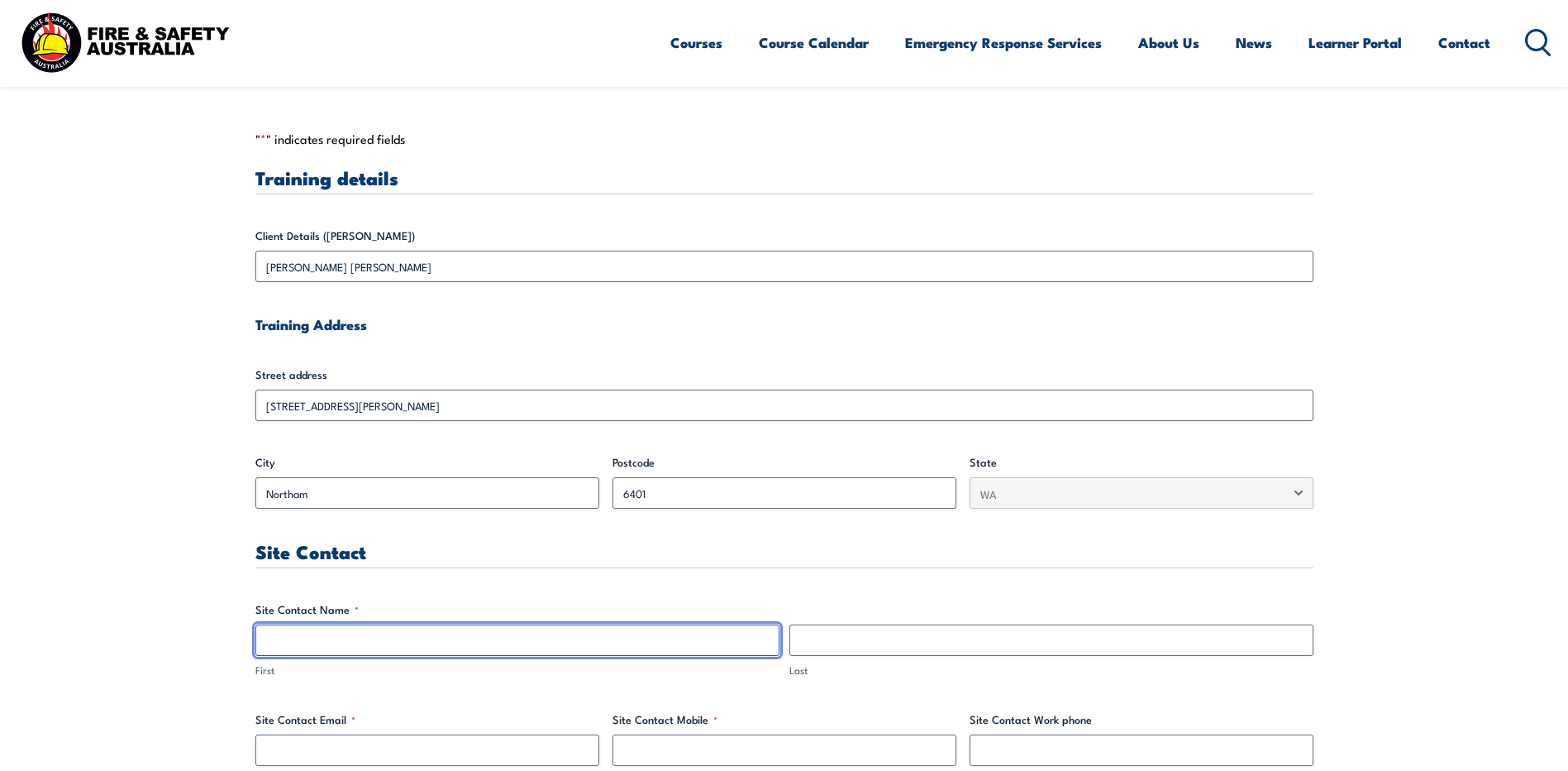
click at [370, 631] on input "First" at bounding box center [517, 640] width 524 height 32
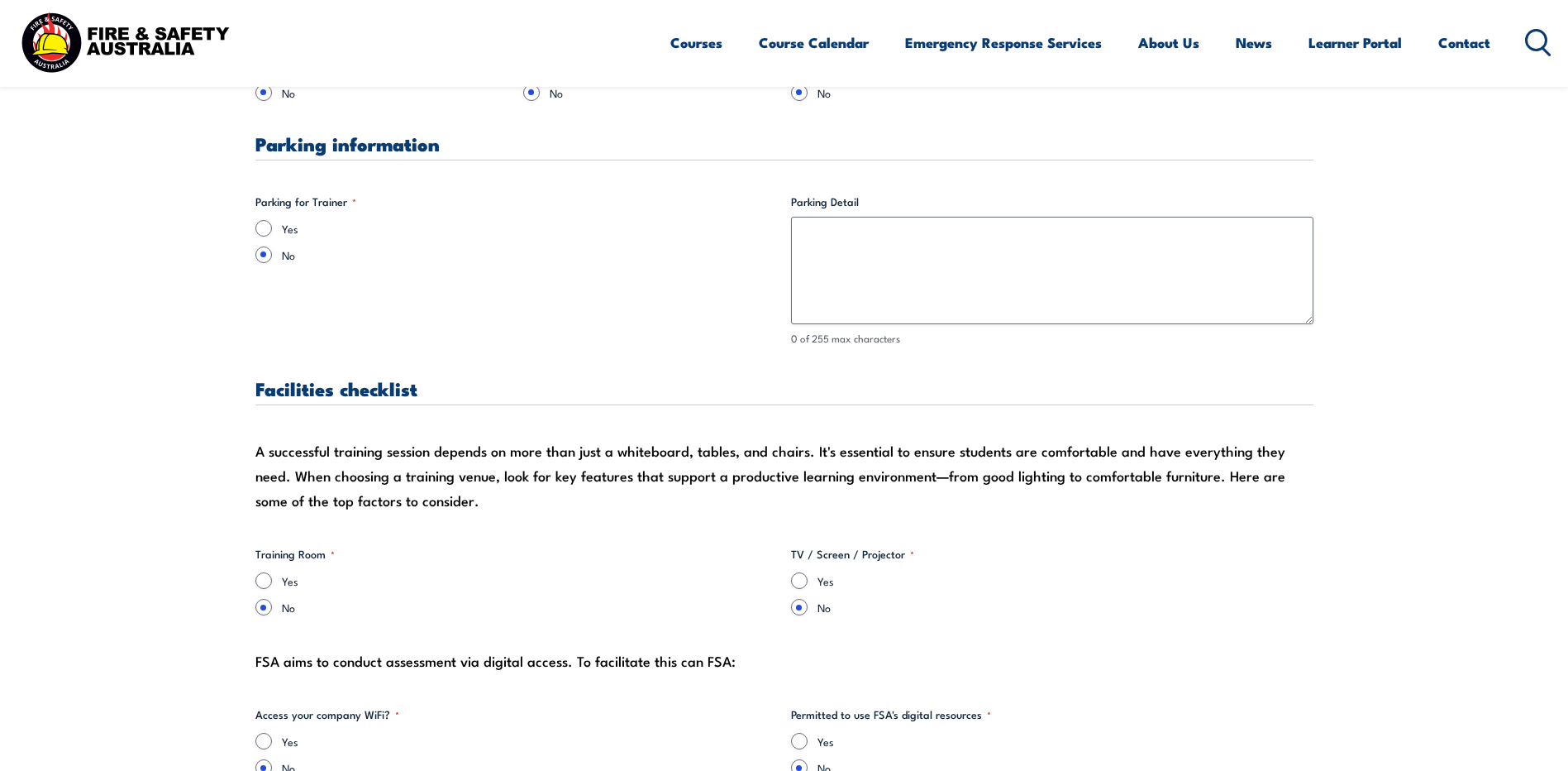
scroll to position [1406, 0]
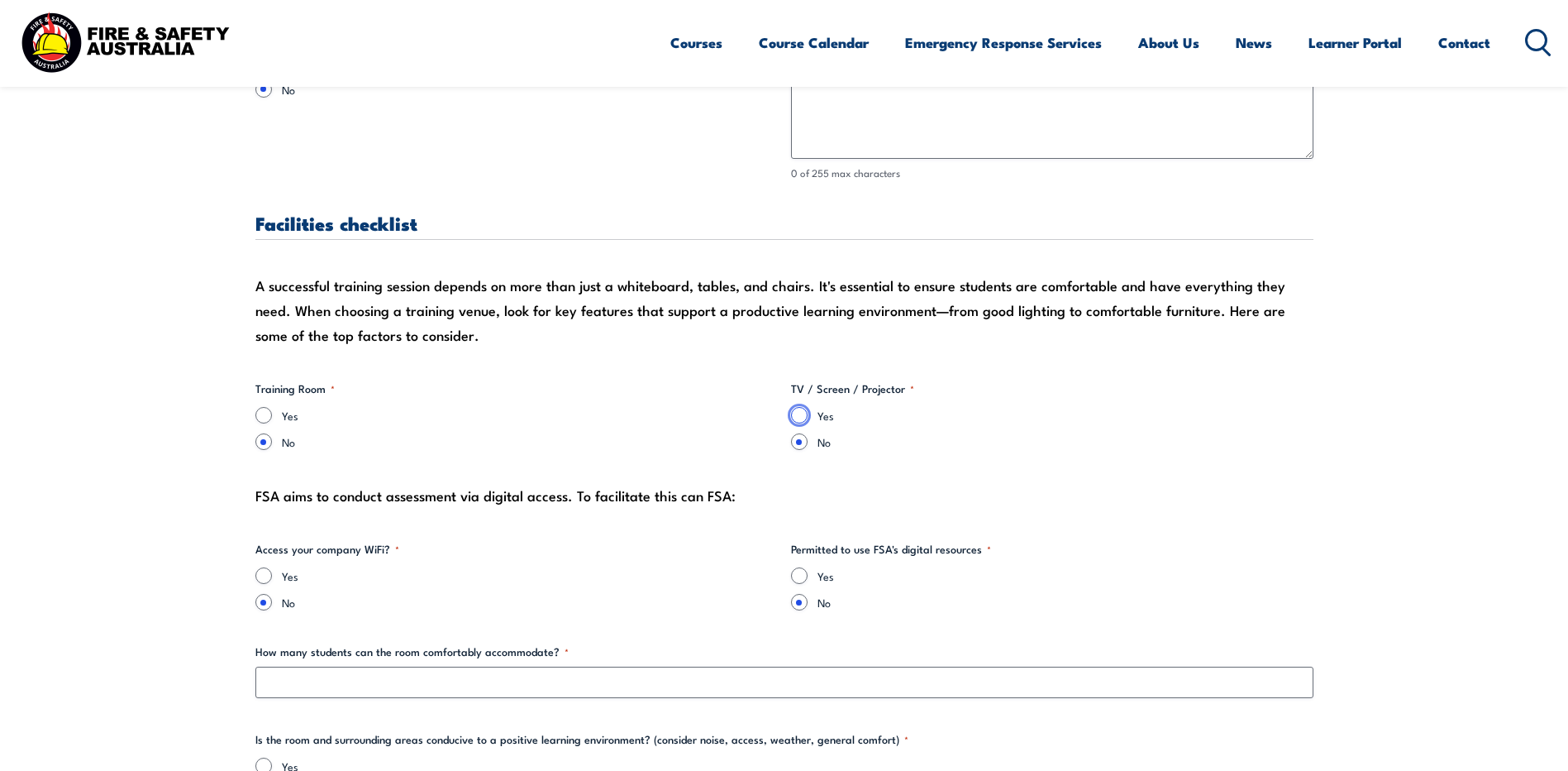
click at [793, 411] on input "Yes" at bounding box center [799, 415] width 17 height 17
radio input "true"
click at [269, 412] on input "Yes" at bounding box center [263, 415] width 17 height 17
radio input "true"
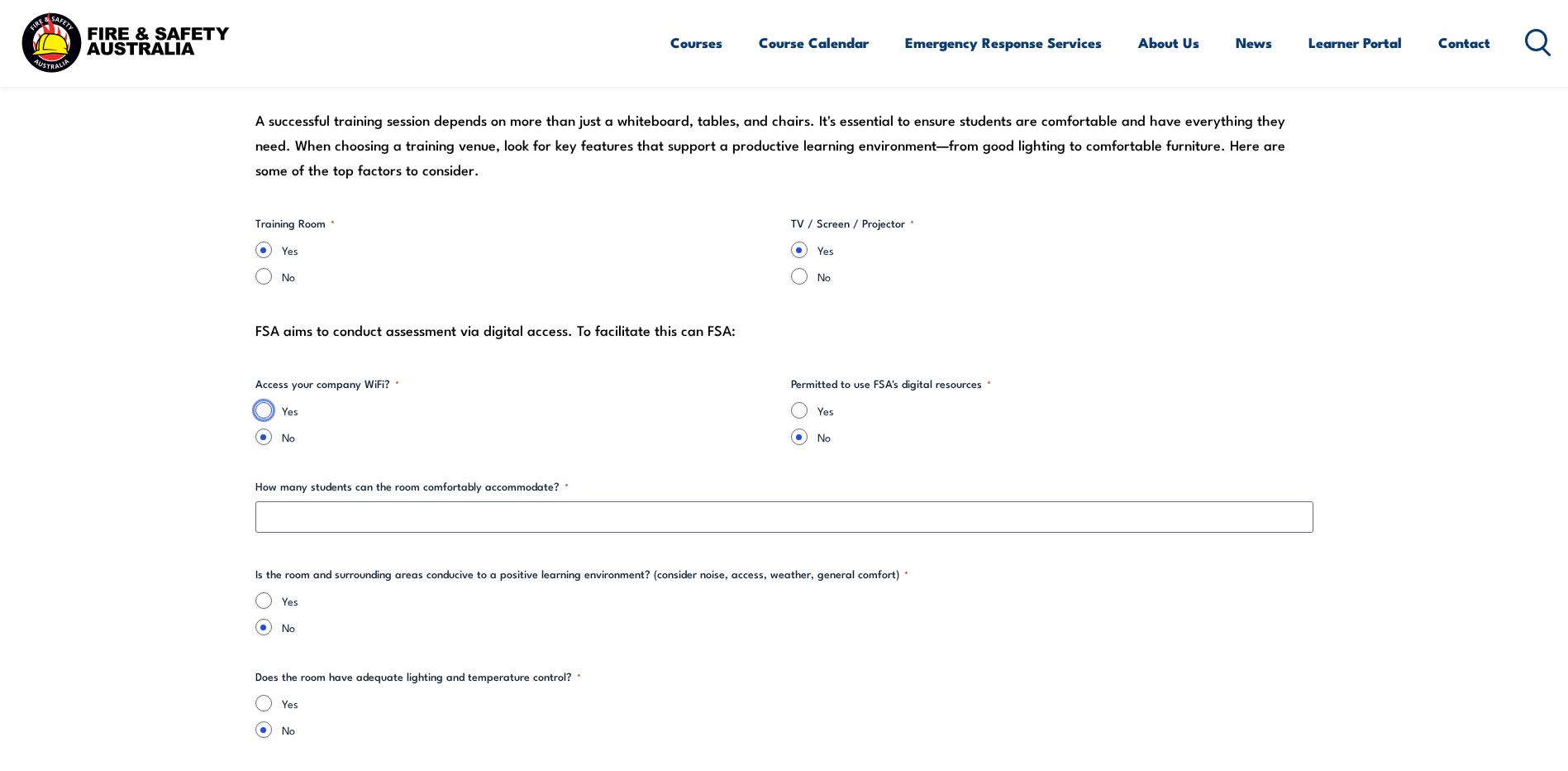
click at [260, 412] on input "Yes" at bounding box center [263, 410] width 17 height 17
radio input "true"
click at [800, 409] on input "Yes" at bounding box center [799, 410] width 17 height 17
radio input "true"
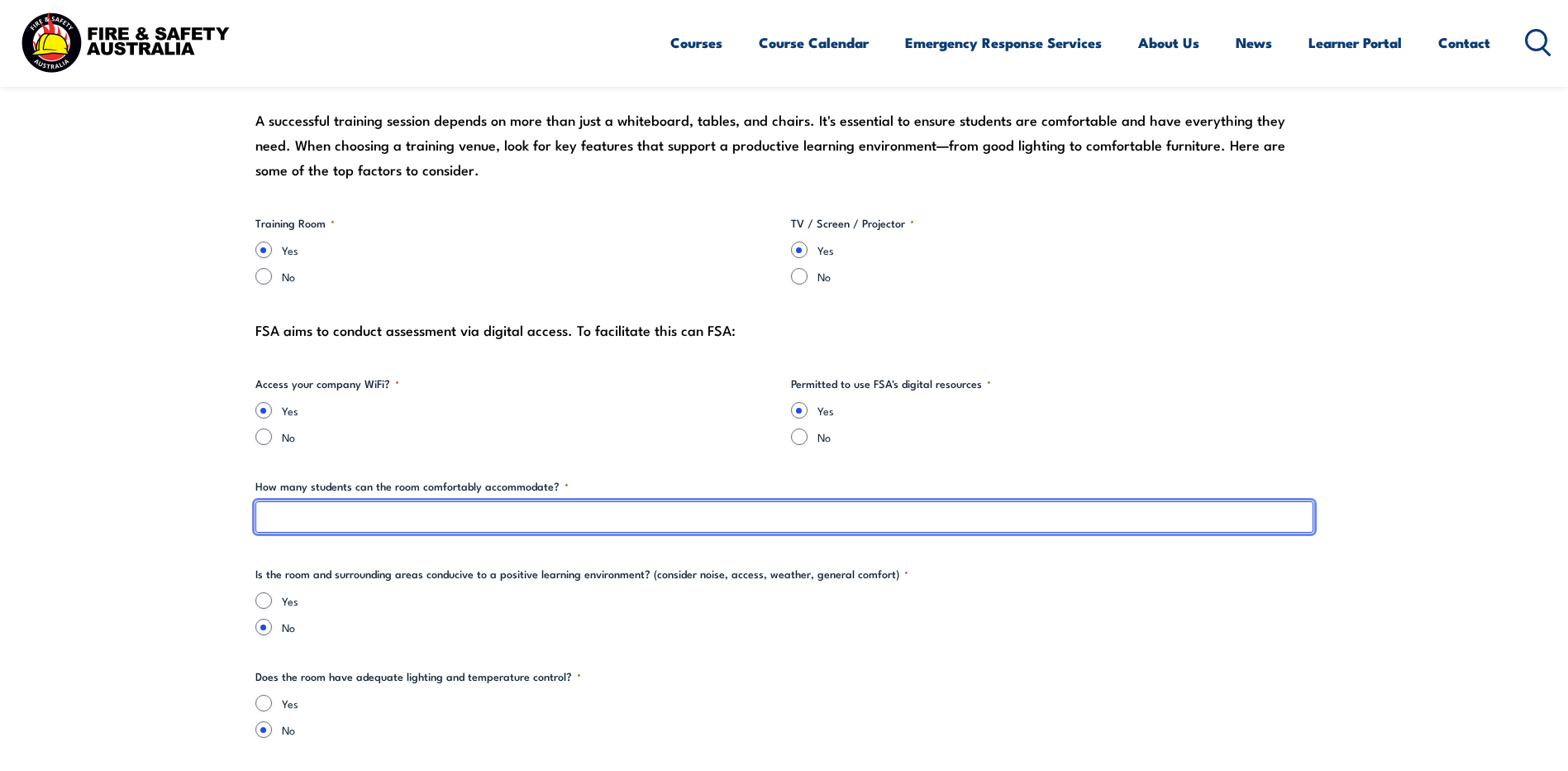
click at [478, 511] on input "How many students can the room comfortably accommodate? *" at bounding box center [784, 517] width 1058 height 32
type input "12"
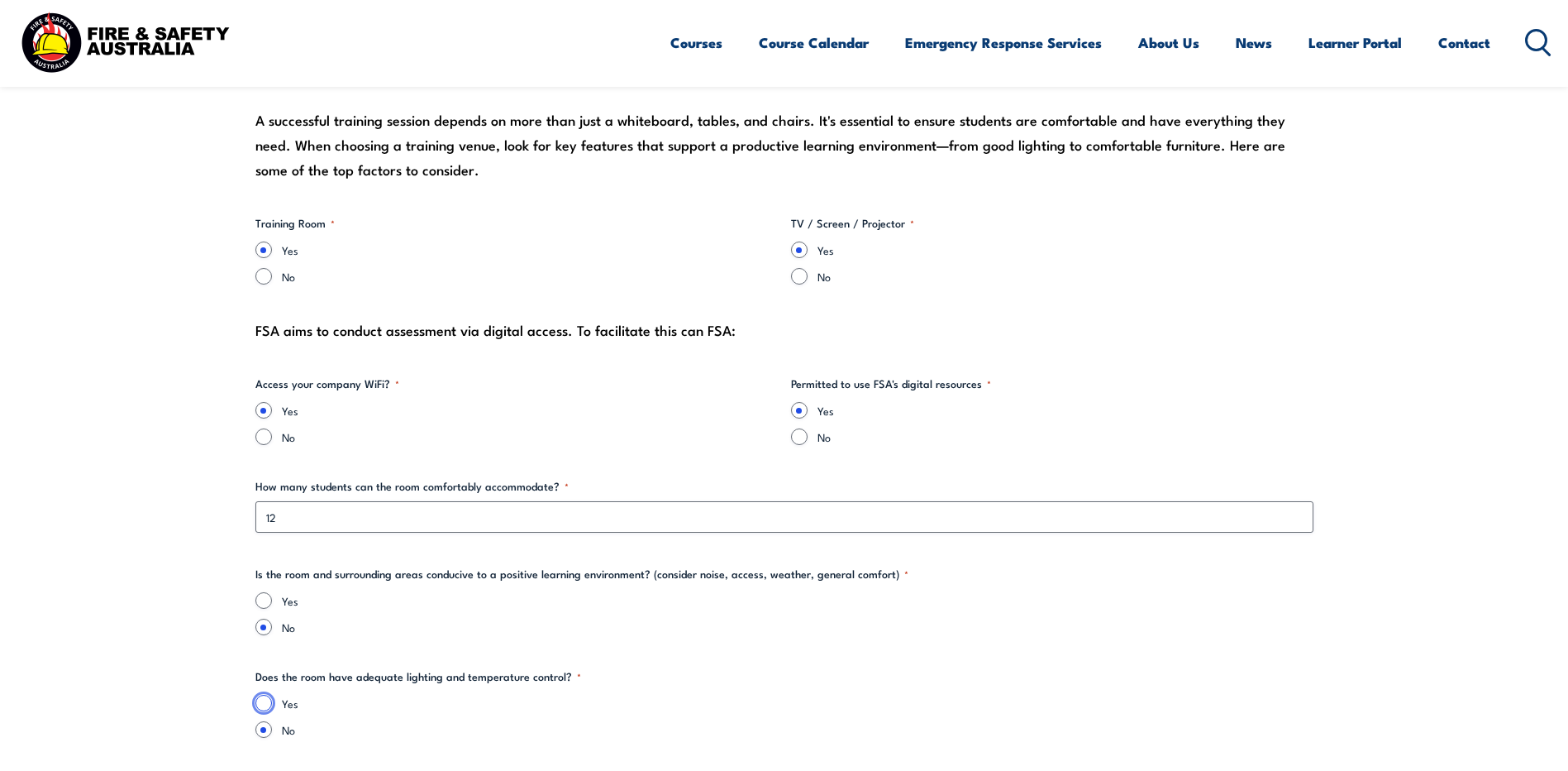
click at [261, 698] on input "Yes" at bounding box center [263, 703] width 17 height 17
radio input "true"
click at [257, 599] on input "Yes" at bounding box center [263, 600] width 17 height 17
radio input "true"
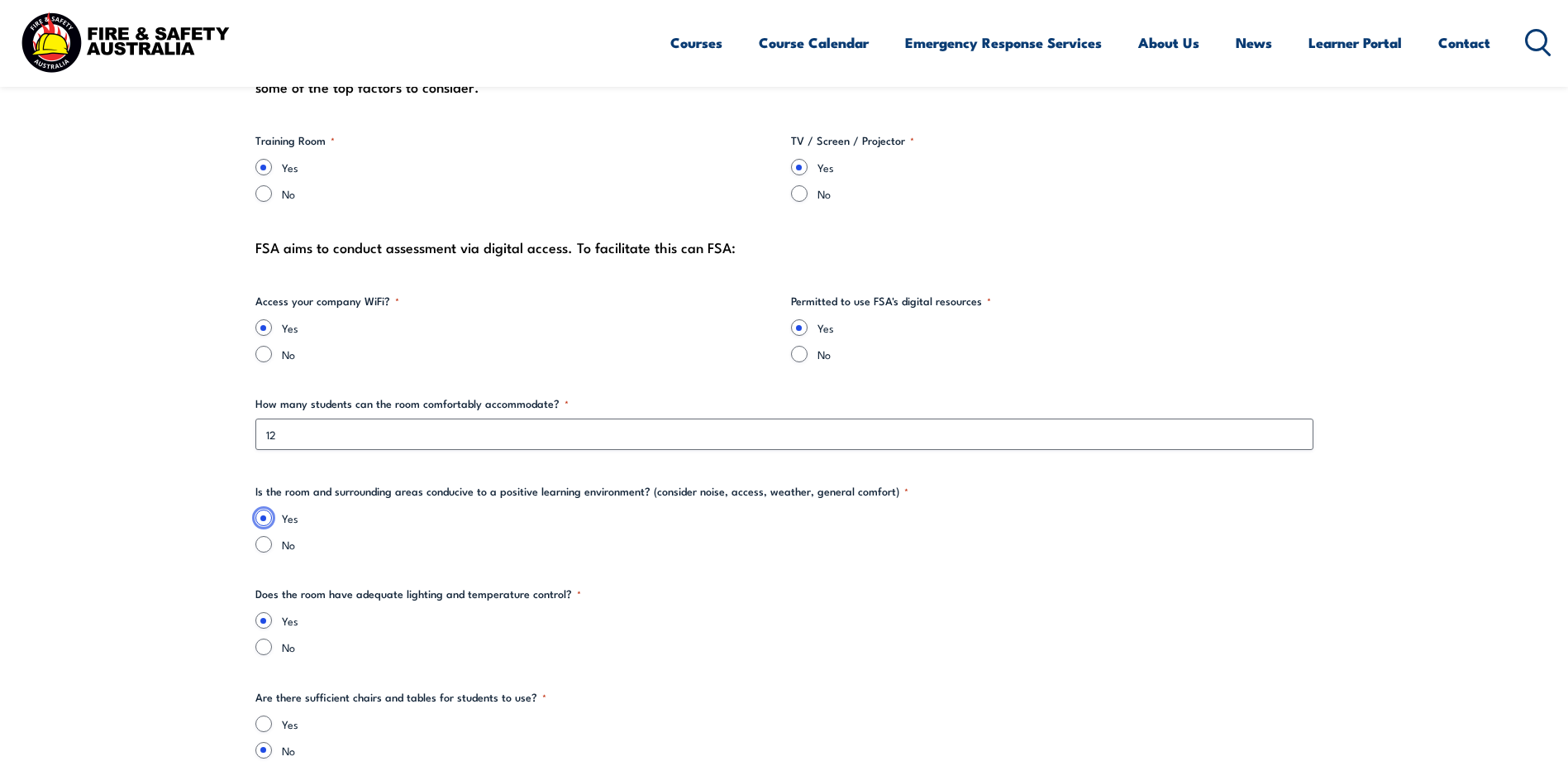
scroll to position [2150, 0]
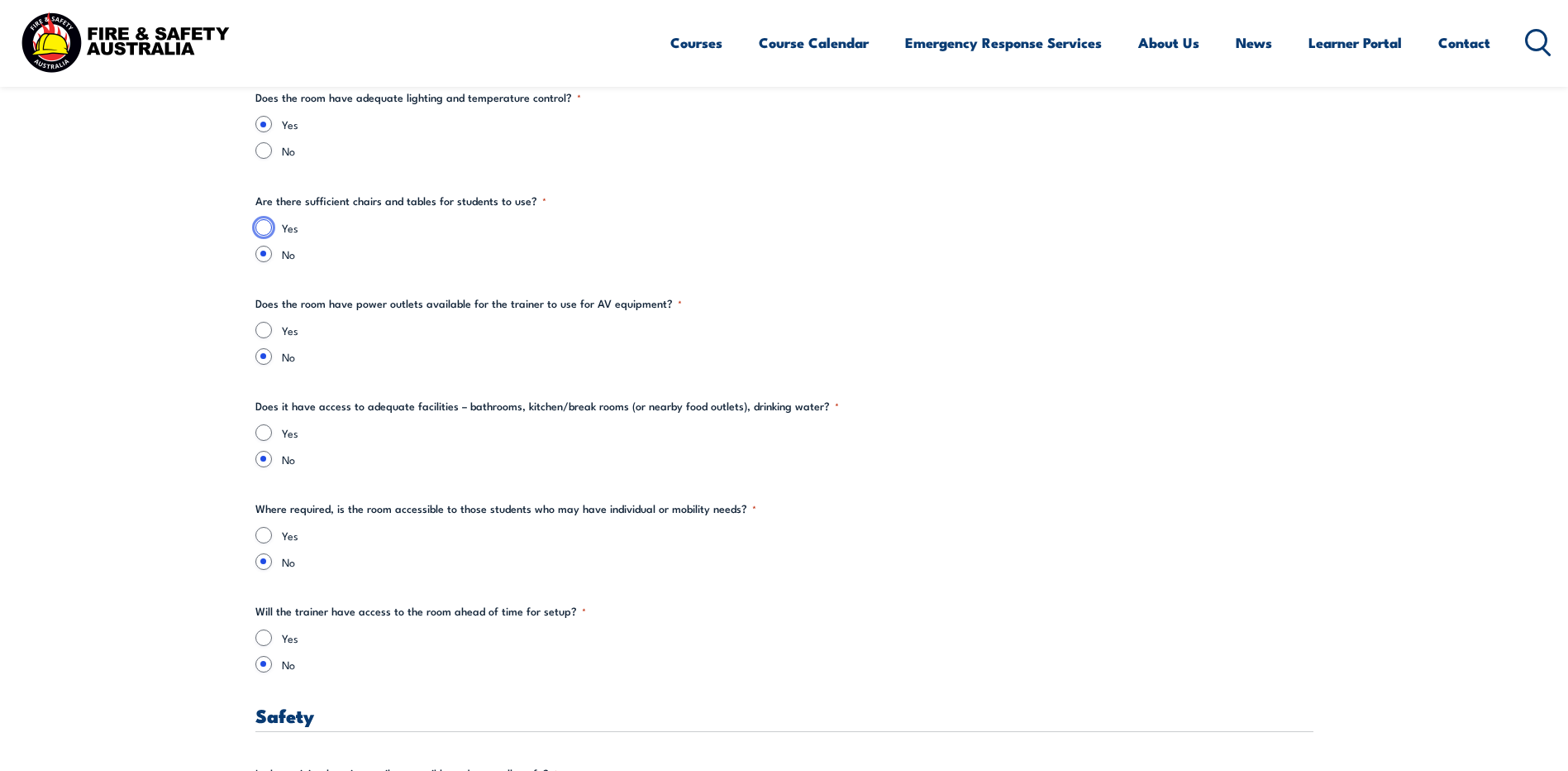
click at [264, 225] on input "Yes" at bounding box center [263, 227] width 17 height 17
radio input "true"
click at [264, 333] on input "Yes" at bounding box center [263, 329] width 17 height 17
radio input "true"
click at [256, 432] on input "Yes" at bounding box center [263, 432] width 17 height 17
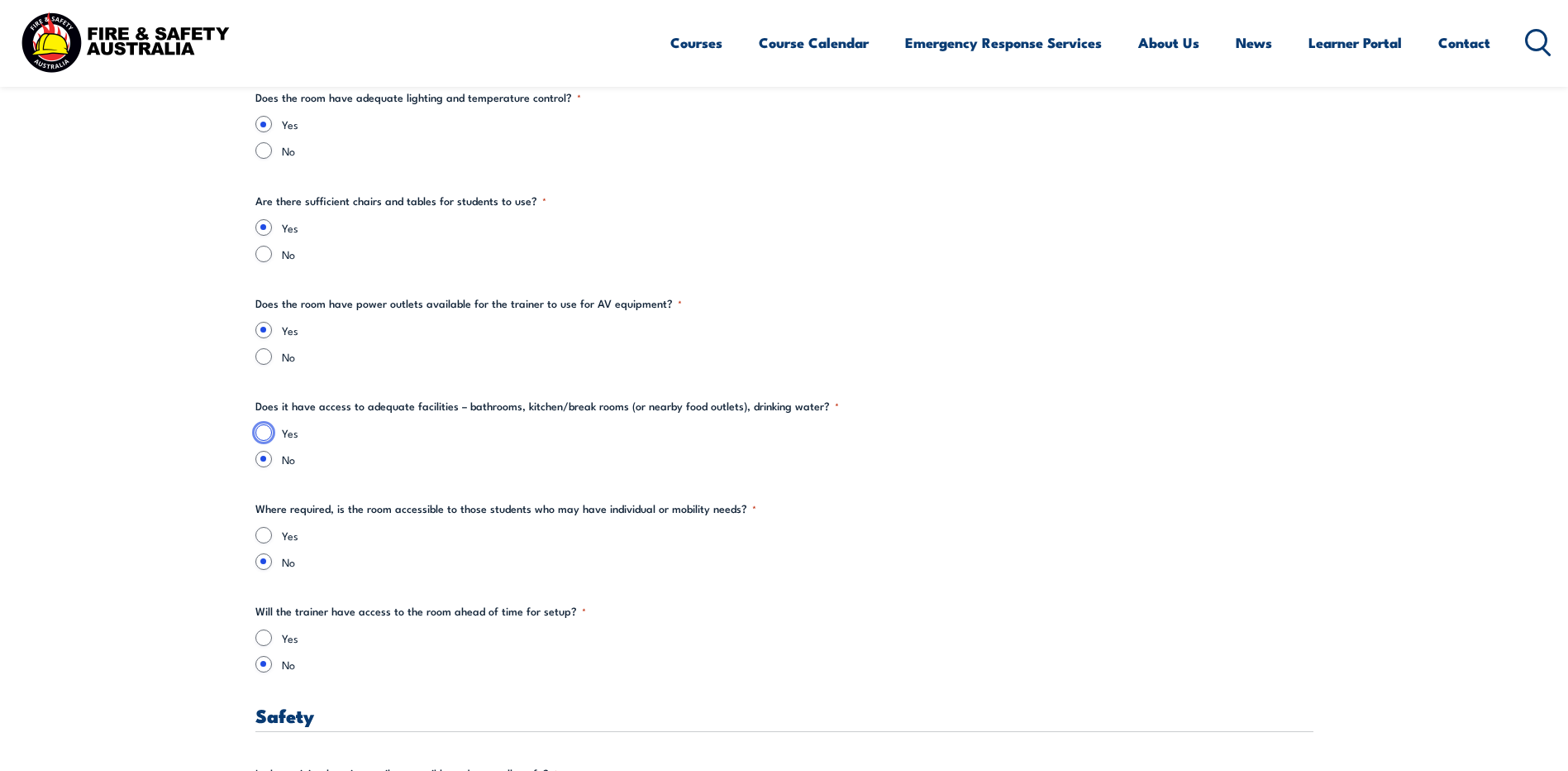
radio input "true"
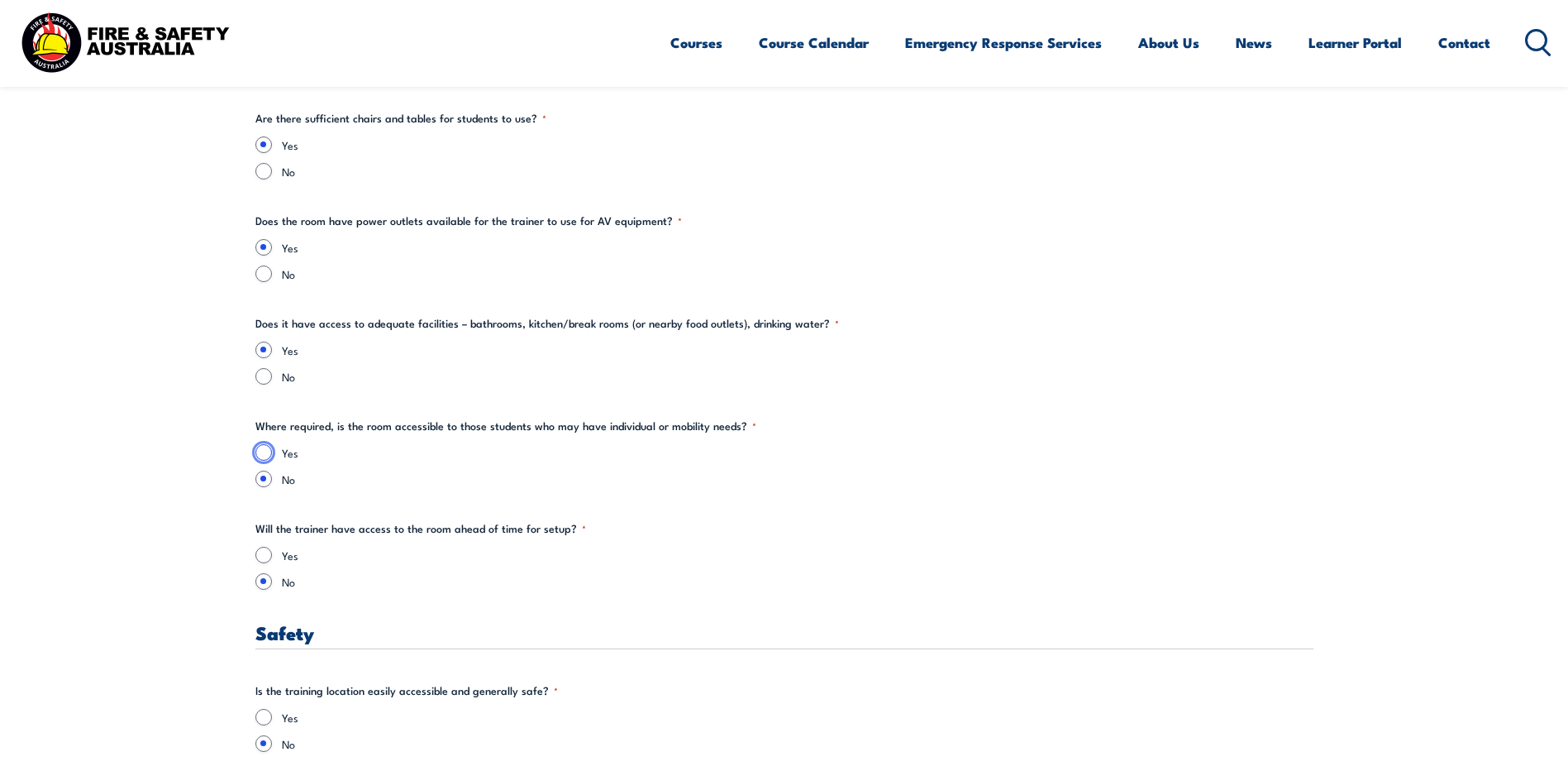
click at [261, 451] on input "Yes" at bounding box center [263, 452] width 17 height 17
radio input "true"
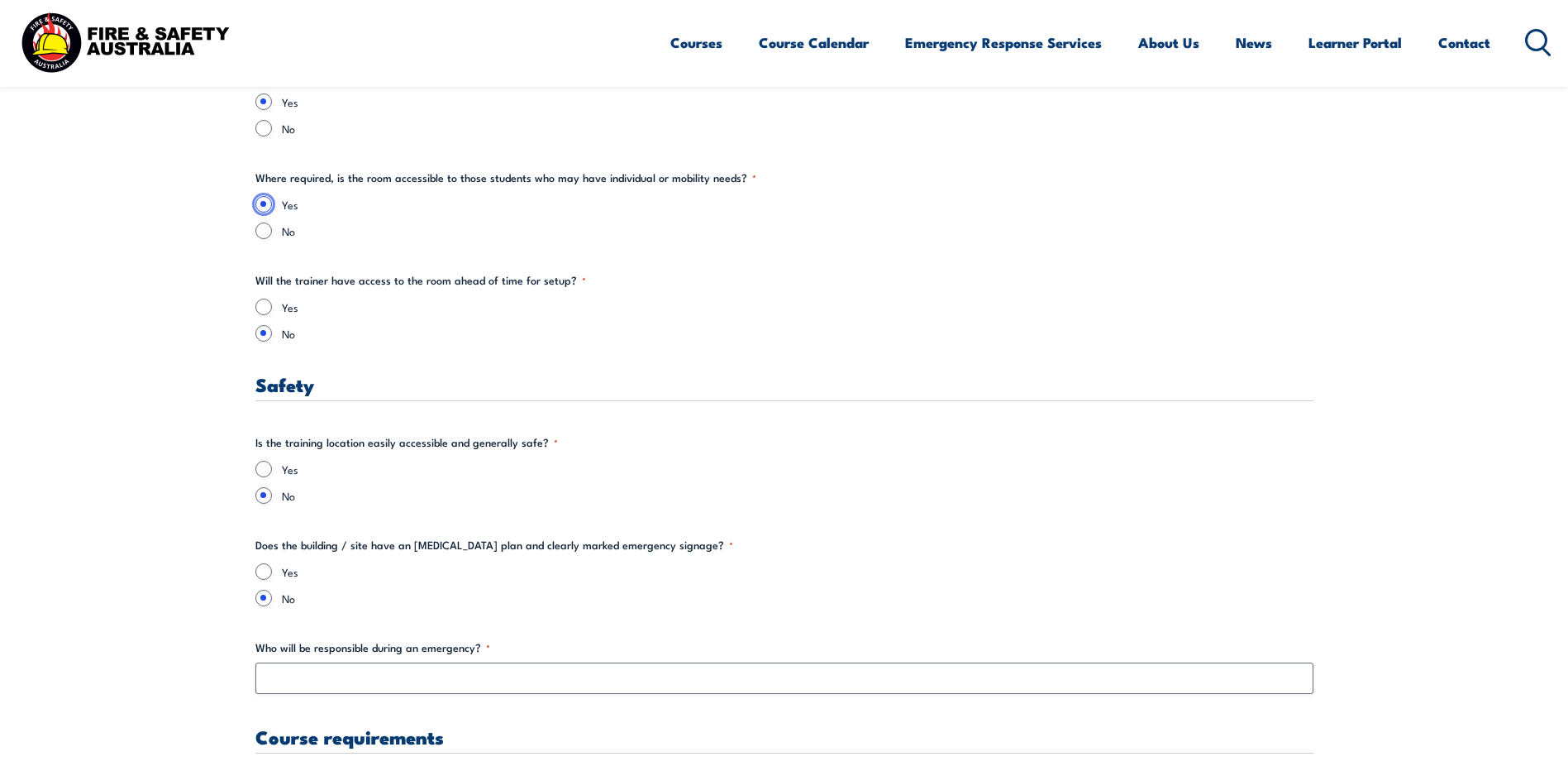
scroll to position [2812, 0]
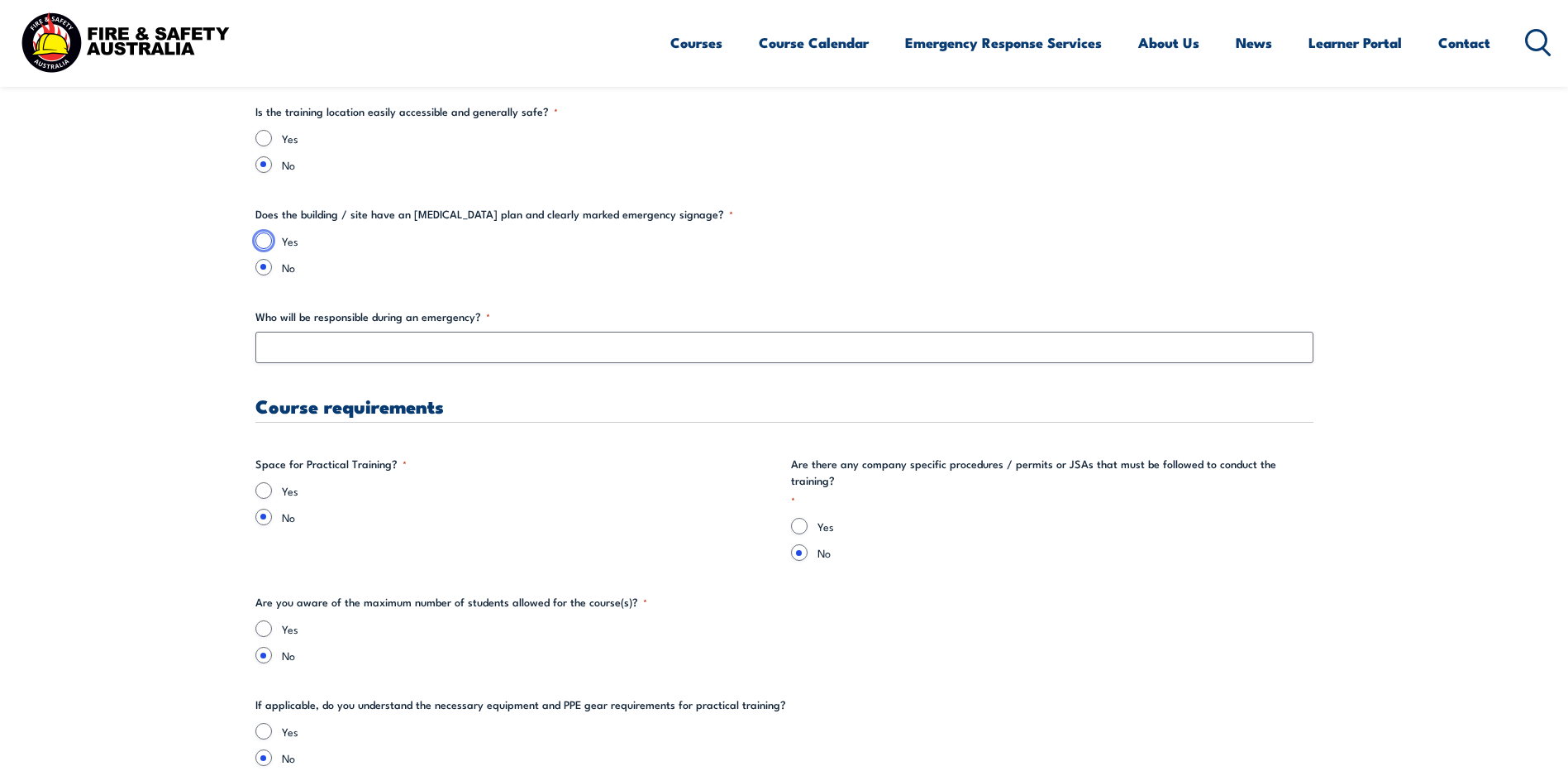
click at [262, 239] on input "Yes" at bounding box center [263, 241] width 17 height 17
radio input "true"
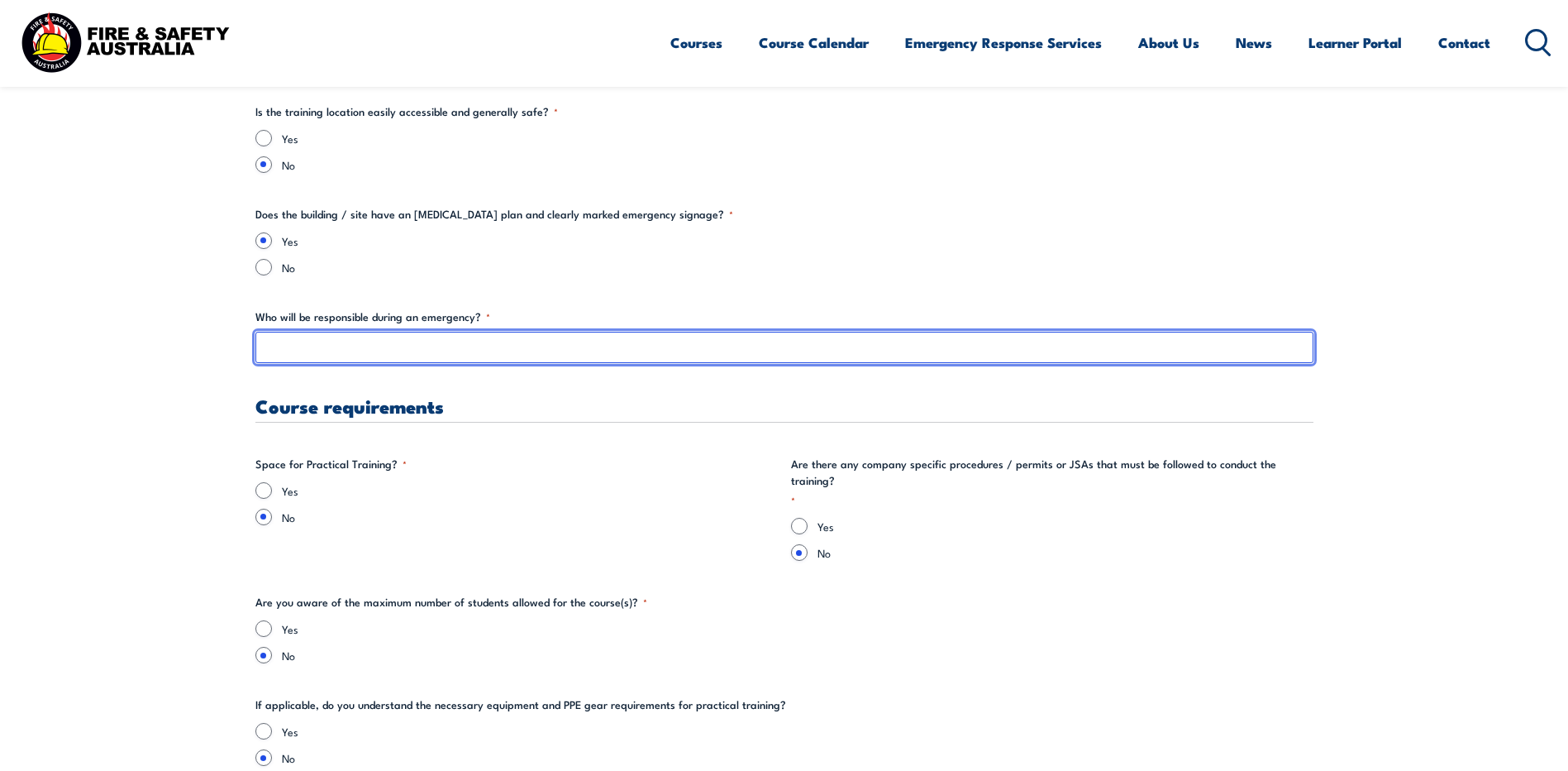
click at [286, 346] on input "Who will be responsible during an emergency? *" at bounding box center [784, 347] width 1058 height 32
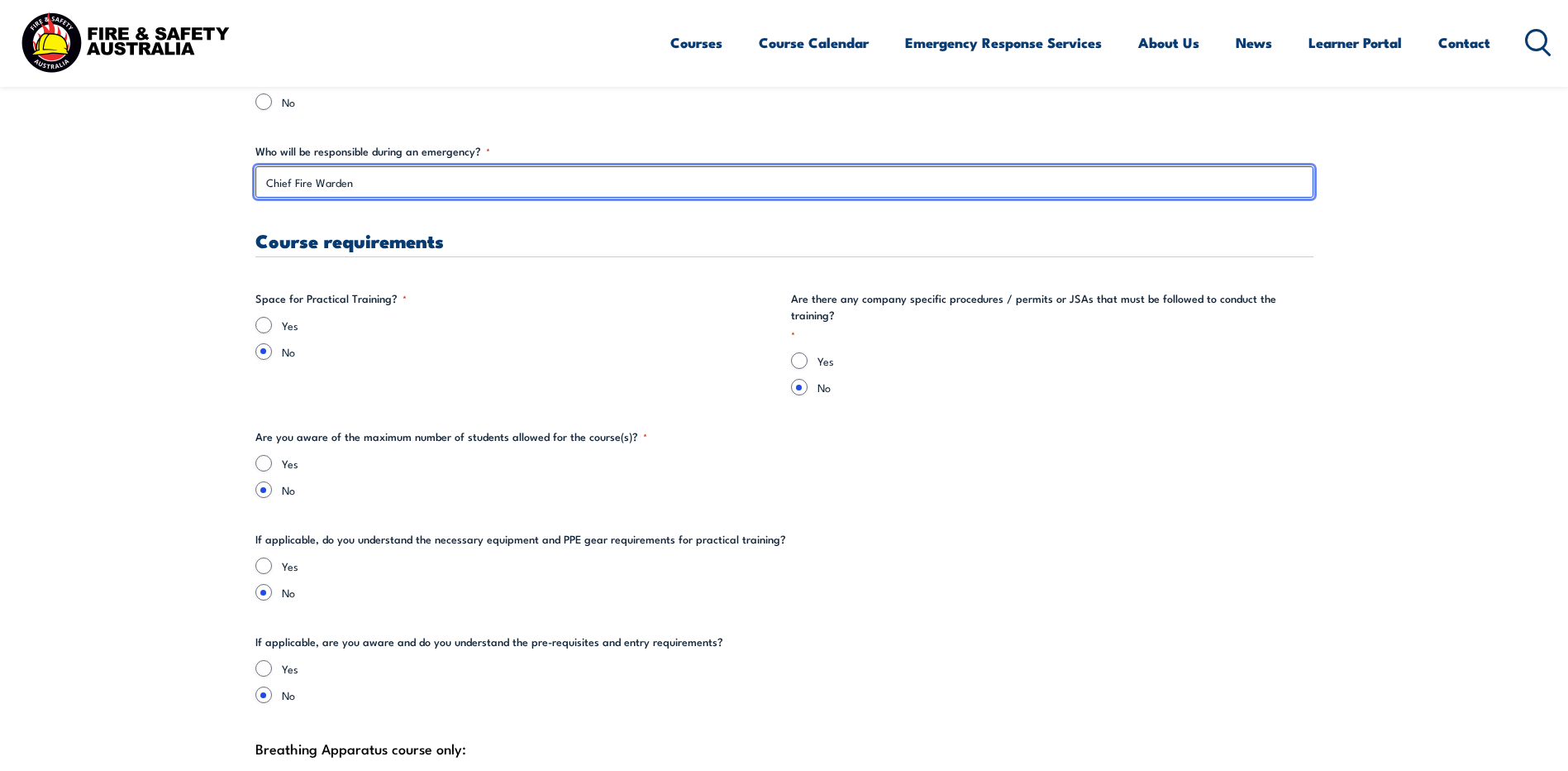
type input "Chief Fire Warden"
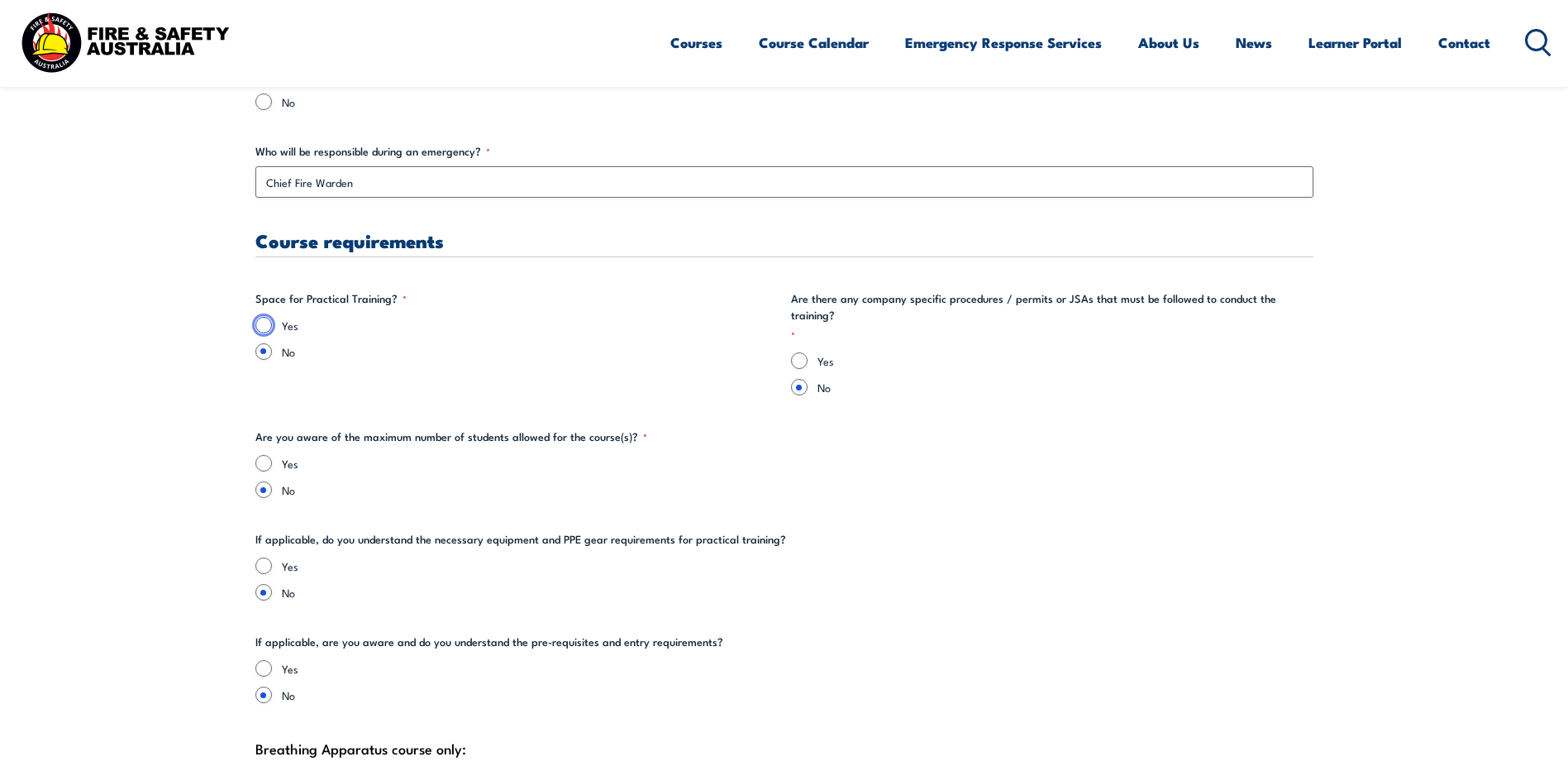
click at [259, 322] on input "Yes" at bounding box center [263, 324] width 17 height 17
radio input "true"
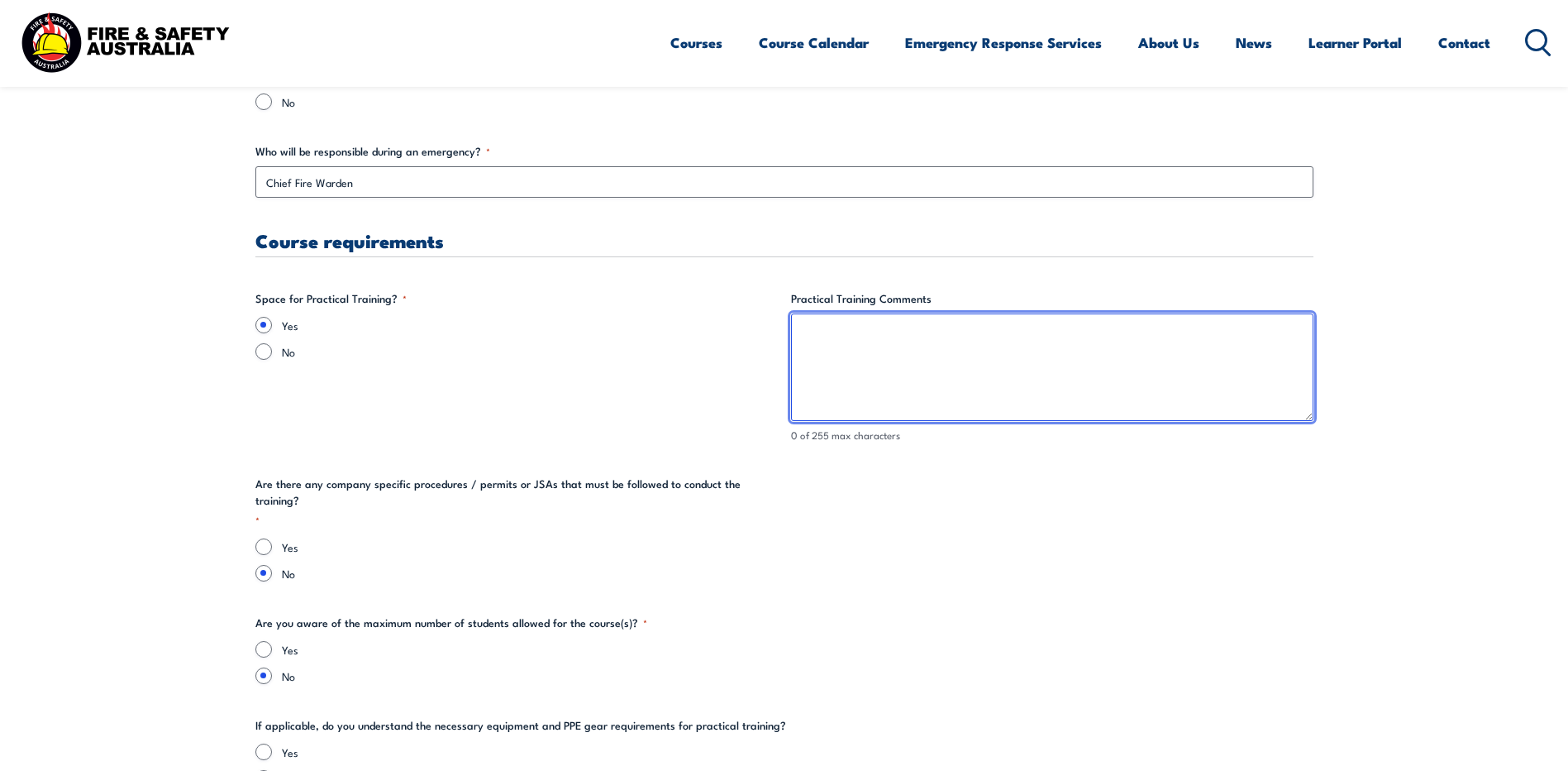
click at [856, 322] on textarea "Practical Training Comments" at bounding box center [1053, 367] width 522 height 107
paste textarea "VC Group 2: Tuesday 16 September 2025 at 15:30 to 16:50 pm (AWST)."
drag, startPoint x: 1158, startPoint y: 328, endPoint x: 792, endPoint y: 321, distance: 366.1
click at [792, 321] on textarea "VC Group 2: Tuesday 16 September 2025 at 15:30 to 16:50 pm (AWST)." at bounding box center [1053, 367] width 522 height 107
type textarea "VC Group 2: Tuesday 16 September 2025 at 15:30 to 16:50 pm (AWST)."
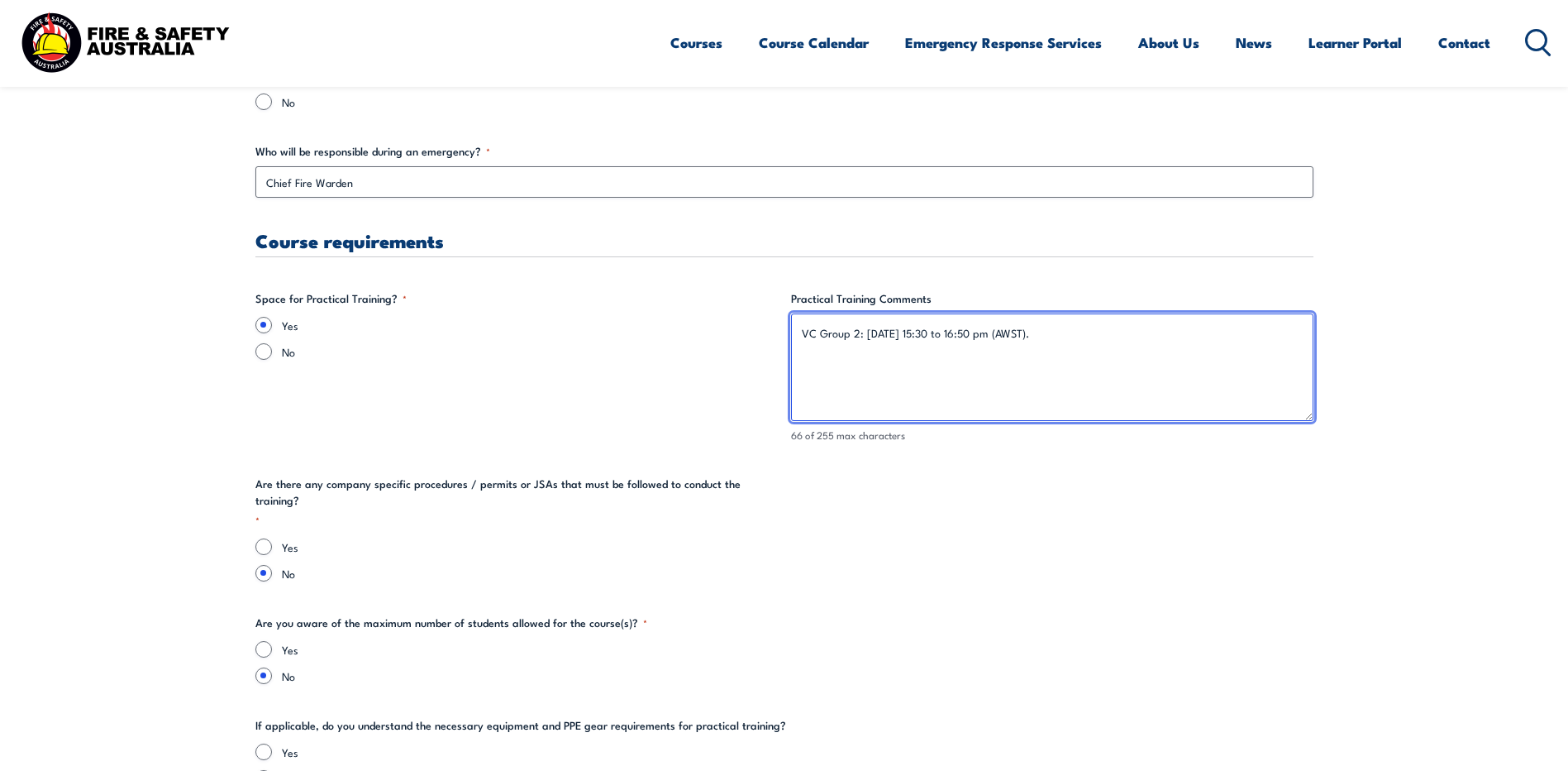
click at [896, 364] on textarea "VC Group 2: Tuesday 16 September 2025 at 15:30 to 16:50 pm (AWST)." at bounding box center [1053, 367] width 522 height 107
drag, startPoint x: 1180, startPoint y: 336, endPoint x: 771, endPoint y: 325, distance: 409.1
click at [771, 325] on div "Training details Client Details (Booker) Jamie Brooks Brooks Training Address S…" at bounding box center [784, 15] width 1058 height 4821
click at [849, 334] on textarea "Practical Training Comments" at bounding box center [1053, 367] width 522 height 107
drag, startPoint x: 860, startPoint y: 331, endPoint x: 882, endPoint y: 332, distance: 22.0
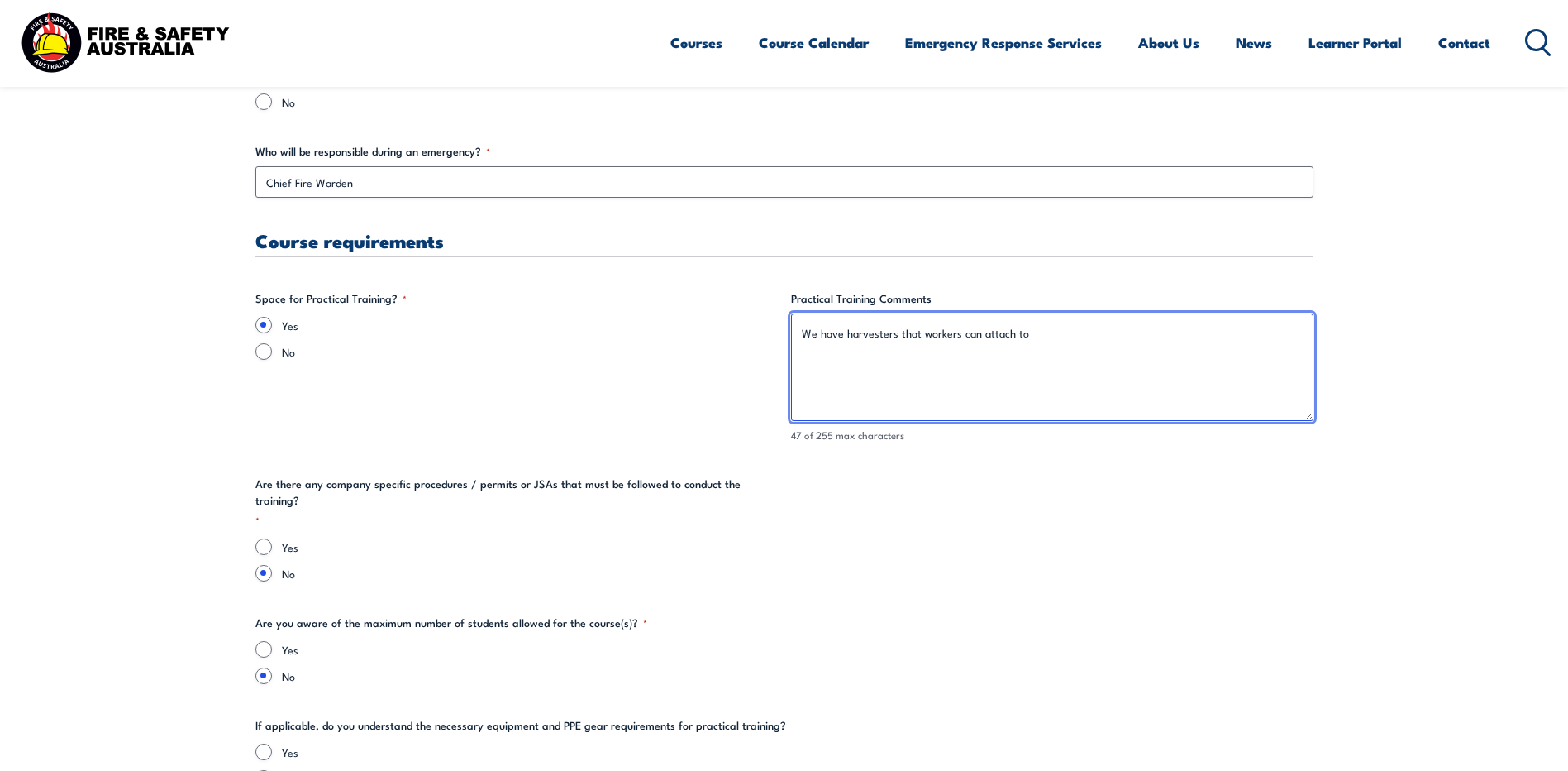
click at [1071, 335] on textarea "We have harvesters that workers can attach to" at bounding box center [1053, 367] width 522 height 107
drag, startPoint x: 1110, startPoint y: 336, endPoint x: 781, endPoint y: 335, distance: 329.0
click at [781, 335] on div "Training details Client Details (Booker) Jamie Brooks Brooks Training Address S…" at bounding box center [784, 15] width 1058 height 4821
drag, startPoint x: 1085, startPoint y: 334, endPoint x: 1102, endPoint y: 334, distance: 17.0
drag, startPoint x: 1187, startPoint y: 339, endPoint x: 1046, endPoint y: 327, distance: 141.5
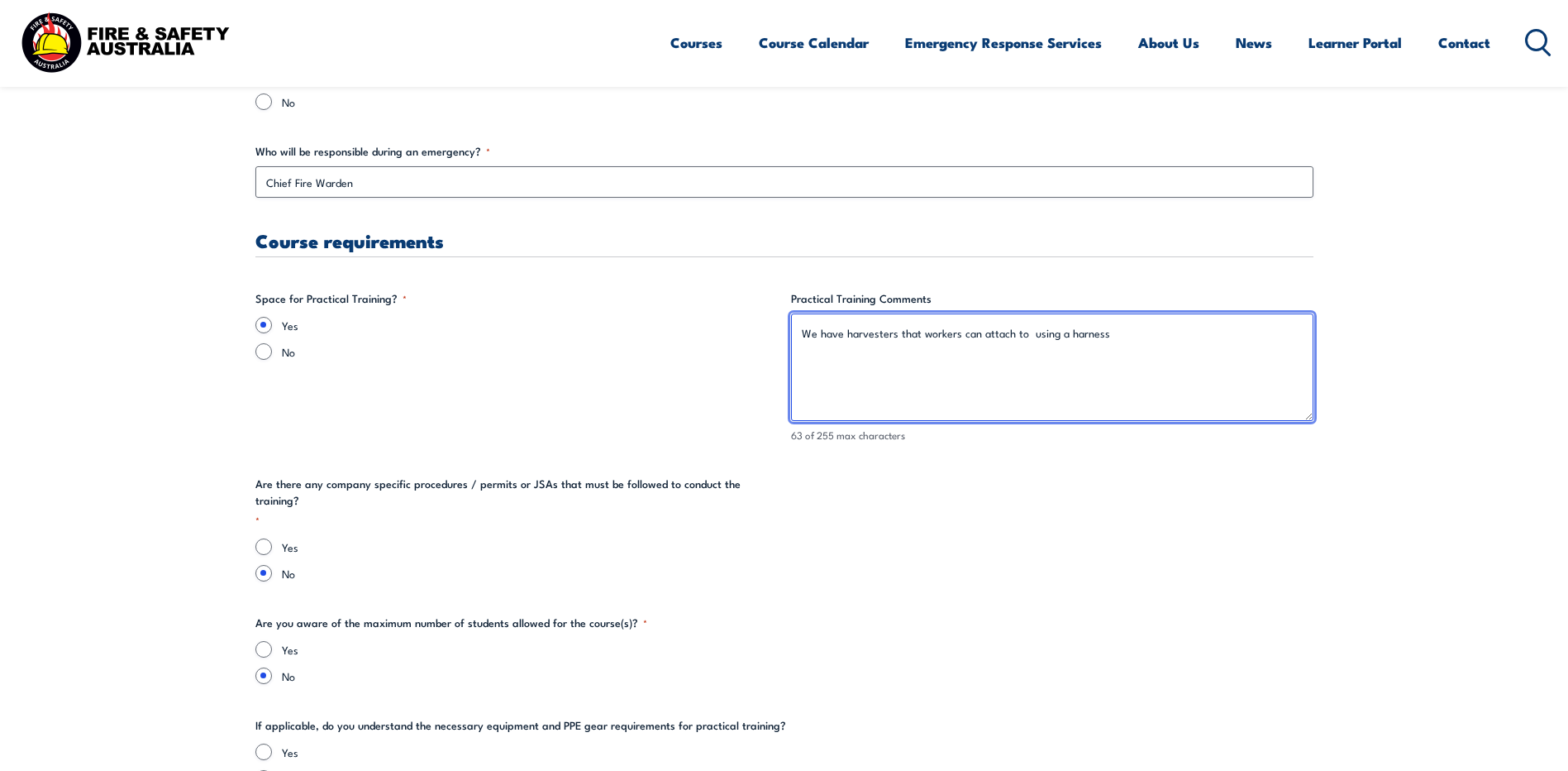
click at [1187, 339] on textarea "We have harvesters that workers can attach to using a harness" at bounding box center [1053, 367] width 522 height 107
drag, startPoint x: 1109, startPoint y: 337, endPoint x: 1121, endPoint y: 337, distance: 12.0
click at [1112, 337] on textarea "We have harvesters that workers can attach to using a harness" at bounding box center [1053, 367] width 522 height 107
drag, startPoint x: 1270, startPoint y: 333, endPoint x: 799, endPoint y: 321, distance: 471.2
click at [799, 321] on textarea "We have harvesters that workers can attach to using a harness to complete the p…" at bounding box center [1053, 367] width 522 height 107
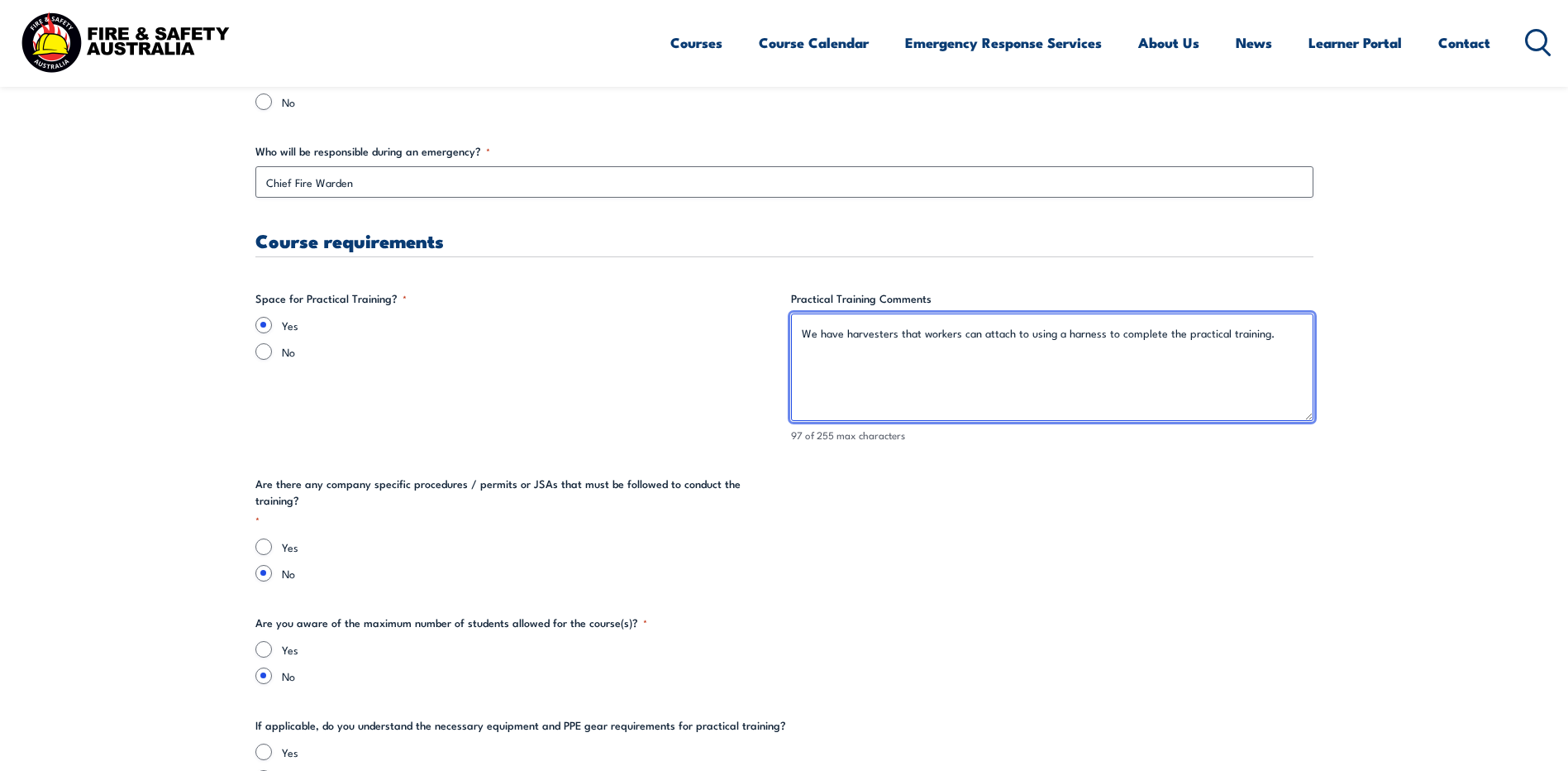
type textarea "We have harvesters that workers can attach to using a harness to complete the p…"
paste textarea "We have harvesters equipped with anchor points that allow workers to securely a…"
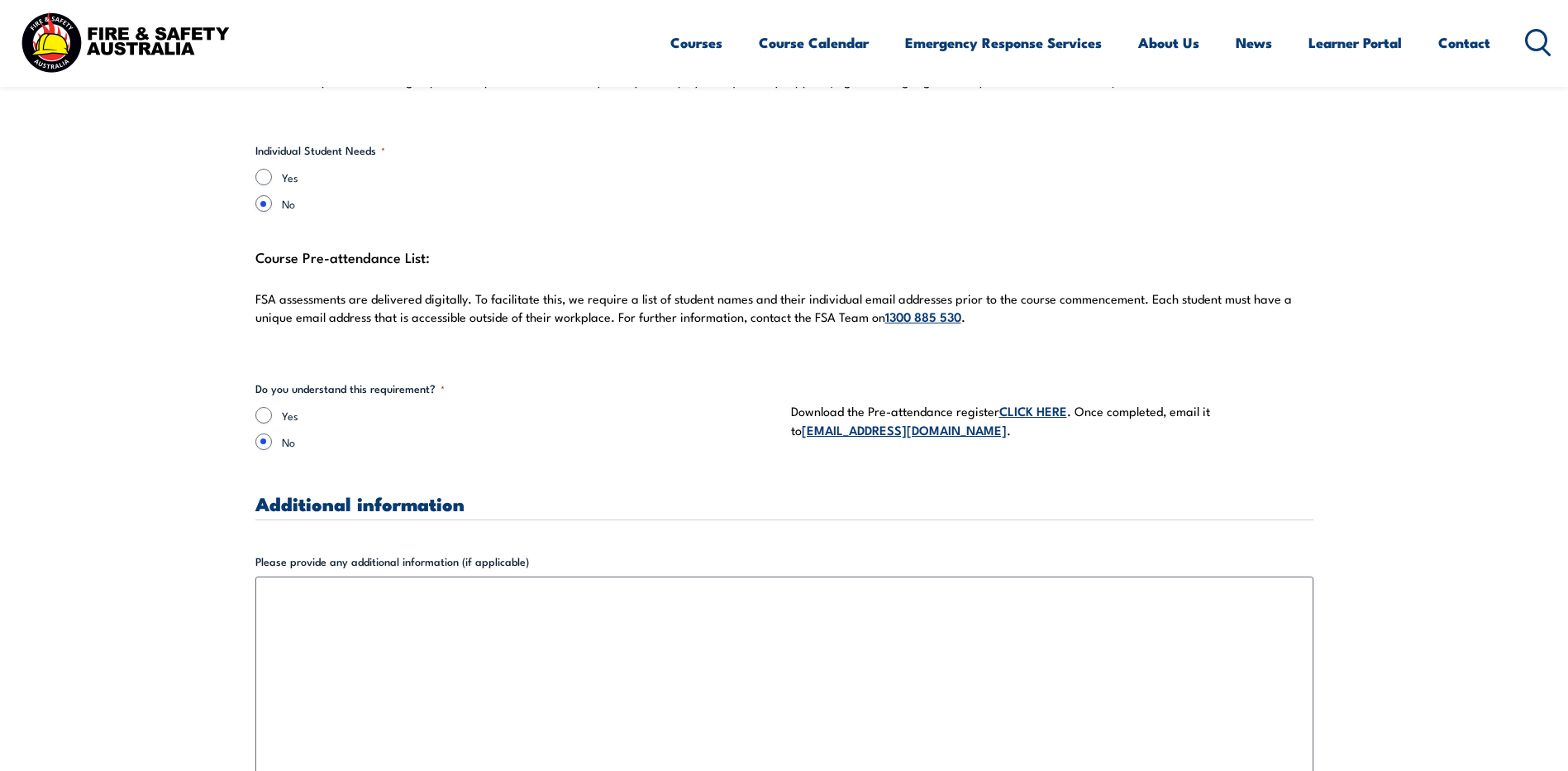
scroll to position [4301, 0]
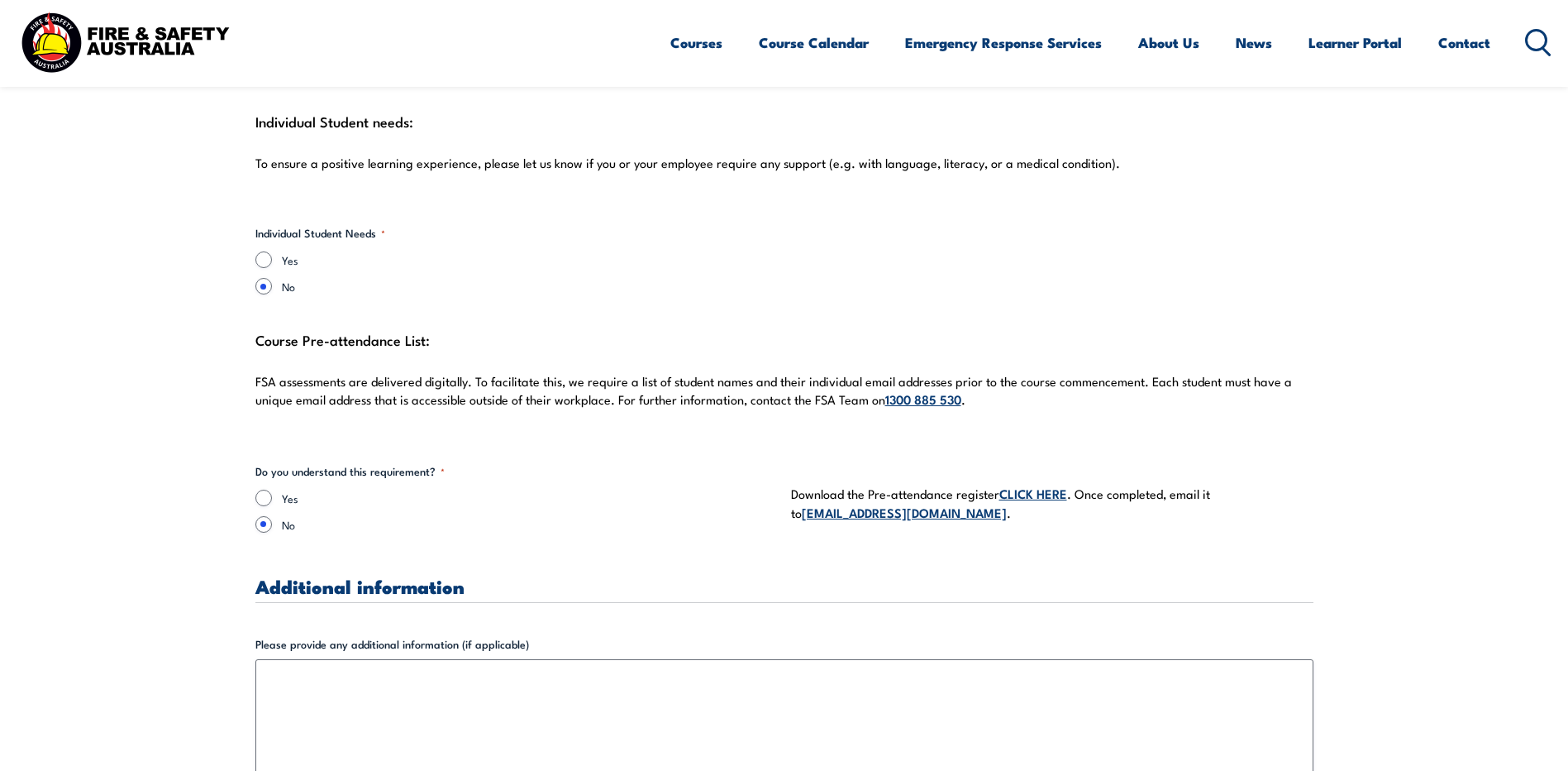
type textarea "We have harvesters equipped with anchor points that allow workers to securely a…"
click at [269, 490] on input "Yes" at bounding box center [263, 498] width 17 height 17
radio input "true"
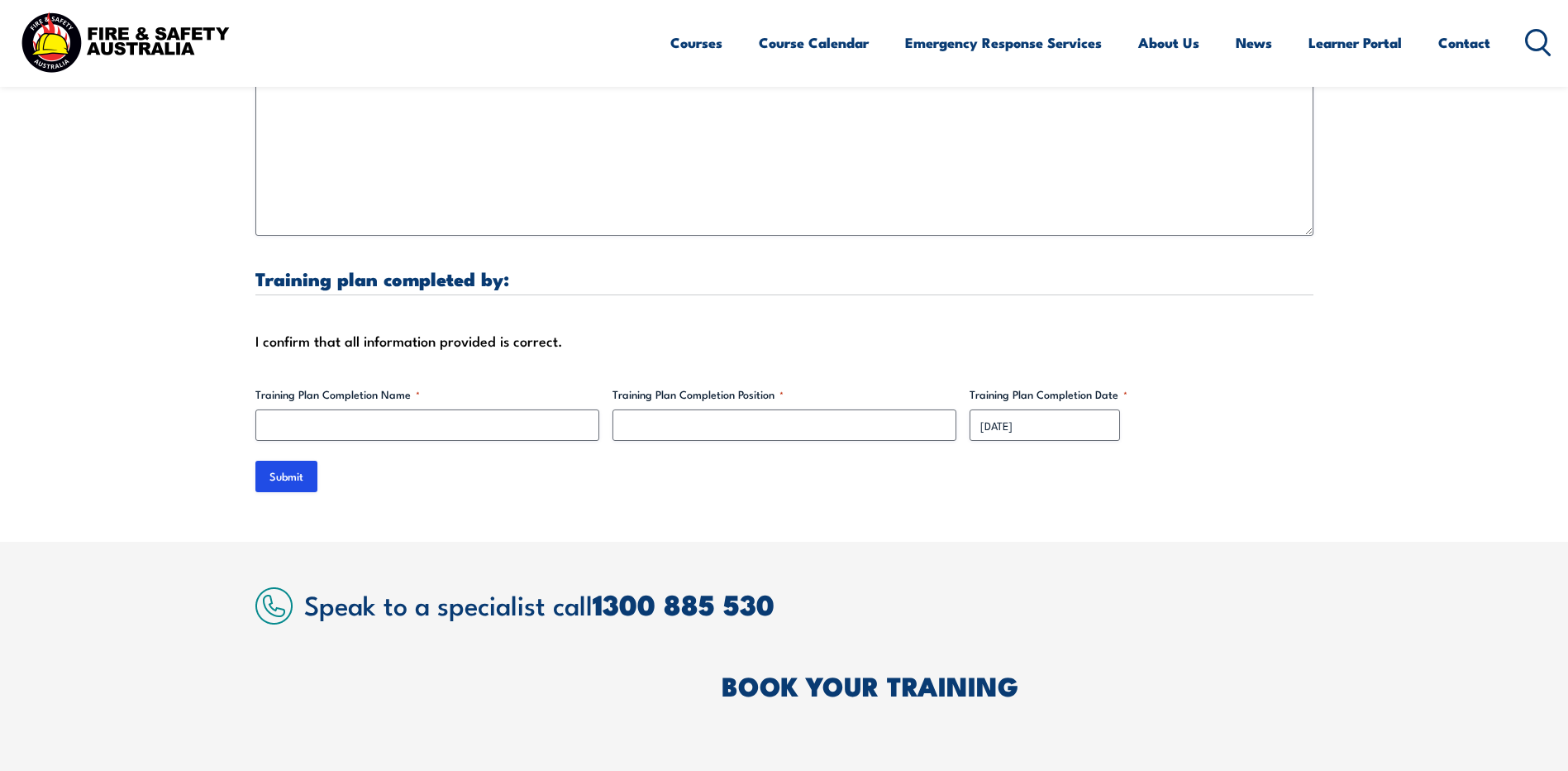
scroll to position [5044, 0]
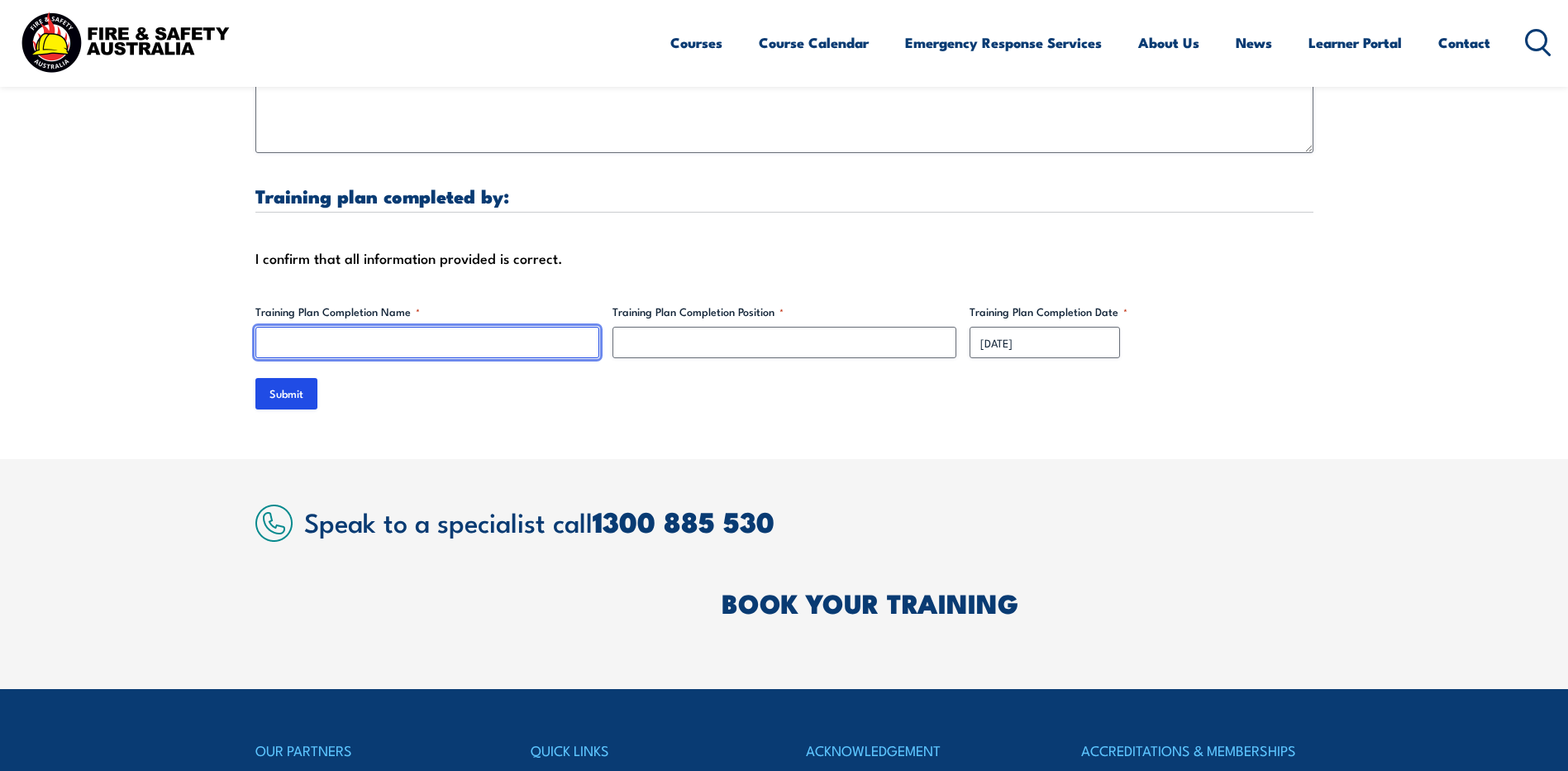
click at [463, 331] on input "Training Plan Completion Name *" at bounding box center [427, 342] width 344 height 32
type input "[PERSON_NAME]"
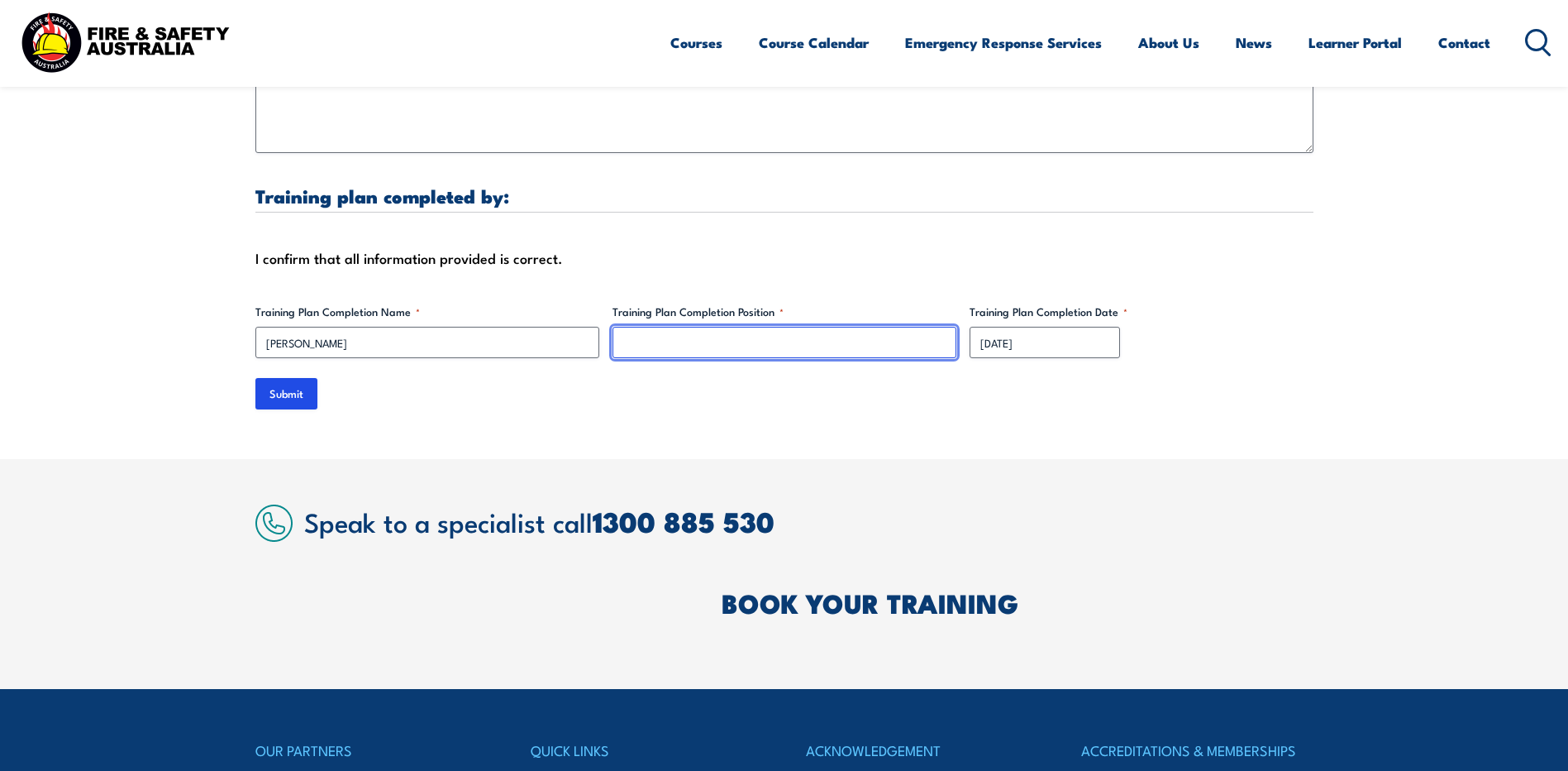
click at [677, 326] on input "Training Plan Completion Position *" at bounding box center [784, 342] width 344 height 32
type input "S"
type input "WHS Coordinator"
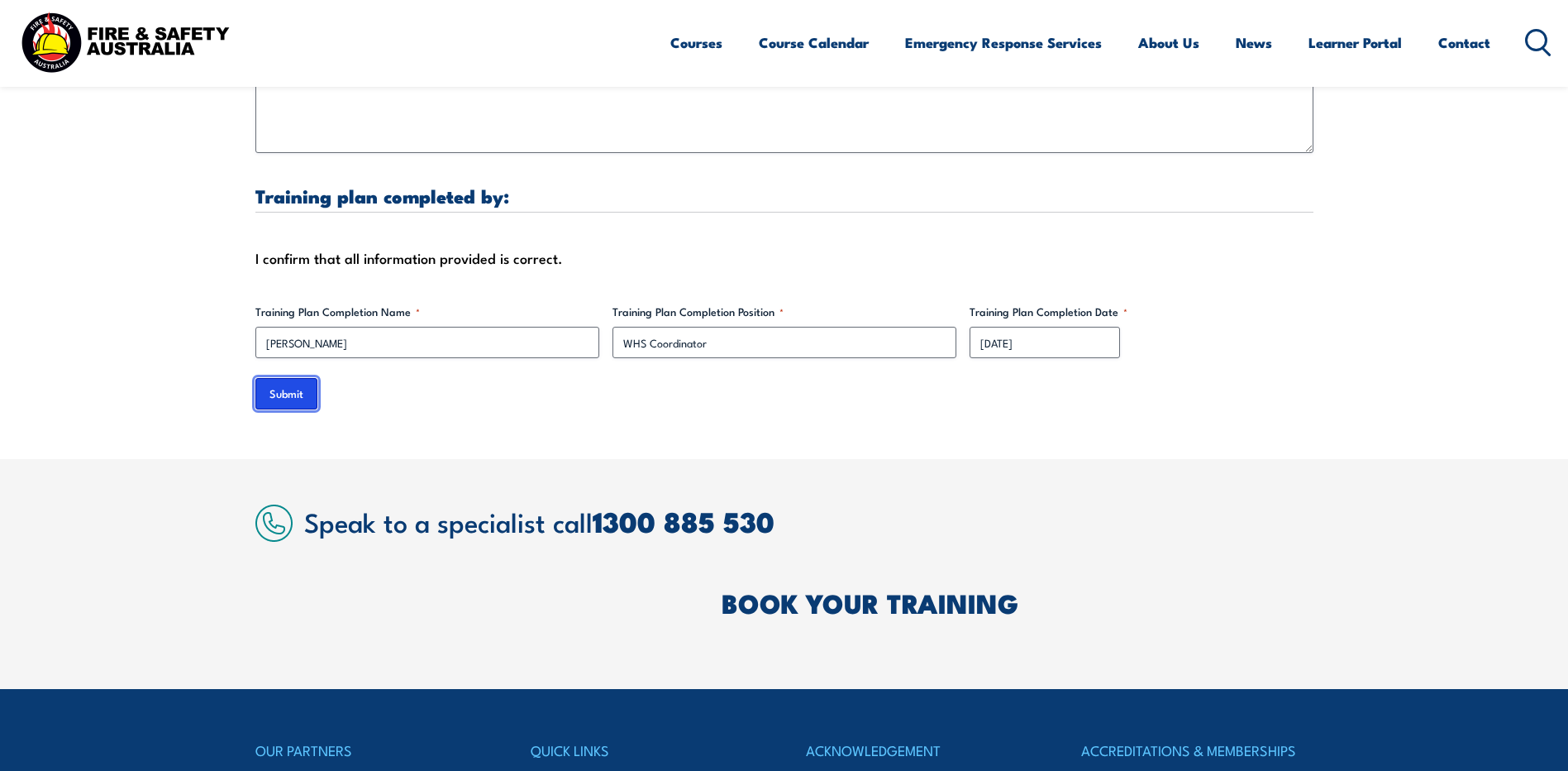
click at [305, 378] on input "Submit" at bounding box center [286, 393] width 62 height 32
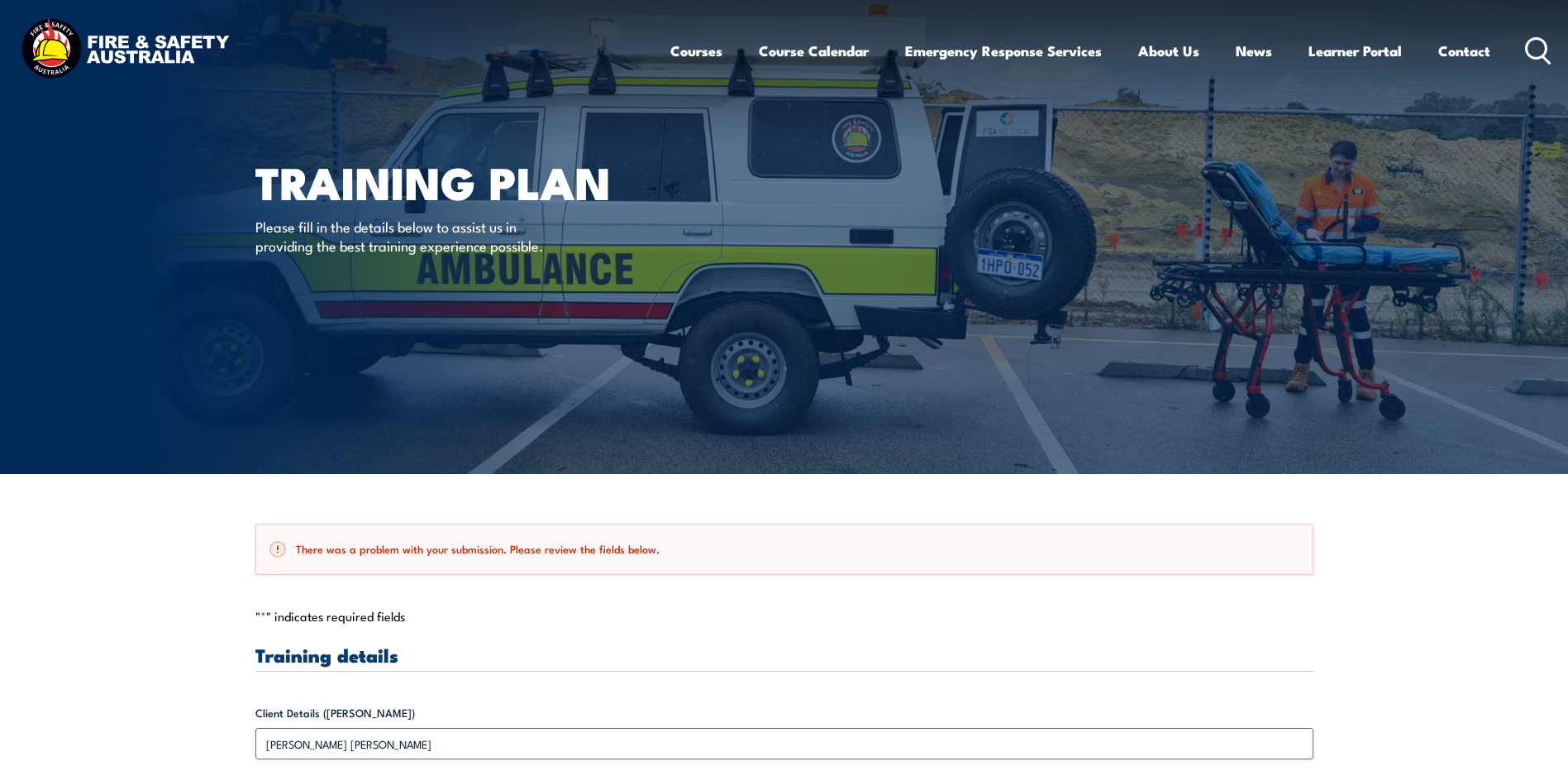
scroll to position [0, 0]
click at [292, 380] on div "Training plan Please fill in the details below to assist us in providing the be…" at bounding box center [459, 237] width 408 height 474
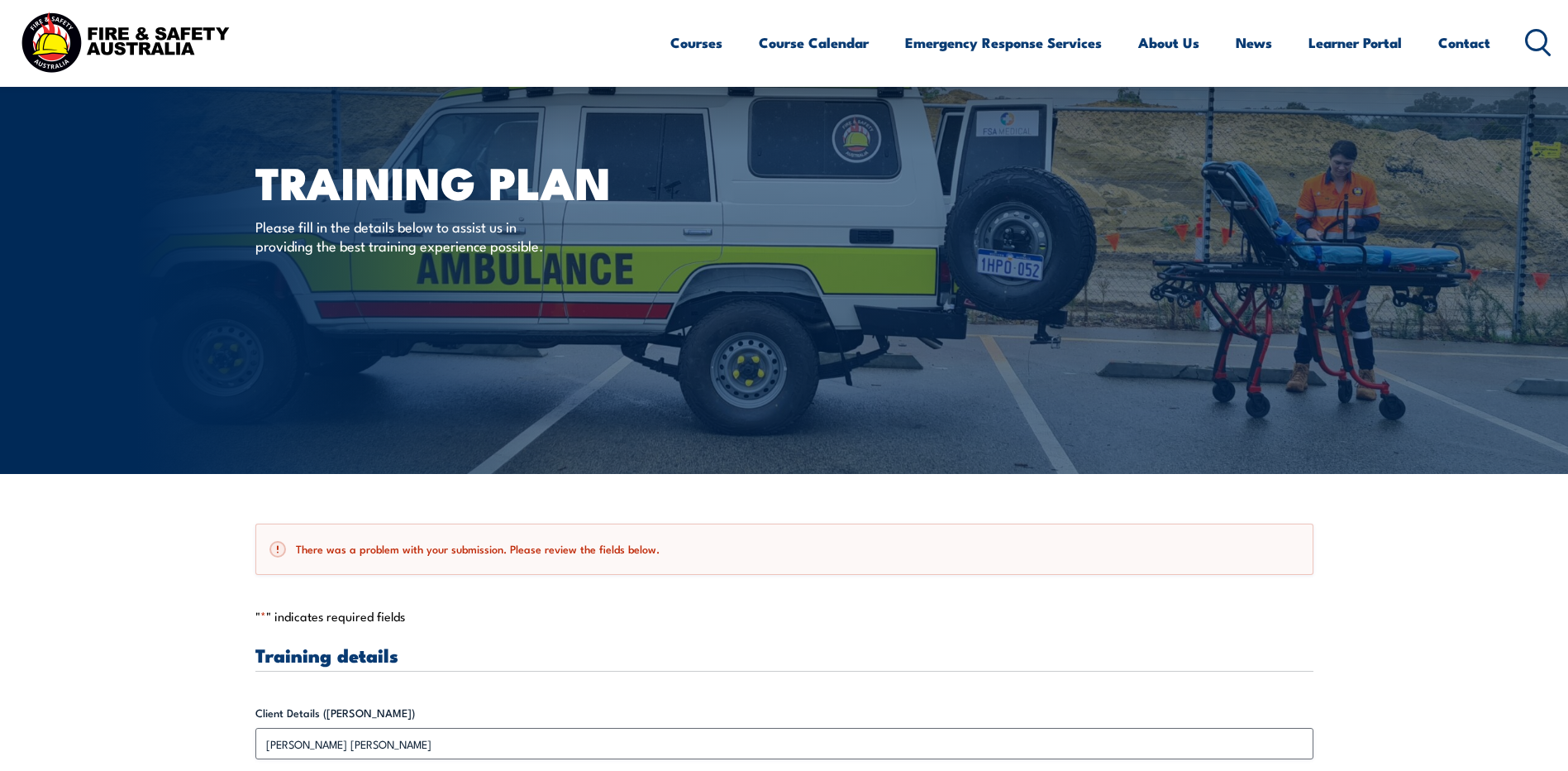
scroll to position [413, 0]
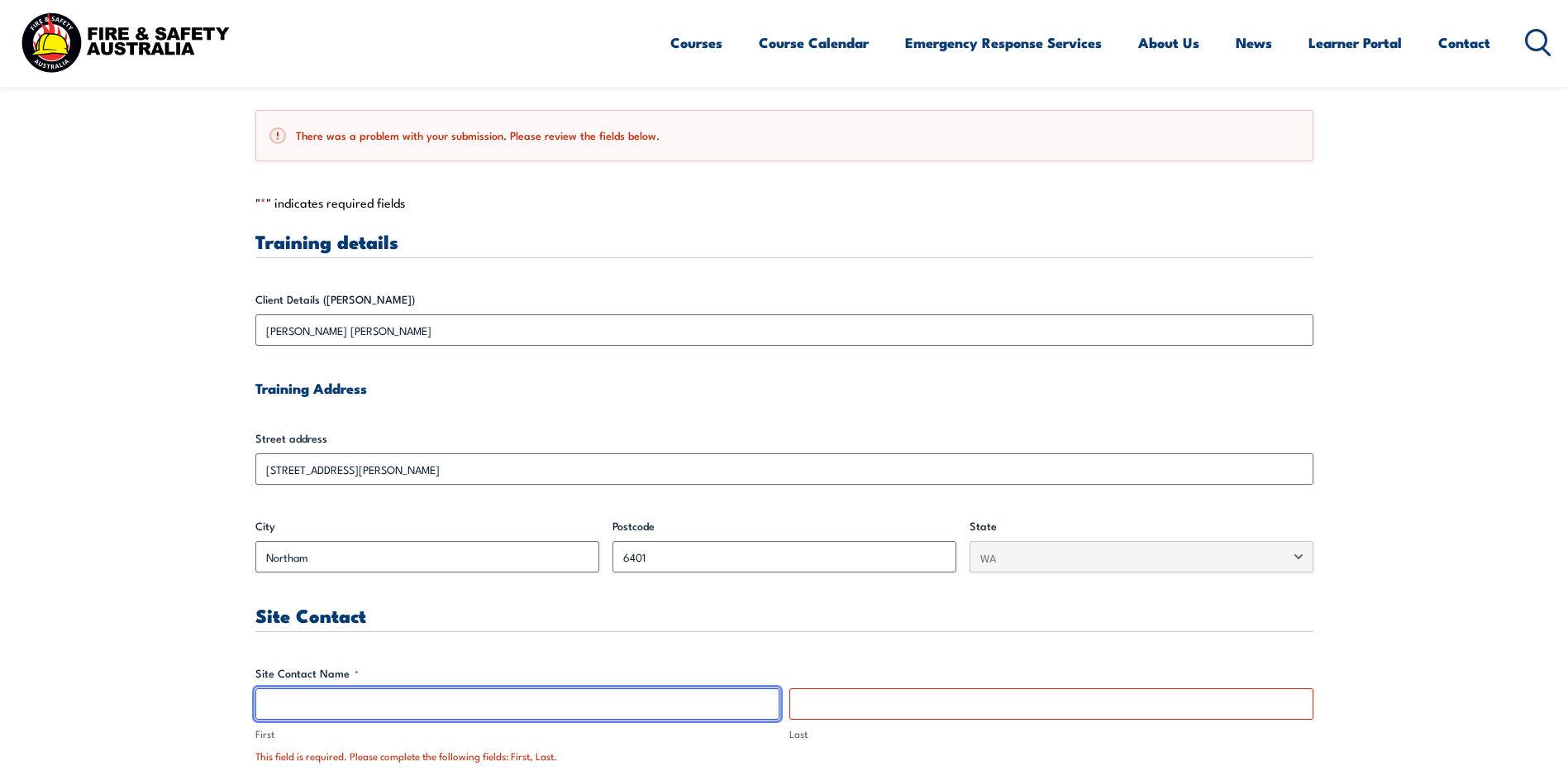
click at [320, 701] on input "First" at bounding box center [517, 704] width 524 height 32
type input "[PERSON_NAME]"
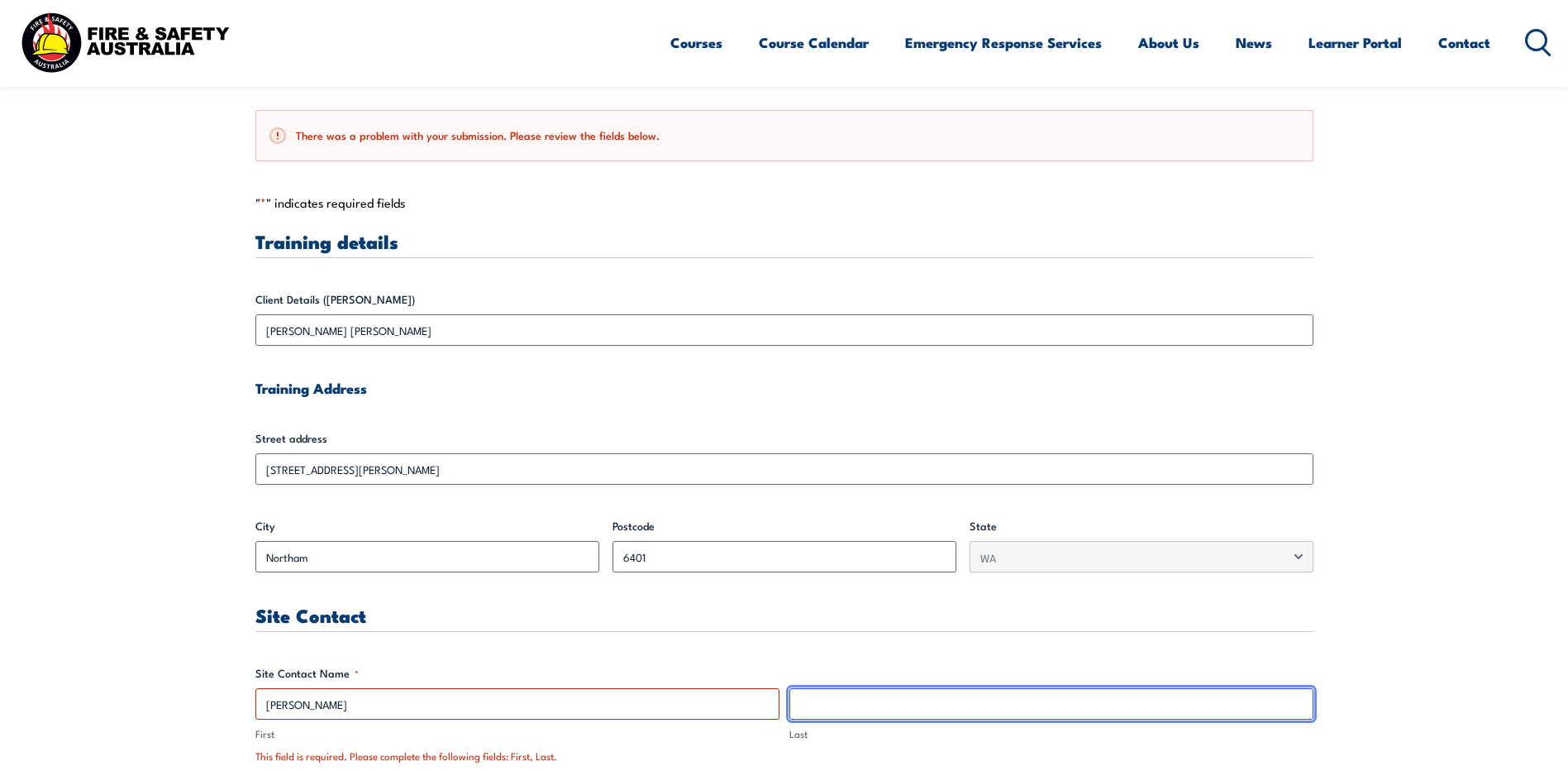
type input "[PERSON_NAME]"
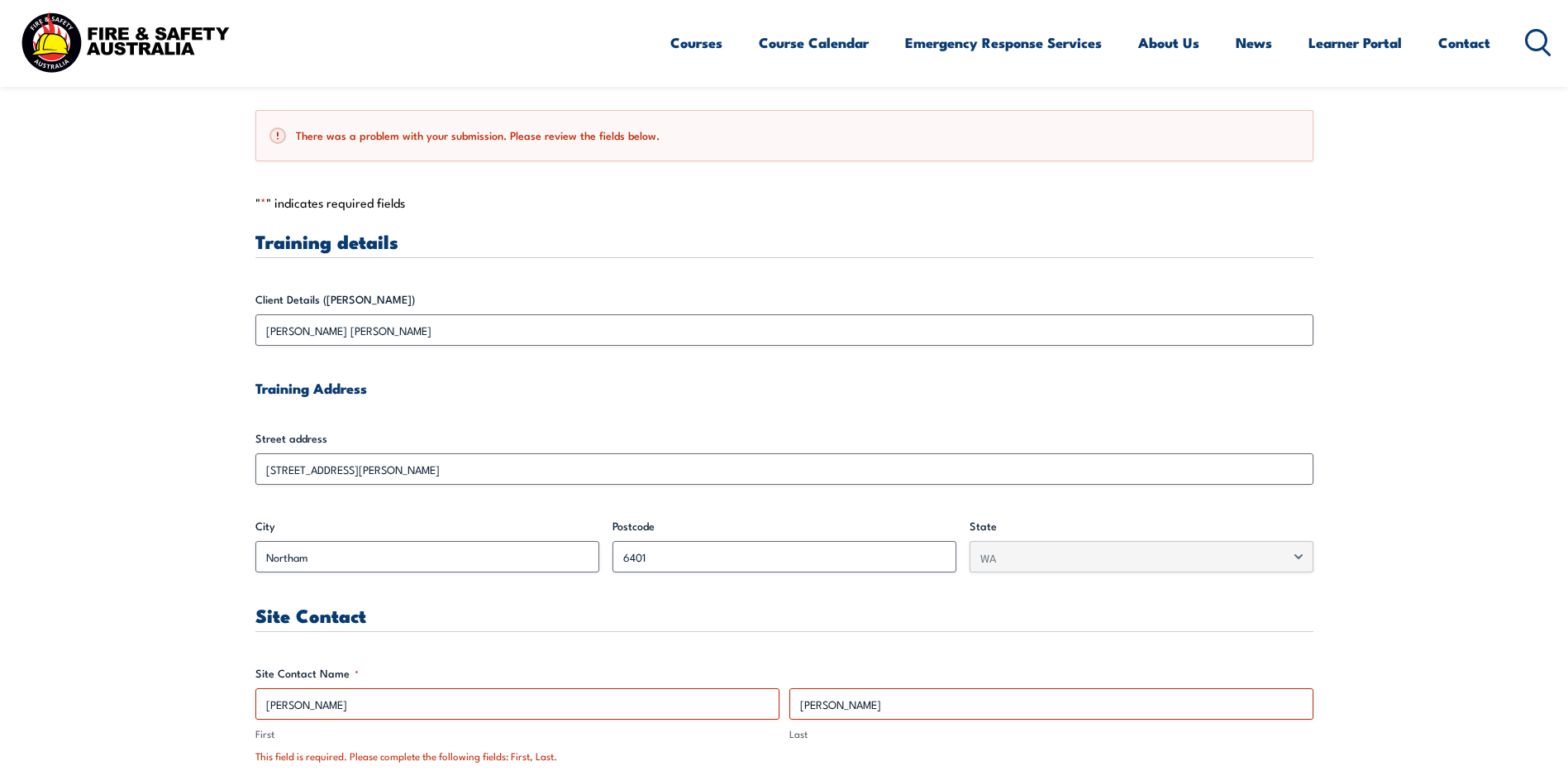
type input "[PERSON_NAME][EMAIL_ADDRESS][PERSON_NAME][DOMAIN_NAME]"
type input "0436927000"
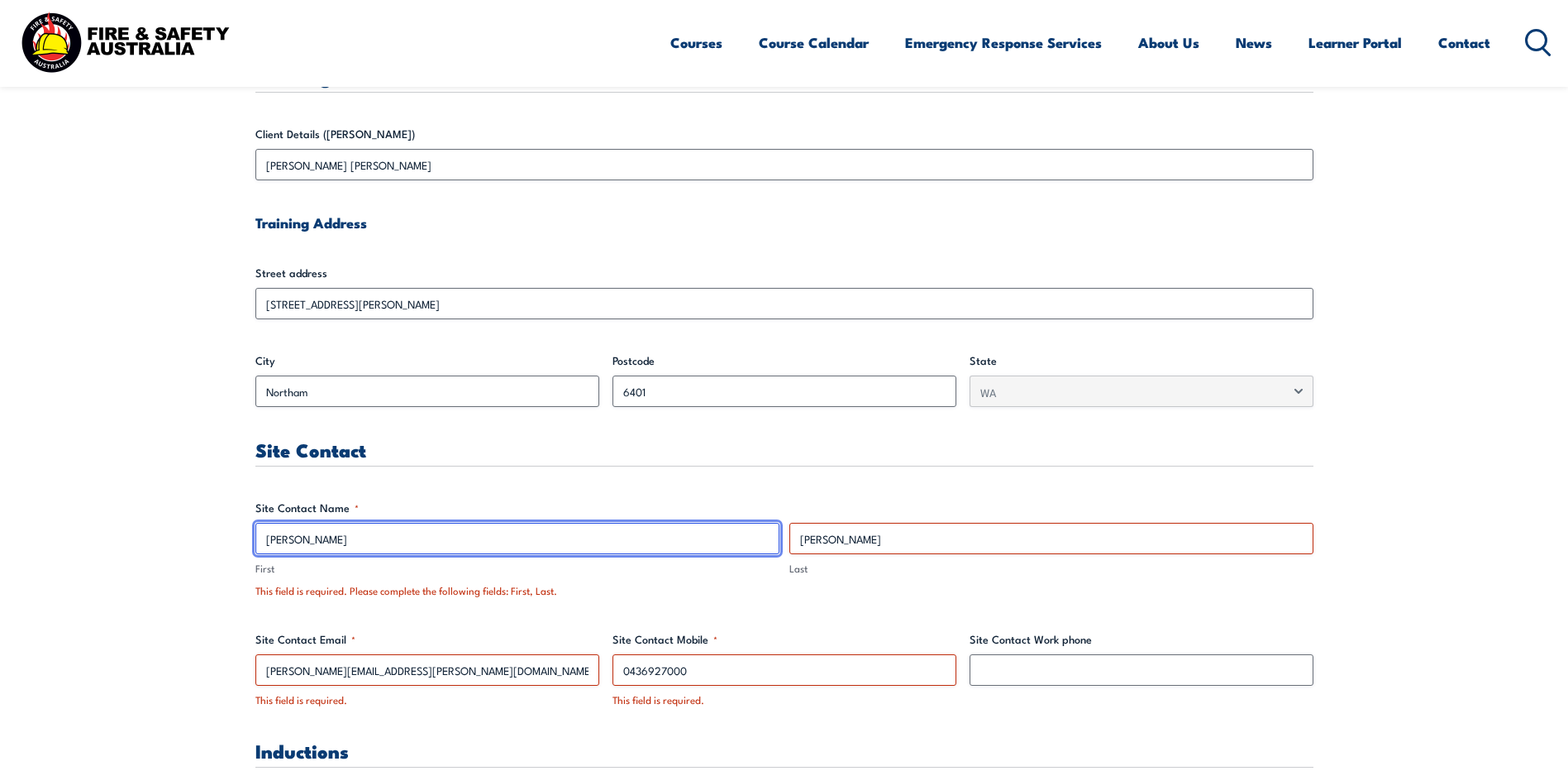
scroll to position [662, 0]
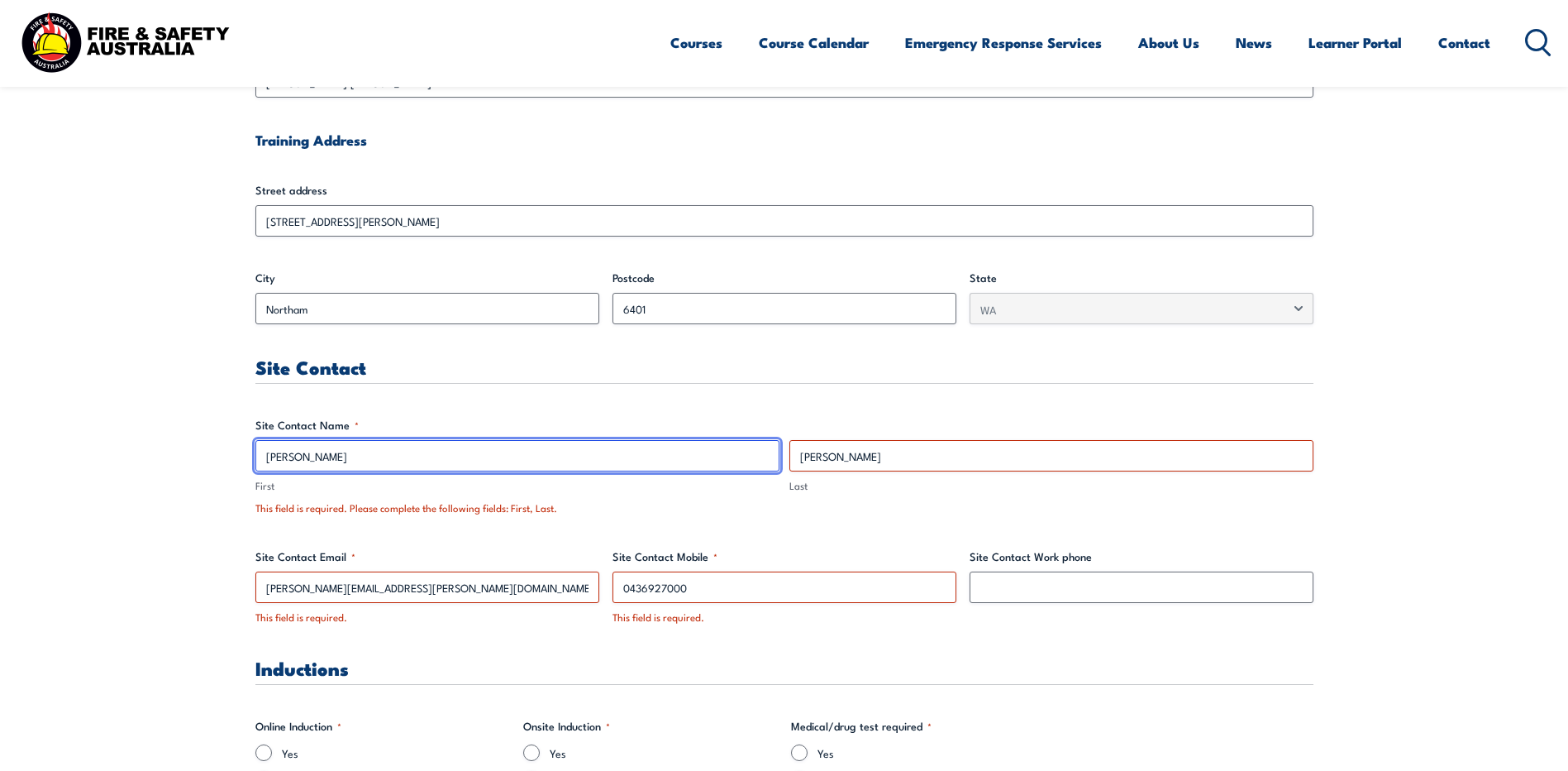
type input "[PERSON_NAME]"
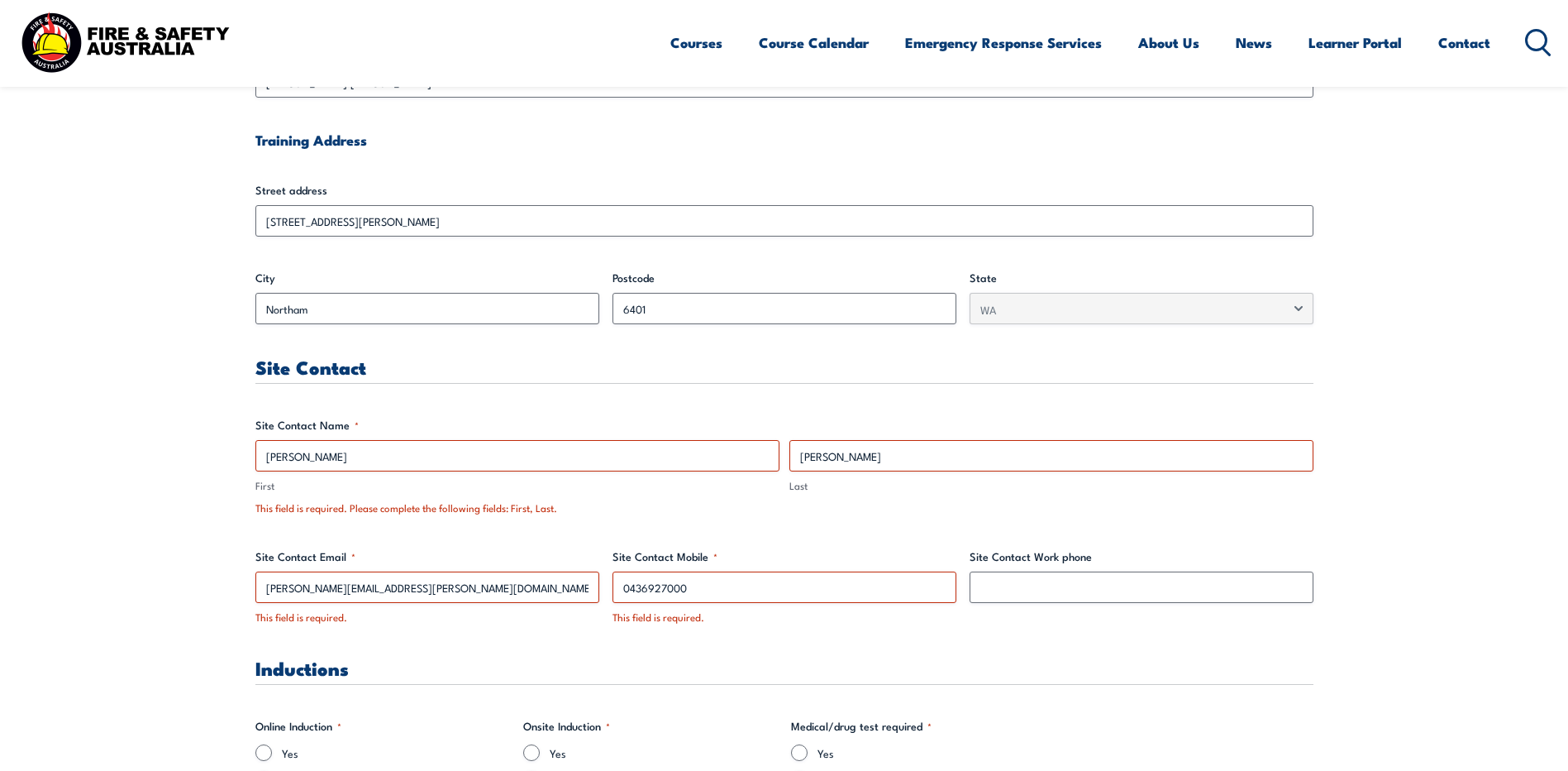
click at [783, 612] on div "This field is required." at bounding box center [784, 617] width 344 height 16
drag, startPoint x: 729, startPoint y: 587, endPoint x: 621, endPoint y: 585, distance: 108.0
click at [1069, 594] on input "Site Contact Work phone" at bounding box center [1141, 588] width 344 height 32
paste input "0436927000"
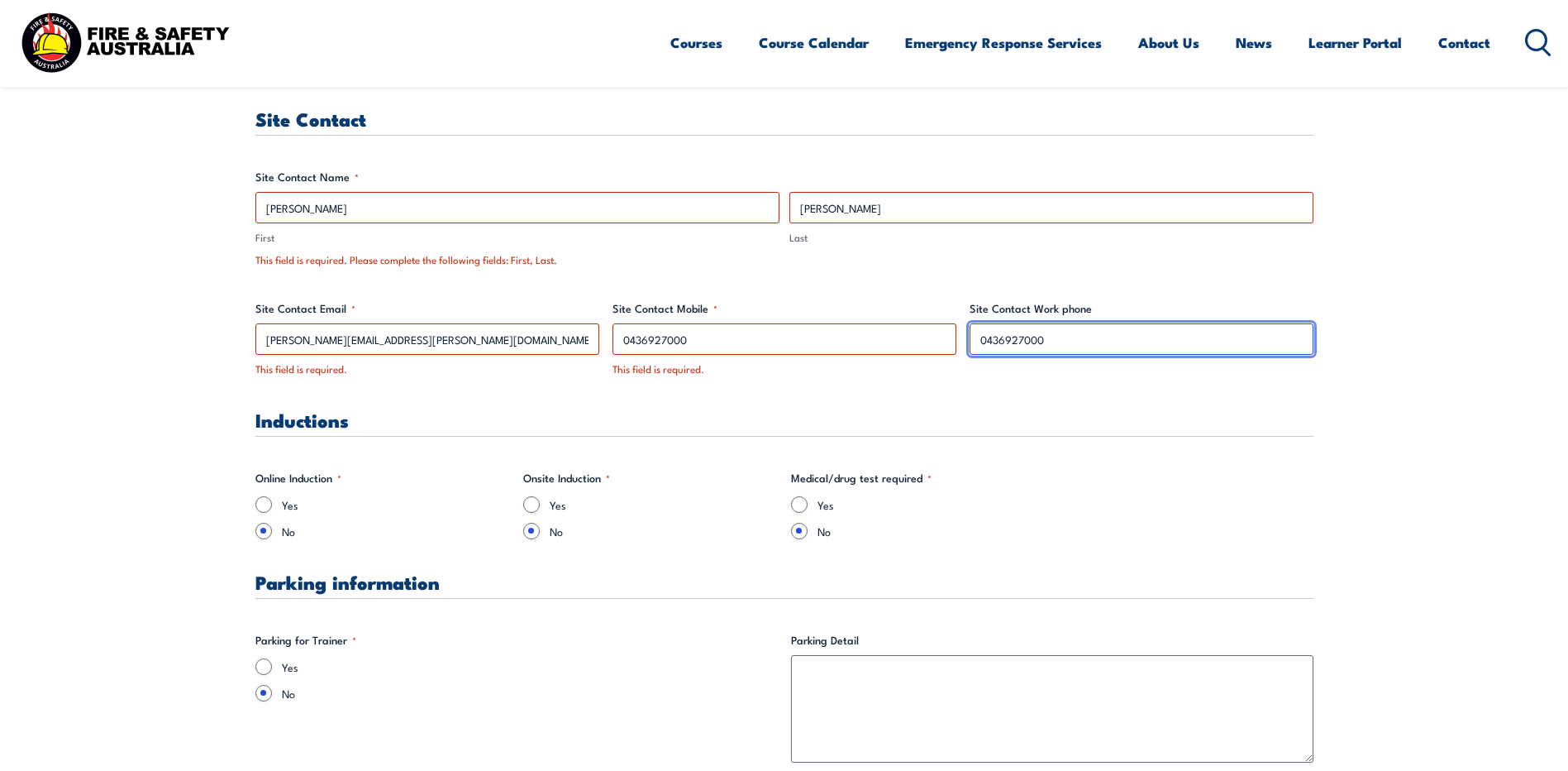
scroll to position [1157, 0]
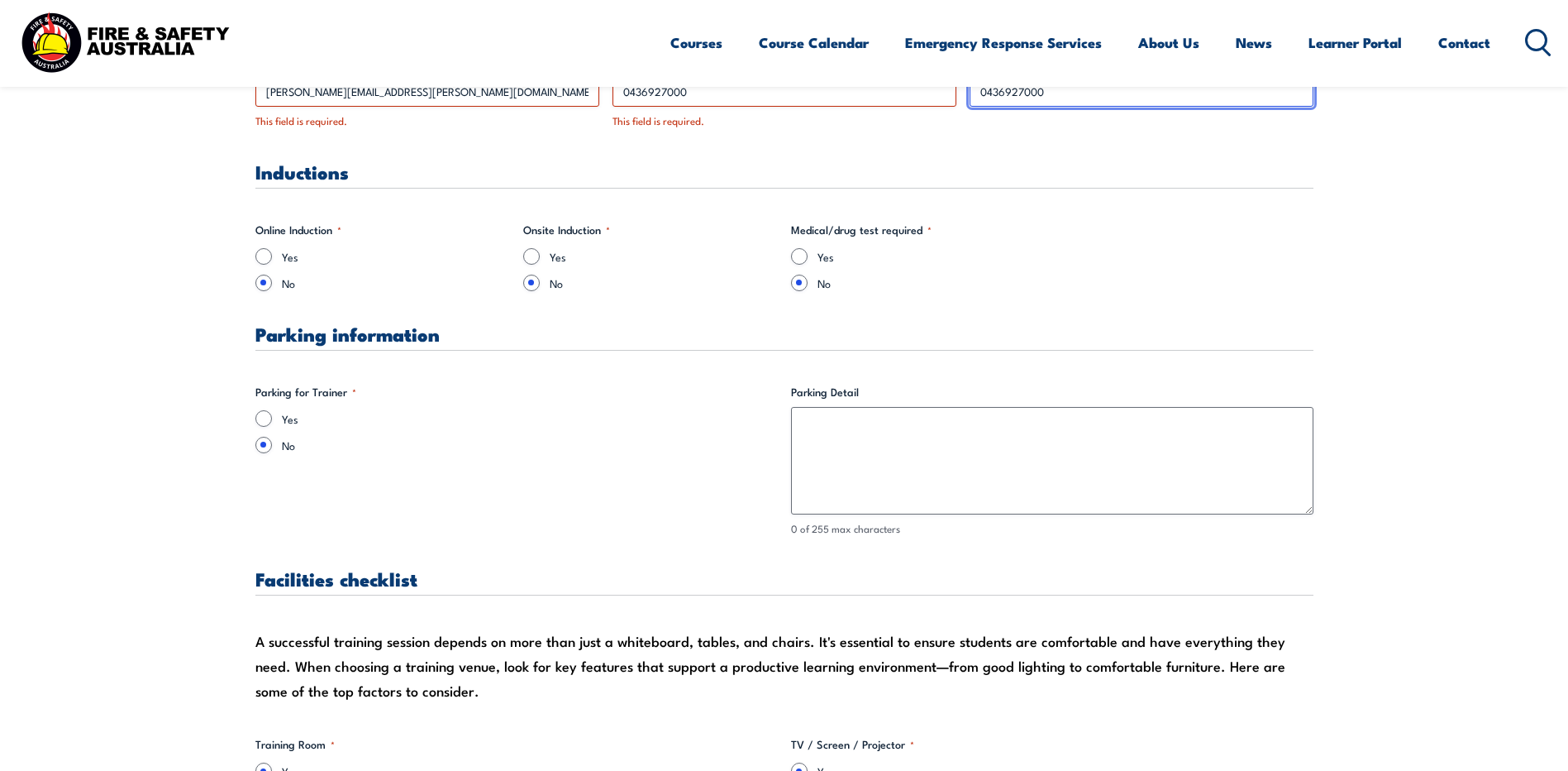
type input "0436927000"
click at [263, 420] on input "Yes" at bounding box center [263, 418] width 17 height 17
radio input "true"
